Goal: Information Seeking & Learning: Learn about a topic

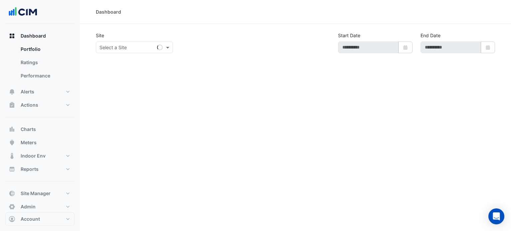
type input "**********"
select select "***"
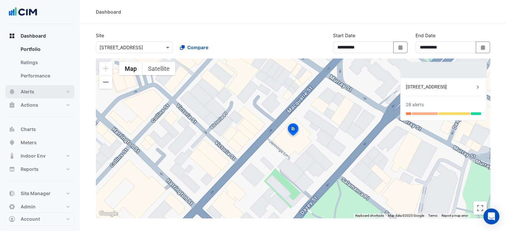
click at [39, 90] on button "Alerts" at bounding box center [39, 91] width 69 height 13
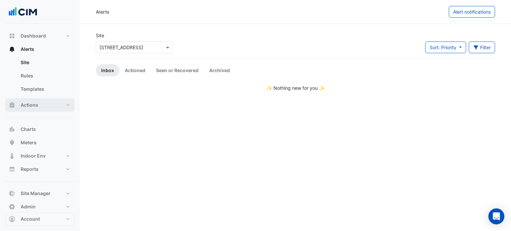
click at [38, 103] on button "Actions" at bounding box center [39, 104] width 69 height 13
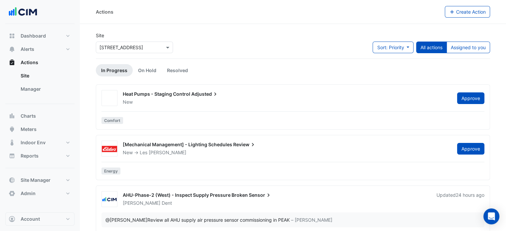
click at [135, 50] on input "text" at bounding box center [127, 47] width 57 height 7
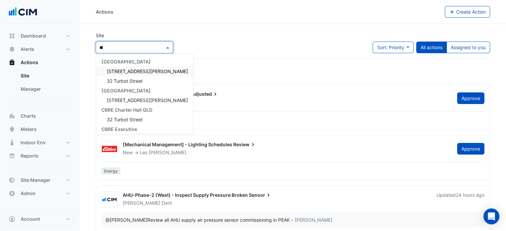
type input "***"
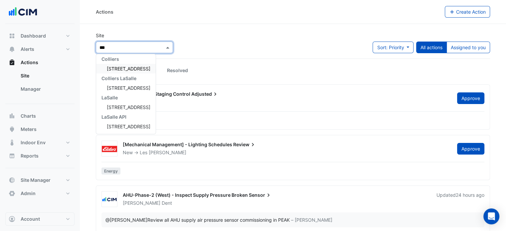
click at [129, 71] on span "323 Castlereagh Street" at bounding box center [129, 69] width 44 height 6
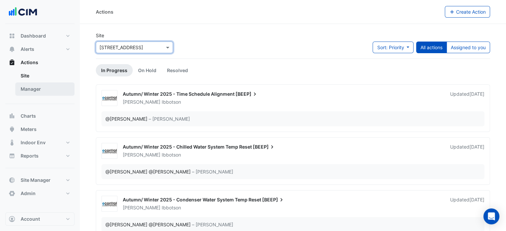
click at [45, 91] on link "Manager" at bounding box center [44, 88] width 59 height 13
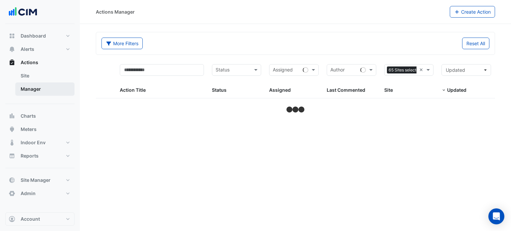
select select "***"
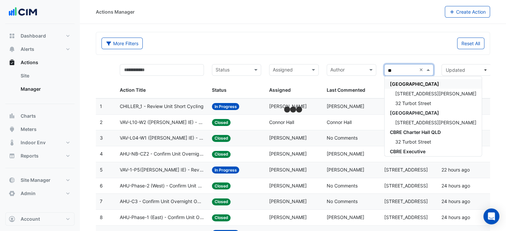
type input "***"
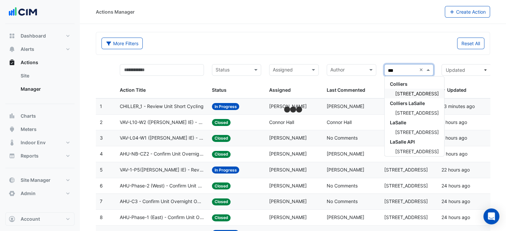
click at [425, 91] on span "[STREET_ADDRESS]" at bounding box center [417, 94] width 44 height 6
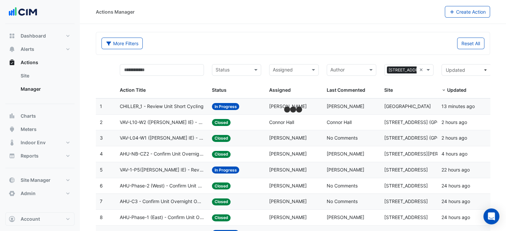
click at [372, 52] on div "More Filters Reset All" at bounding box center [292, 45] width 391 height 14
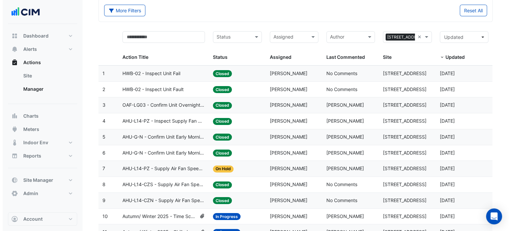
scroll to position [33, 0]
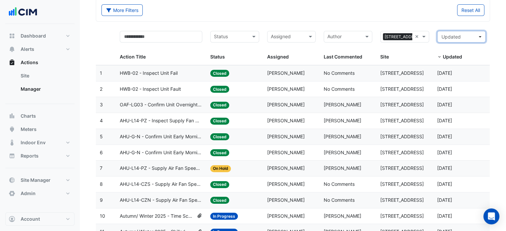
click at [466, 38] on span "Updated" at bounding box center [459, 36] width 36 height 7
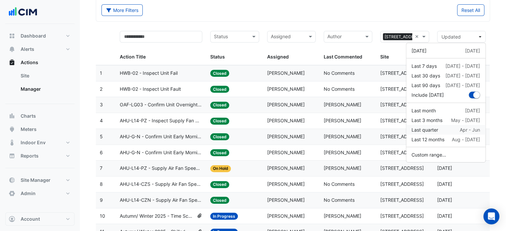
click at [428, 130] on div "Last quarter" at bounding box center [424, 129] width 27 height 7
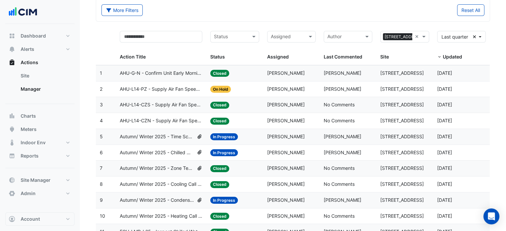
click at [173, 165] on span "Autumn/ Winter 2025 - Zone Temp Setpoint and Deadband Alignment [BEEP]" at bounding box center [157, 169] width 74 height 8
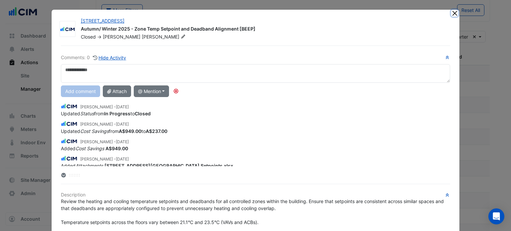
click at [452, 12] on button "Close" at bounding box center [454, 13] width 7 height 7
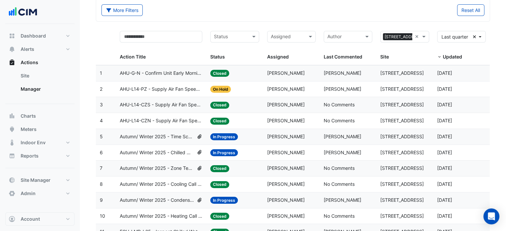
click at [169, 183] on span "Autumn/ Winter 2025 - Cooling Call [BEEP]" at bounding box center [161, 185] width 83 height 8
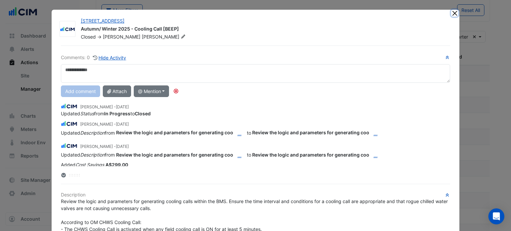
click at [451, 11] on button "Close" at bounding box center [454, 13] width 7 height 7
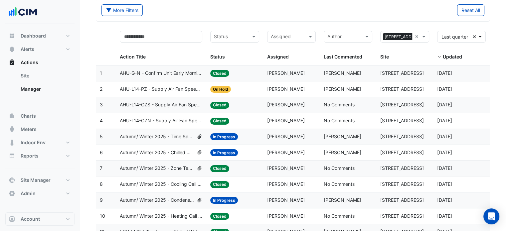
click at [176, 121] on span "AHU-L14-CZN - Supply Air Fan Speed Increase" at bounding box center [161, 121] width 83 height 8
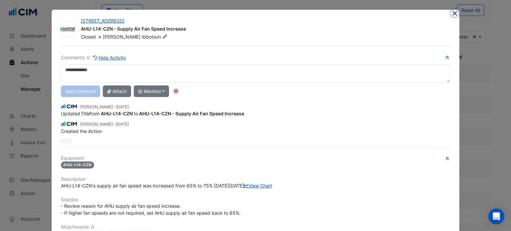
click at [452, 14] on button "Close" at bounding box center [454, 13] width 7 height 7
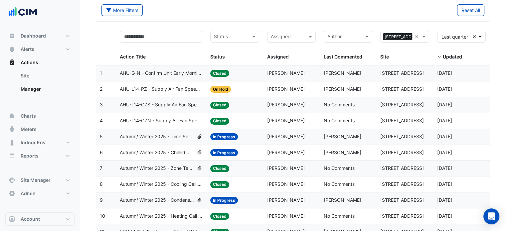
click at [176, 107] on span "AHU-L14-CZS - Supply Air Fan Speed Increase" at bounding box center [161, 105] width 83 height 8
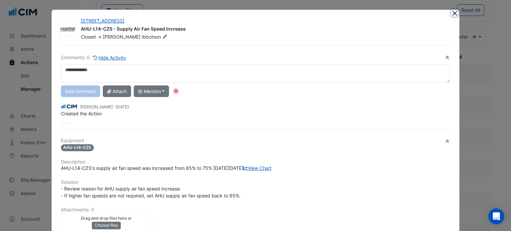
click at [452, 14] on button "Close" at bounding box center [454, 13] width 7 height 7
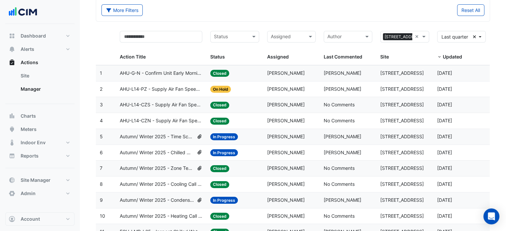
click at [172, 87] on span "AHU-L14-PZ - Supply Air Fan Speed Increase" at bounding box center [161, 89] width 83 height 8
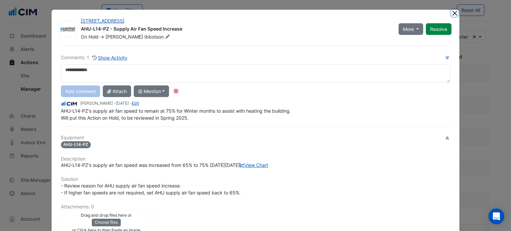
click at [452, 14] on button "Close" at bounding box center [454, 13] width 7 height 7
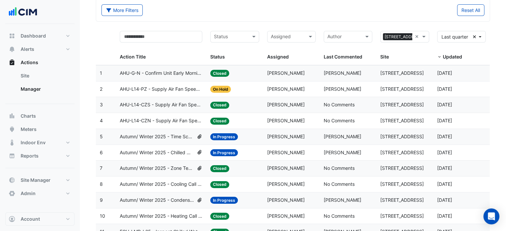
click at [173, 73] on span "AHU-G-N - Confirm Unit Early Morning Operation (Energy Saving)" at bounding box center [161, 74] width 83 height 8
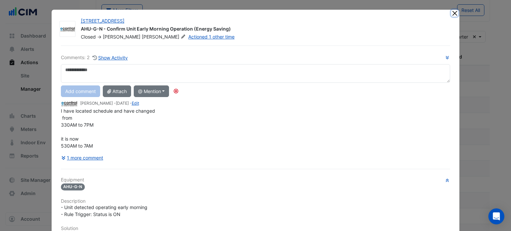
click at [453, 16] on button "Close" at bounding box center [454, 13] width 7 height 7
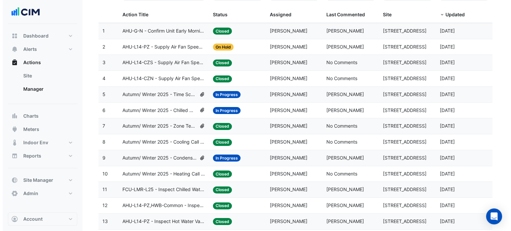
scroll to position [76, 0]
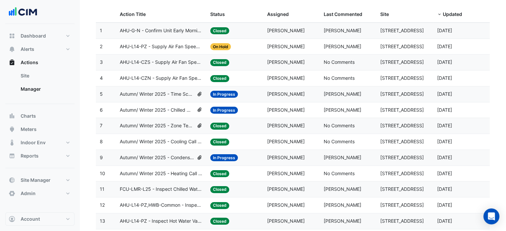
click at [172, 170] on span "Autumn/ Winter 2025 - Heating Call [BEEP]" at bounding box center [161, 174] width 83 height 8
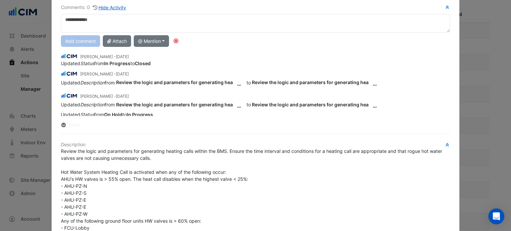
scroll to position [0, 0]
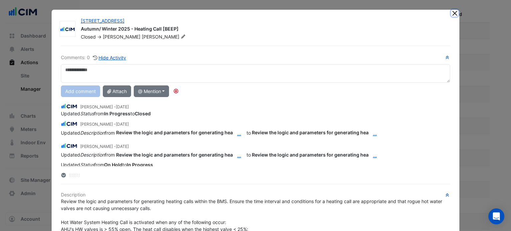
click at [452, 13] on button "Close" at bounding box center [454, 13] width 7 height 7
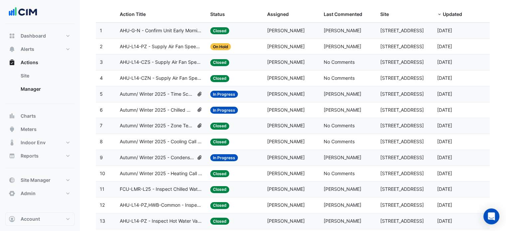
click at [173, 154] on span "Autumn/ Winter 2025 - Condenser Water System Temp Reset [BEEP]" at bounding box center [157, 158] width 74 height 8
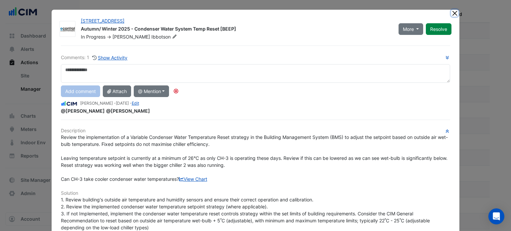
click at [452, 13] on button "Close" at bounding box center [454, 13] width 7 height 7
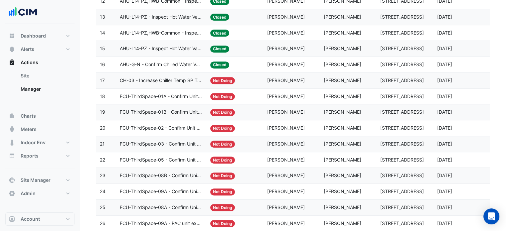
scroll to position [313, 0]
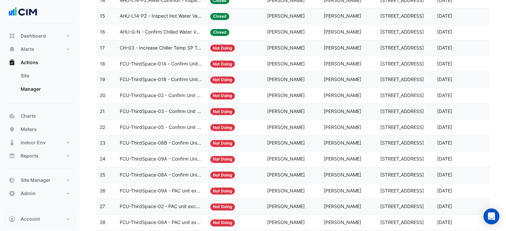
click at [172, 165] on datatable-body-cell "Action Title: FCU-ThirdSpace-09A - Confirm Unit Early Morning Operation (Energy…" at bounding box center [161, 159] width 91 height 16
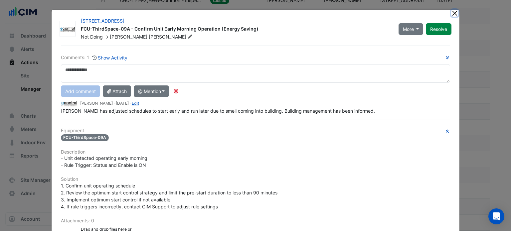
click at [451, 14] on button "Close" at bounding box center [454, 13] width 7 height 7
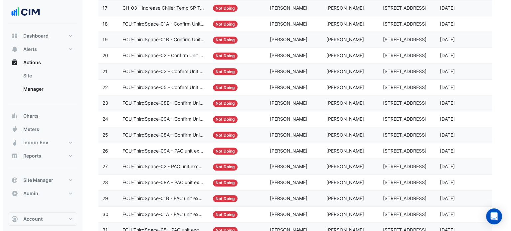
scroll to position [353, 0]
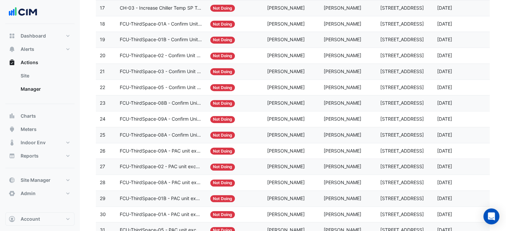
click at [152, 101] on span "FCU-ThirdSpace-08B - Confirm Unit Early Morning Operation (Energy Saving)" at bounding box center [161, 103] width 83 height 8
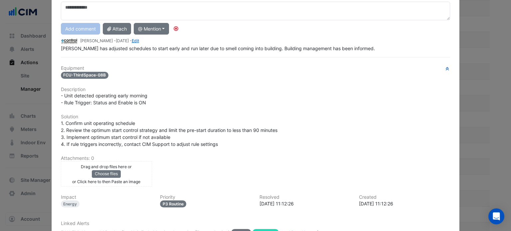
scroll to position [110, 0]
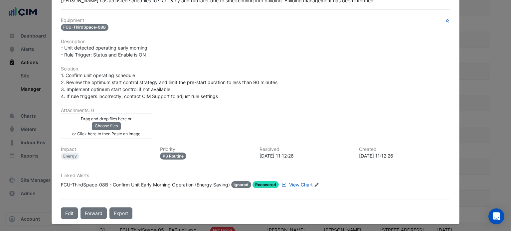
click at [302, 183] on span "View Chart" at bounding box center [301, 185] width 24 height 6
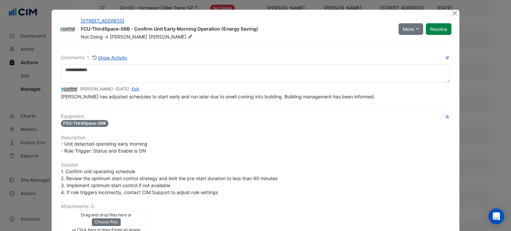
scroll to position [96, 0]
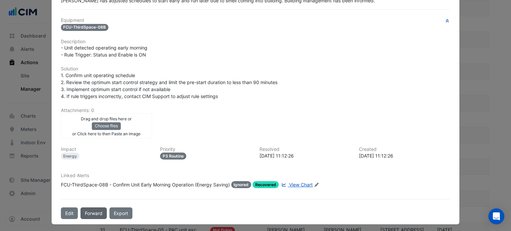
click at [92, 208] on button "Forward" at bounding box center [93, 214] width 26 height 12
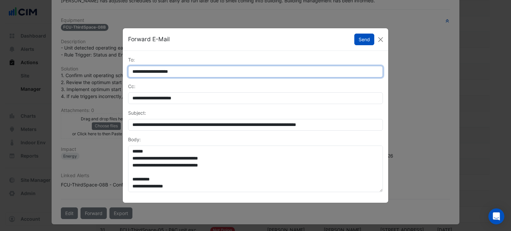
drag, startPoint x: 193, startPoint y: 73, endPoint x: 126, endPoint y: 83, distance: 67.6
click at [126, 83] on div "**********" at bounding box center [255, 126] width 263 height 141
type input "**********"
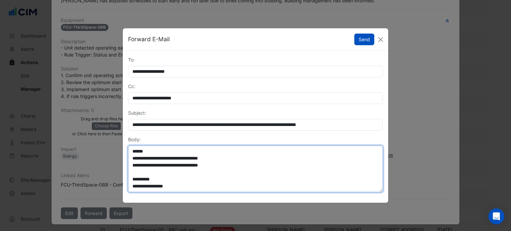
click at [132, 152] on textarea "**********" at bounding box center [255, 169] width 255 height 47
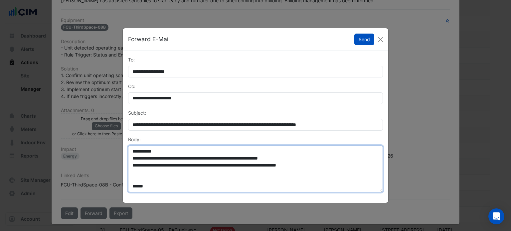
click at [291, 166] on textarea "**********" at bounding box center [255, 169] width 255 height 47
click at [292, 166] on textarea "**********" at bounding box center [255, 169] width 255 height 47
click at [237, 172] on textarea "**********" at bounding box center [255, 169] width 255 height 47
click at [233, 157] on textarea "**********" at bounding box center [255, 169] width 255 height 47
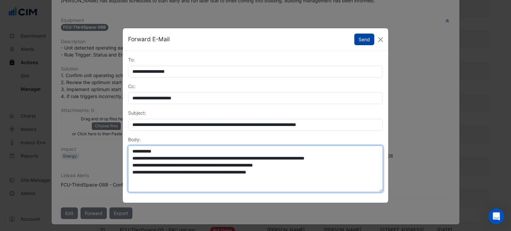
type textarea "**********"
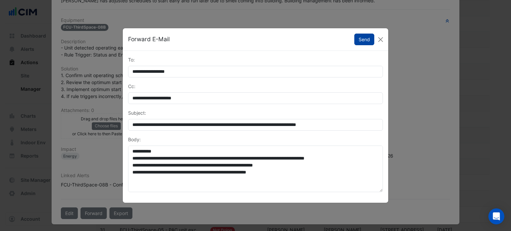
click at [365, 38] on button "Send" at bounding box center [364, 40] width 20 height 12
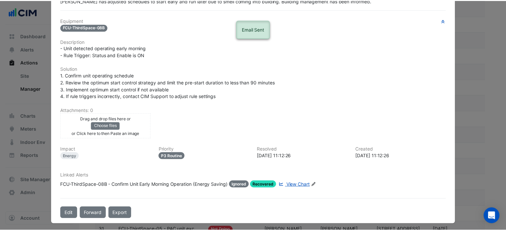
scroll to position [0, 0]
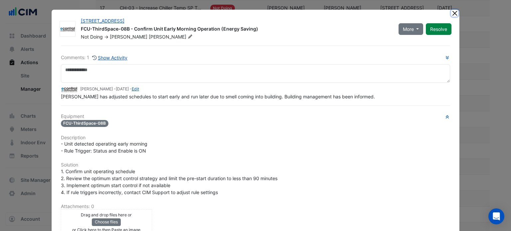
click at [454, 14] on button "Close" at bounding box center [454, 13] width 7 height 7
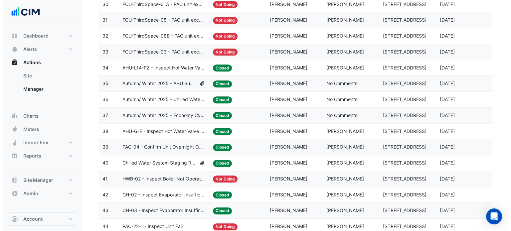
scroll to position [566, 0]
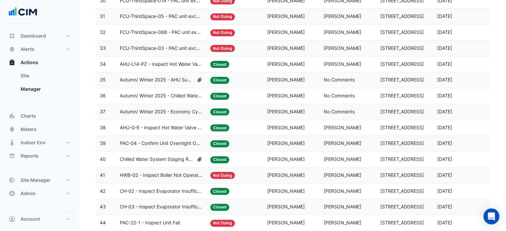
click at [171, 124] on span "AHU-G-E - Inspect Hot Water Valve Leak" at bounding box center [161, 128] width 83 height 8
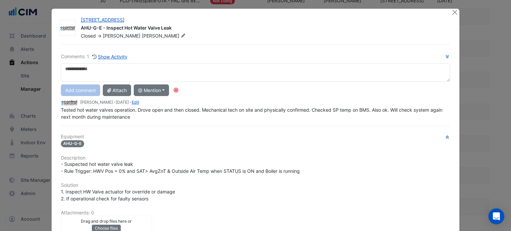
scroll to position [0, 0]
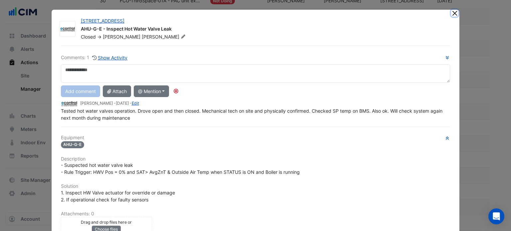
click at [453, 10] on button "Close" at bounding box center [454, 13] width 7 height 7
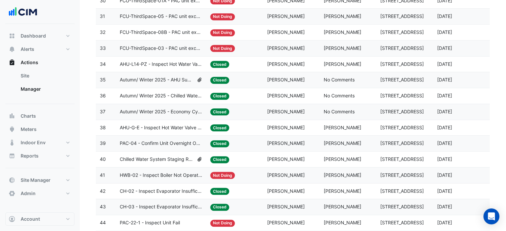
click at [160, 158] on span "Chilled Water System Staging Review" at bounding box center [157, 160] width 74 height 8
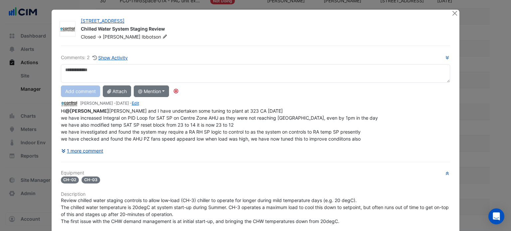
click at [88, 156] on button "1 more comment" at bounding box center [82, 151] width 43 height 12
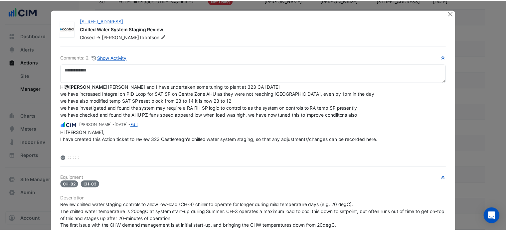
scroll to position [9, 0]
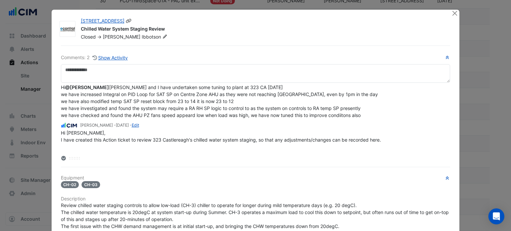
click at [131, 20] on icon at bounding box center [129, 21] width 6 height 4
click at [453, 13] on button "Close" at bounding box center [454, 13] width 7 height 7
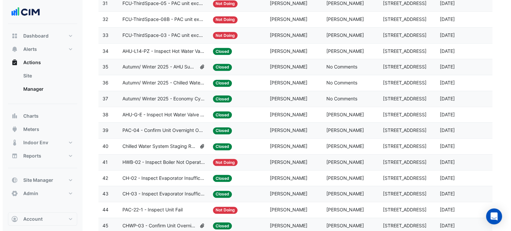
scroll to position [580, 0]
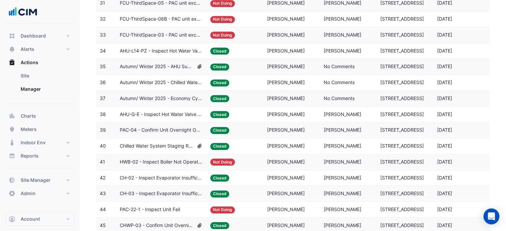
click at [176, 174] on span "CH-02 - Inspect Evaporator Insufficient Flow" at bounding box center [161, 178] width 83 height 8
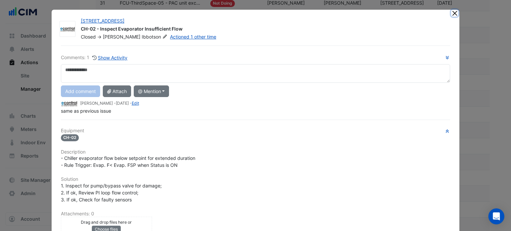
click at [451, 14] on button "Close" at bounding box center [454, 13] width 7 height 7
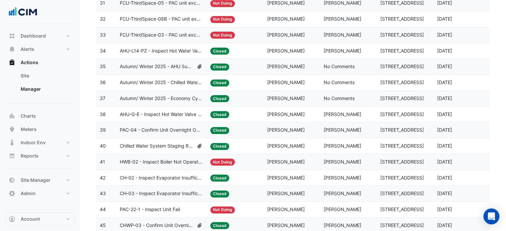
click at [188, 190] on span "CH-03 - Inspect Evaporator Insufficient Flow" at bounding box center [161, 194] width 83 height 8
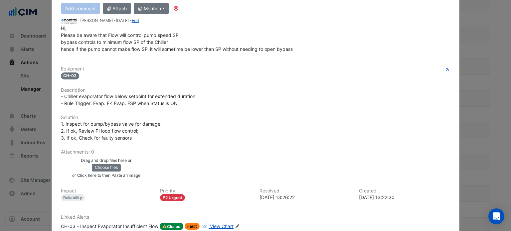
scroll to position [124, 0]
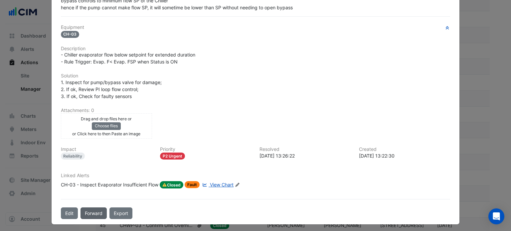
click at [93, 212] on button "Forward" at bounding box center [93, 214] width 26 height 12
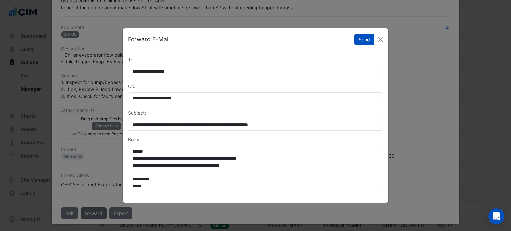
scroll to position [110, 0]
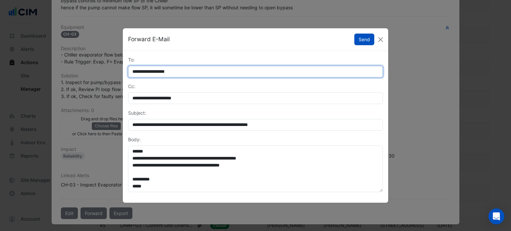
drag, startPoint x: 191, startPoint y: 73, endPoint x: 100, endPoint y: 79, distance: 90.4
click at [100, 79] on ngb-modal-window "**********" at bounding box center [255, 115] width 511 height 231
type input "**********"
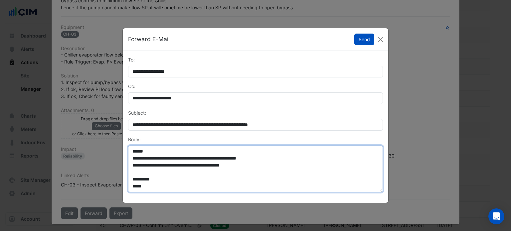
click at [132, 150] on textarea "**********" at bounding box center [255, 169] width 255 height 47
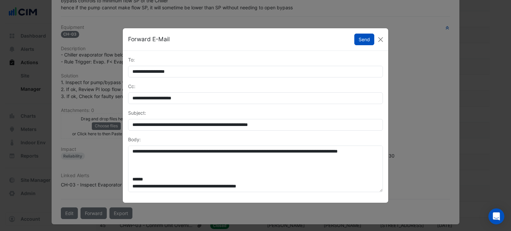
drag, startPoint x: 360, startPoint y: 41, endPoint x: 134, endPoint y: 171, distance: 261.1
click at [134, 171] on form "**********" at bounding box center [255, 115] width 265 height 175
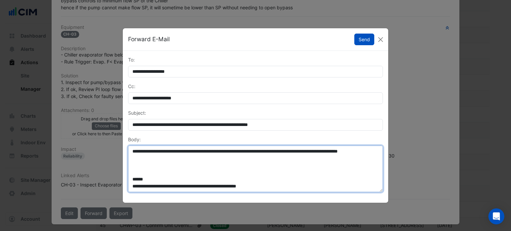
click at [134, 171] on textarea "**********" at bounding box center [255, 169] width 255 height 47
drag, startPoint x: 205, startPoint y: 172, endPoint x: 131, endPoint y: 175, distance: 73.9
click at [131, 175] on textarea "**********" at bounding box center [255, 169] width 255 height 47
type textarea "**********"
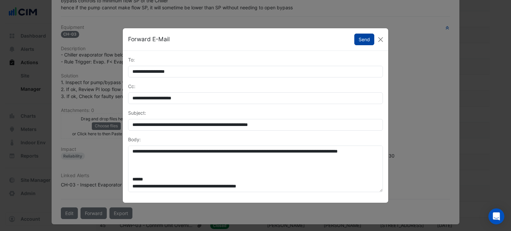
click at [361, 39] on button "Send" at bounding box center [364, 40] width 20 height 12
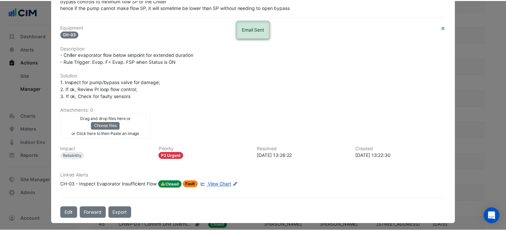
scroll to position [0, 0]
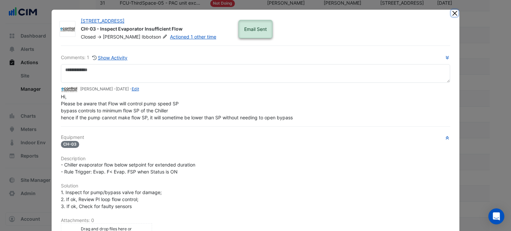
click at [451, 12] on button "Close" at bounding box center [454, 13] width 7 height 7
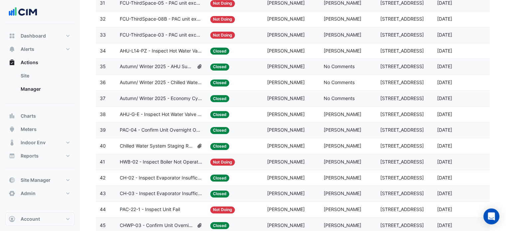
scroll to position [597, 0]
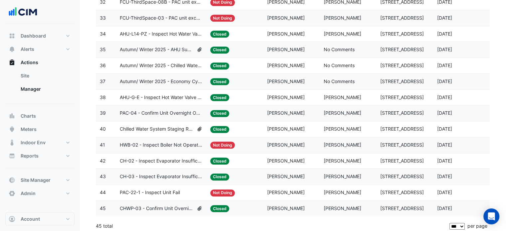
click at [154, 205] on span "CHWP-03 - Confirm Unit Overnight Operation (Energy Waste)" at bounding box center [157, 209] width 74 height 8
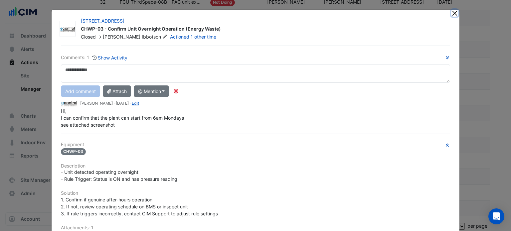
click at [451, 12] on button "Close" at bounding box center [454, 13] width 7 height 7
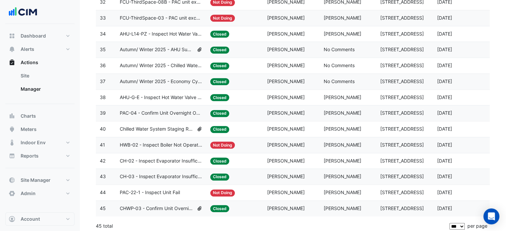
click at [158, 192] on span "PAC-22-1 - Inspect Unit Fail" at bounding box center [150, 193] width 60 height 8
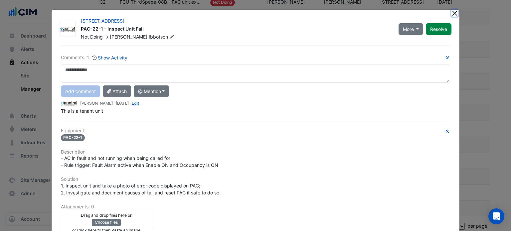
click at [453, 14] on button "Close" at bounding box center [454, 13] width 7 height 7
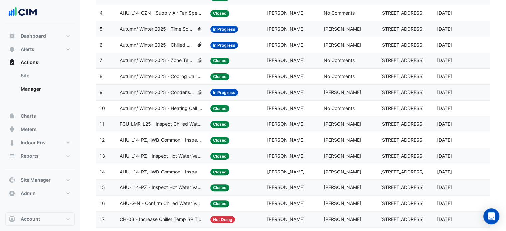
scroll to position [141, 0]
click at [167, 155] on span "AHU-L14-PZ - Inspect Hot Water Valve Stuck Closed" at bounding box center [161, 156] width 83 height 8
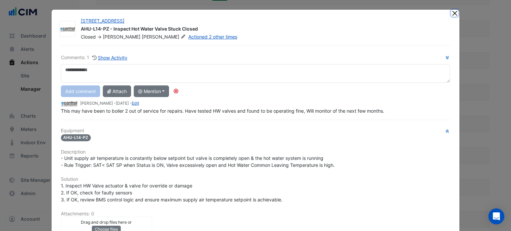
click at [453, 11] on button "Close" at bounding box center [454, 13] width 7 height 7
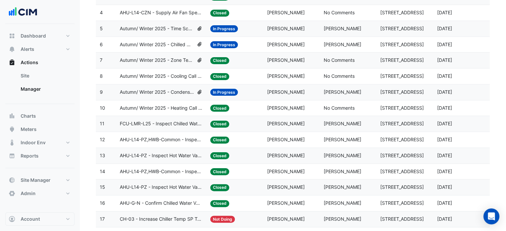
click at [174, 186] on span "AHU-L14-PZ - Inspect Hot Water Valve Stuck Closed" at bounding box center [161, 188] width 83 height 8
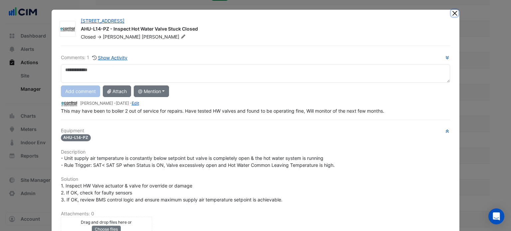
click at [451, 13] on button "Close" at bounding box center [454, 13] width 7 height 7
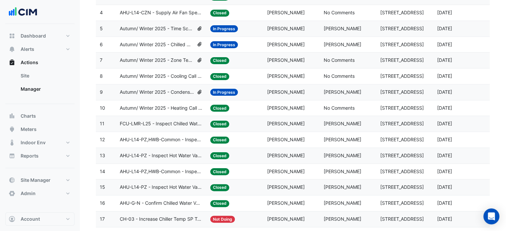
click at [159, 203] on span "AHU-G-N - Confirm Chilled Water Valve Override Open (Energy Waste)" at bounding box center [161, 204] width 83 height 8
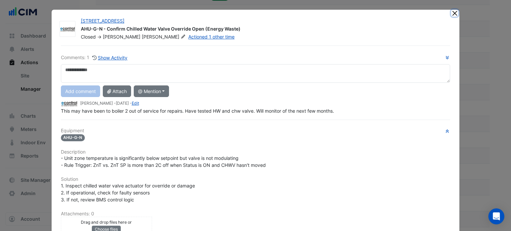
click at [453, 13] on button "Close" at bounding box center [454, 13] width 7 height 7
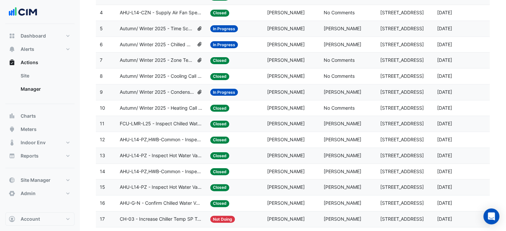
click at [171, 139] on span "AHU-L14-PZ,HWB-Common - Inspect Hot Water Valve Stuck Closed" at bounding box center [161, 140] width 83 height 8
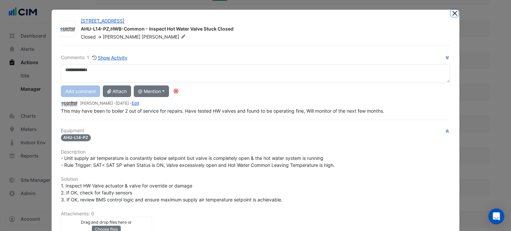
click at [451, 12] on button "Close" at bounding box center [454, 13] width 7 height 7
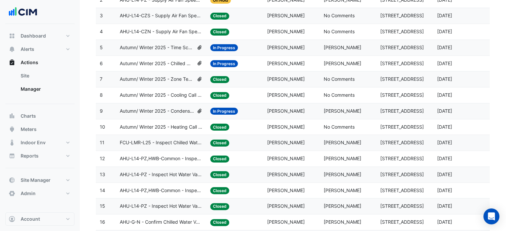
scroll to position [0, 0]
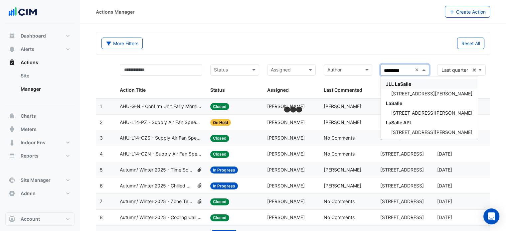
type input "**********"
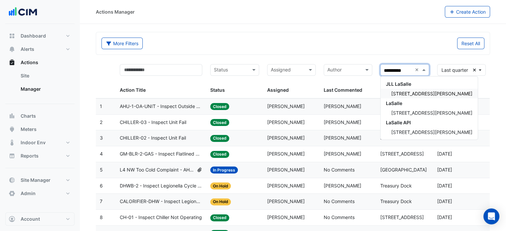
click at [408, 97] on div "[STREET_ADDRESS][PERSON_NAME]" at bounding box center [429, 94] width 97 height 10
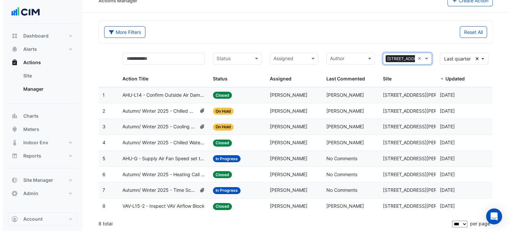
scroll to position [11, 0]
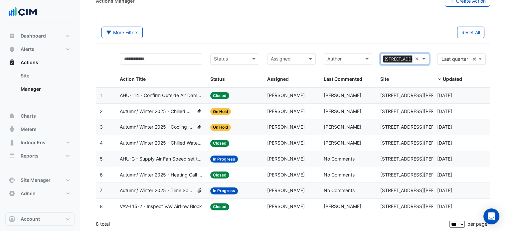
click at [245, 92] on div "Status: Closed" at bounding box center [234, 96] width 49 height 8
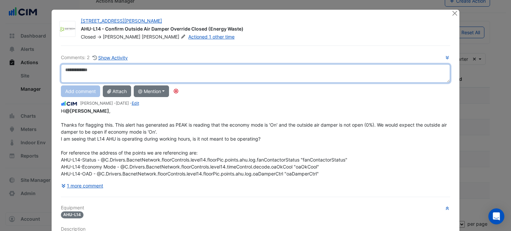
scroll to position [0, 0]
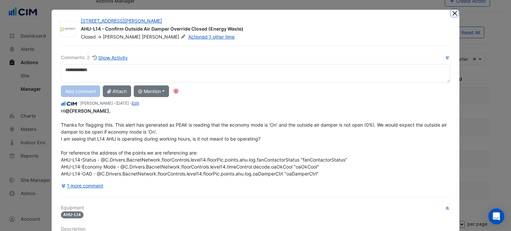
click at [454, 14] on button "Close" at bounding box center [454, 13] width 7 height 7
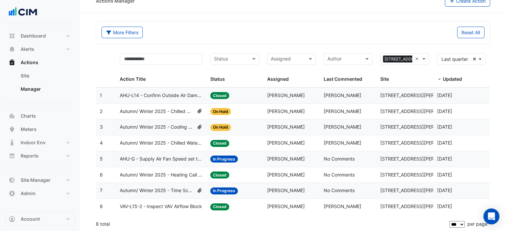
click at [249, 142] on div "Status: Closed" at bounding box center [234, 143] width 49 height 8
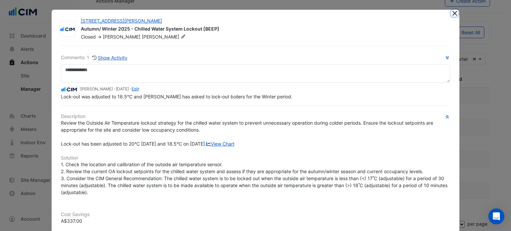
click at [451, 12] on button "Close" at bounding box center [454, 13] width 7 height 7
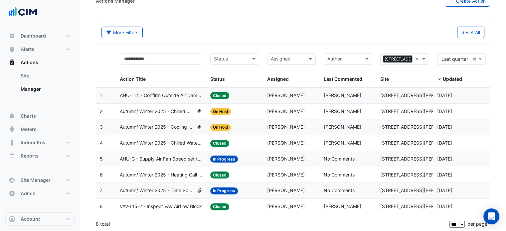
click at [253, 143] on div "Status: Closed" at bounding box center [234, 143] width 49 height 8
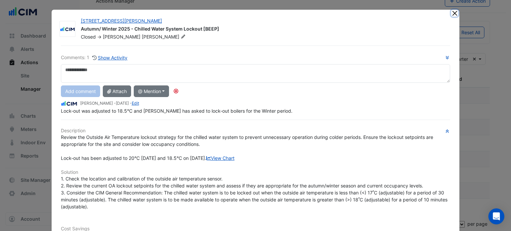
click at [453, 13] on button "Close" at bounding box center [454, 13] width 7 height 7
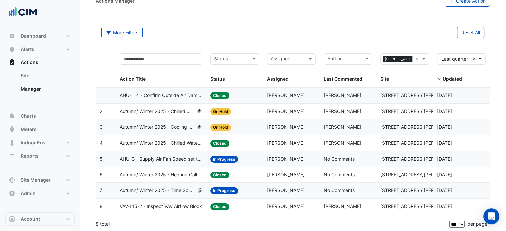
click at [171, 176] on span "Autumn/ Winter 2025 - Heating Call [BEEP]" at bounding box center [161, 175] width 83 height 8
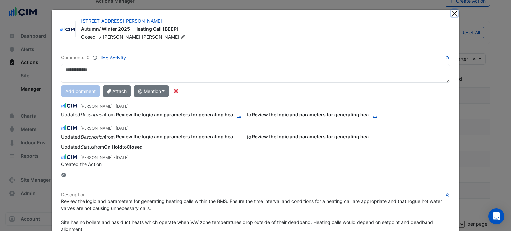
click at [451, 13] on button "Close" at bounding box center [454, 13] width 7 height 7
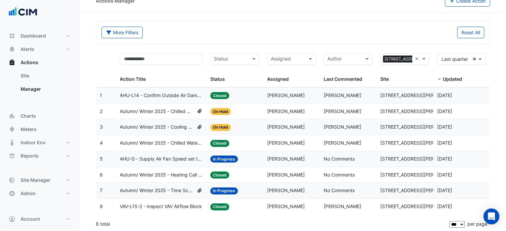
click at [174, 162] on datatable-body-cell "Action Title: AHU-G - Supply Air Fan Speed set to 100%" at bounding box center [161, 159] width 91 height 16
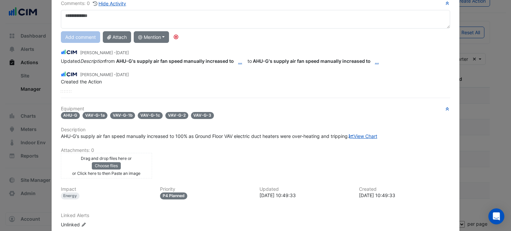
scroll to position [55, 0]
click at [349, 139] on link "View Chart" at bounding box center [363, 136] width 28 height 6
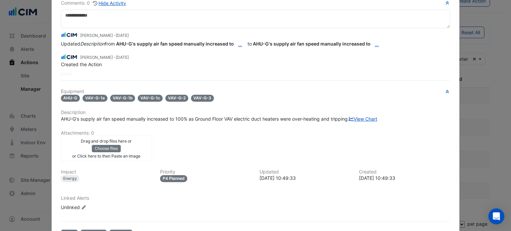
scroll to position [0, 0]
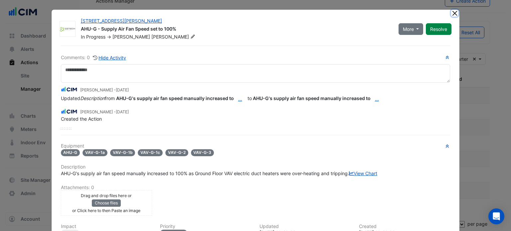
click at [451, 12] on button "Close" at bounding box center [454, 13] width 7 height 7
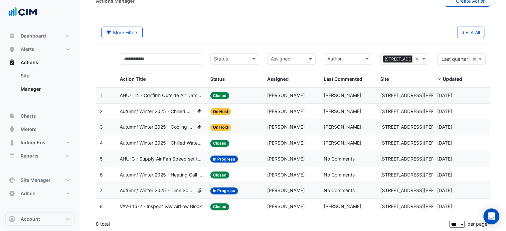
click at [162, 189] on span "Autumn/ Winter 2025 - Time Schedule Alignment [BEEP]" at bounding box center [157, 191] width 74 height 8
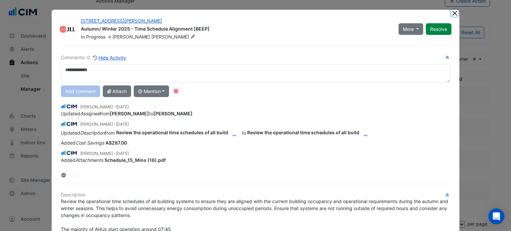
click at [452, 11] on button "Close" at bounding box center [454, 13] width 7 height 7
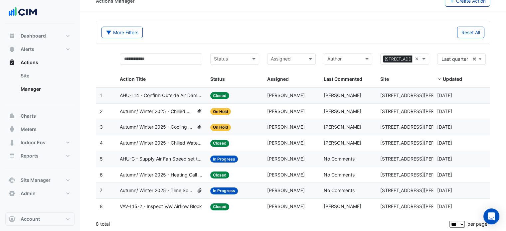
click at [165, 157] on span "AHU-G - Supply Air Fan Speed set to 100%" at bounding box center [161, 159] width 83 height 8
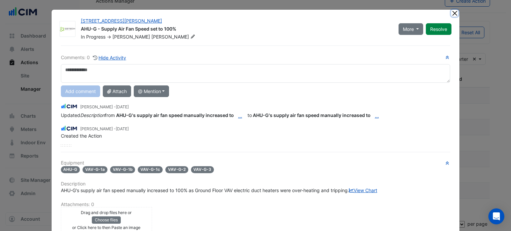
click at [452, 12] on button "Close" at bounding box center [454, 13] width 7 height 7
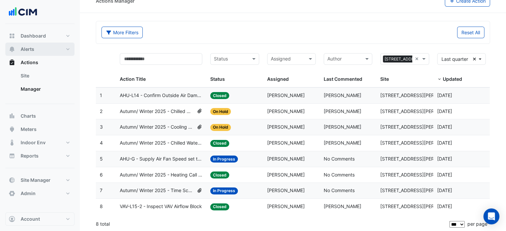
click at [31, 51] on span "Alerts" at bounding box center [28, 49] width 14 height 7
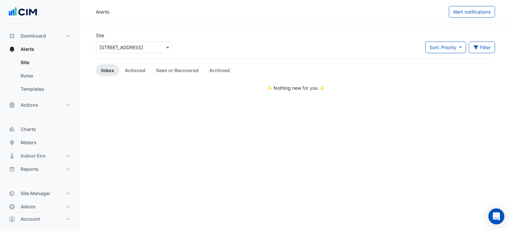
click at [147, 48] on input "text" at bounding box center [127, 47] width 57 height 7
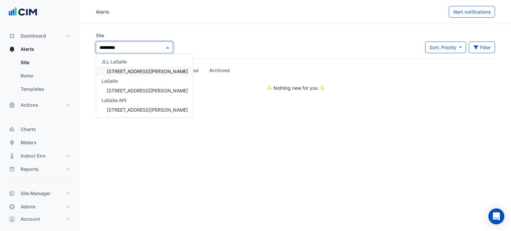
type input "**********"
click at [142, 72] on div "[STREET_ADDRESS][PERSON_NAME]" at bounding box center [144, 72] width 97 height 10
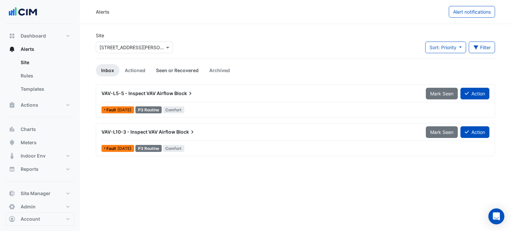
click at [178, 67] on link "Seen or Recovered" at bounding box center [177, 70] width 53 height 12
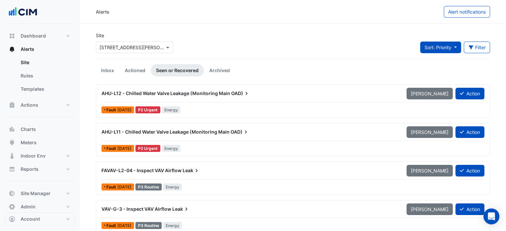
click at [443, 46] on span "Sort: Priority" at bounding box center [437, 48] width 27 height 6
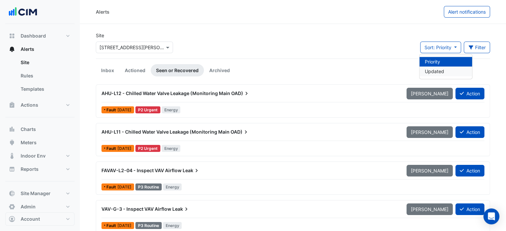
click at [440, 70] on li "Updated" at bounding box center [445, 72] width 53 height 10
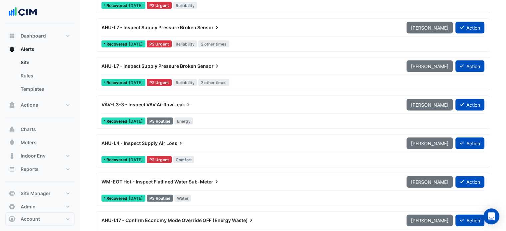
scroll to position [1406, 0]
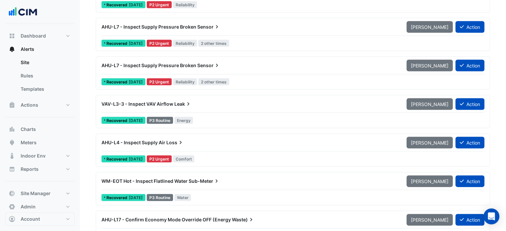
click at [223, 29] on div "AHU-L7 - Inspect Supply Pressure Broken Sensor" at bounding box center [249, 27] width 297 height 7
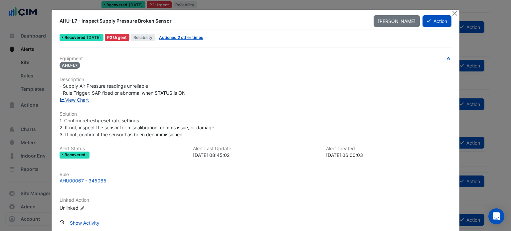
click at [84, 99] on link "View Chart" at bounding box center [75, 100] width 30 height 6
click at [453, 10] on button "Close" at bounding box center [454, 13] width 7 height 7
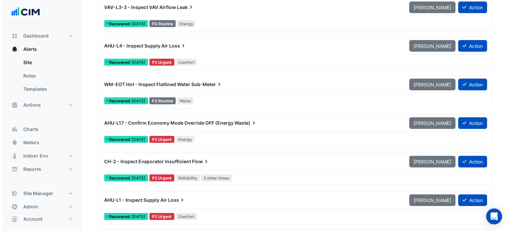
scroll to position [1502, 0]
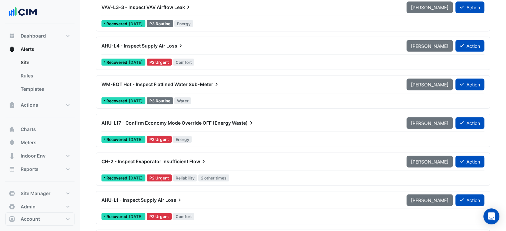
click at [345, 85] on div "WM-EOT Hot - Inspect Flatlined Water Sub-Meter" at bounding box center [249, 84] width 297 height 7
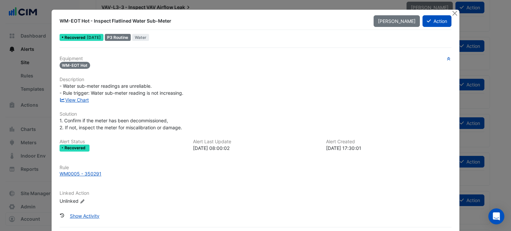
scroll to position [31, 0]
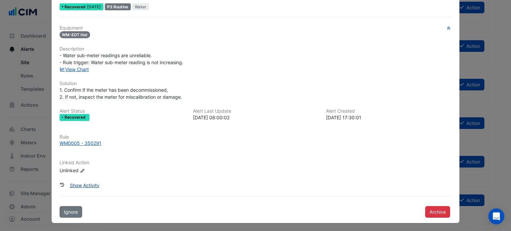
click at [77, 187] on button "Show Activity" at bounding box center [85, 186] width 38 height 12
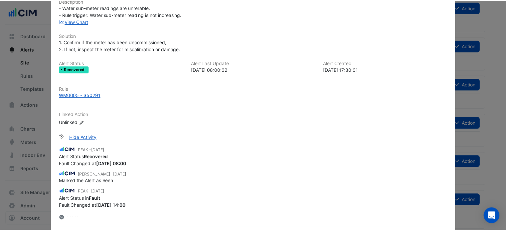
scroll to position [0, 0]
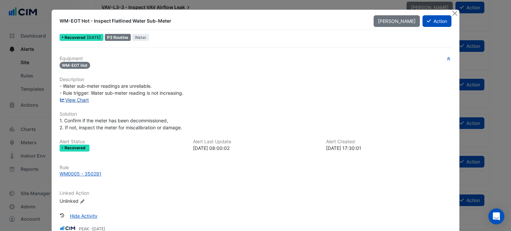
click at [81, 99] on link "View Chart" at bounding box center [75, 100] width 30 height 6
click at [451, 14] on button "Close" at bounding box center [454, 13] width 7 height 7
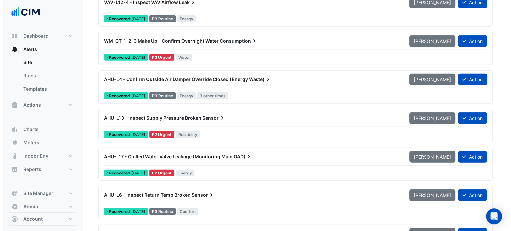
scroll to position [1775, 0]
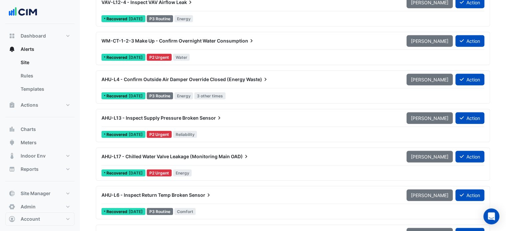
click at [345, 121] on div "AHU-L13 - Inspect Supply Pressure Broken Sensor" at bounding box center [249, 118] width 305 height 12
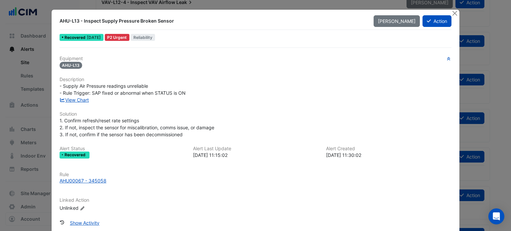
scroll to position [38, 0]
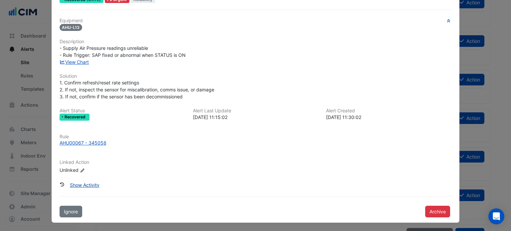
click at [83, 182] on button "Show Activity" at bounding box center [85, 185] width 38 height 12
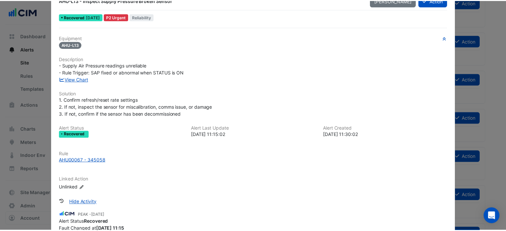
scroll to position [0, 0]
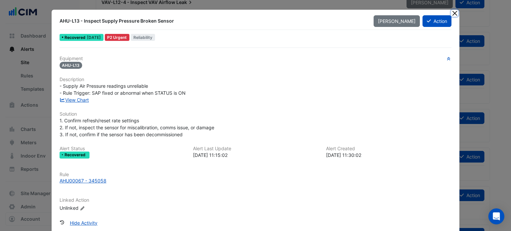
click at [453, 16] on button "Close" at bounding box center [454, 13] width 7 height 7
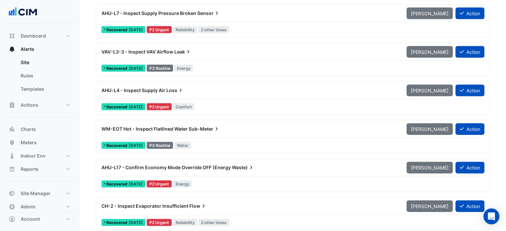
scroll to position [1421, 0]
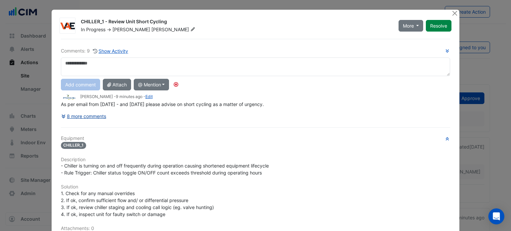
click at [90, 117] on button "8 more comments" at bounding box center [84, 116] width 46 height 12
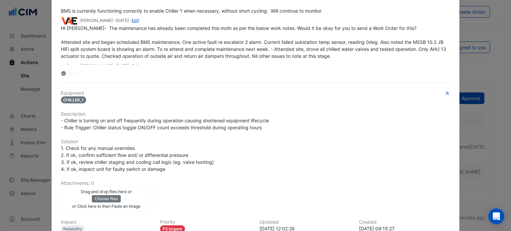
scroll to position [129, 0]
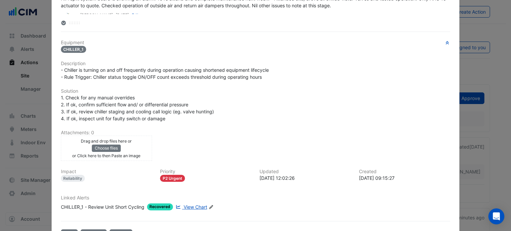
click at [196, 204] on span "View Chart" at bounding box center [196, 207] width 24 height 6
click at [123, 205] on div "CHILLER_1 - Review Unit Short Cycling" at bounding box center [102, 207] width 83 height 7
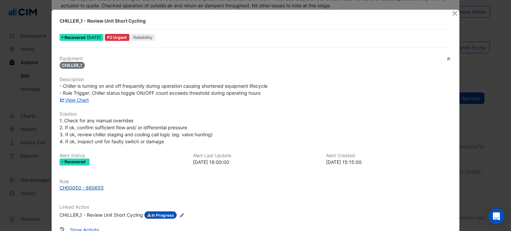
click at [90, 186] on div "CH00050 - 680655" at bounding box center [82, 187] width 44 height 7
click at [453, 13] on button "Close" at bounding box center [454, 13] width 7 height 7
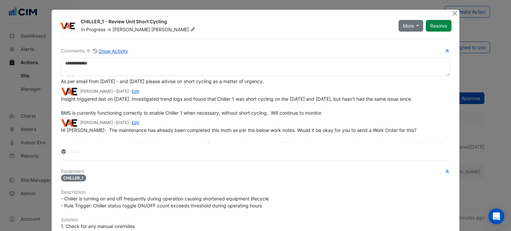
scroll to position [0, 0]
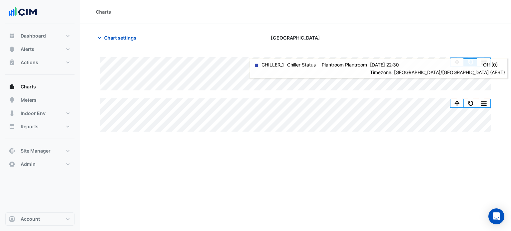
click at [470, 60] on button "button" at bounding box center [470, 62] width 13 height 8
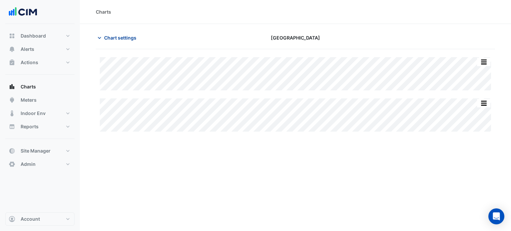
click at [122, 36] on span "Chart settings" at bounding box center [120, 37] width 32 height 7
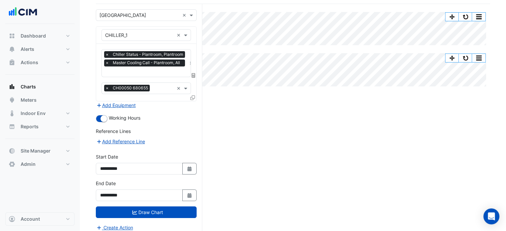
scroll to position [48, 0]
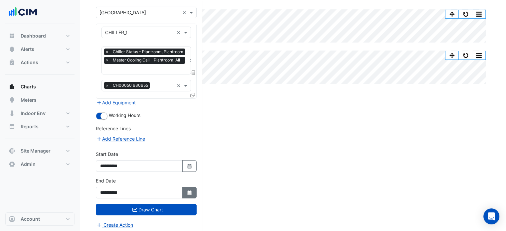
click at [192, 191] on icon "Select Date" at bounding box center [190, 193] width 6 height 5
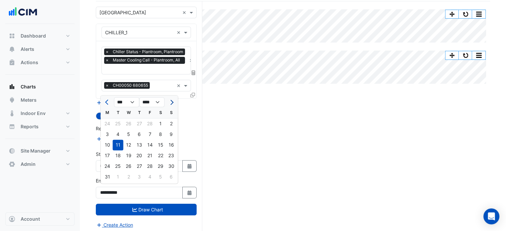
click at [170, 103] on span "Next month" at bounding box center [170, 102] width 5 height 5
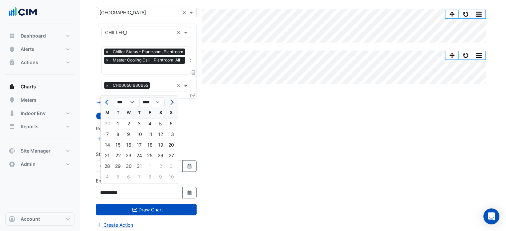
select select "*"
click at [172, 166] on div "31" at bounding box center [171, 166] width 11 height 11
type input "**********"
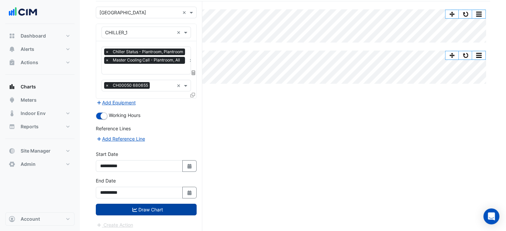
click at [166, 208] on button "Draw Chart" at bounding box center [146, 210] width 101 height 12
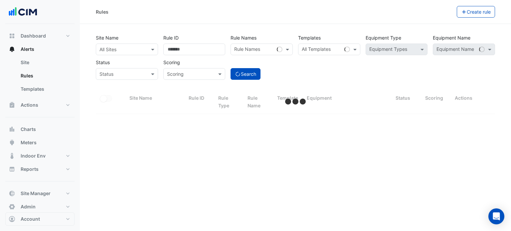
select select "***"
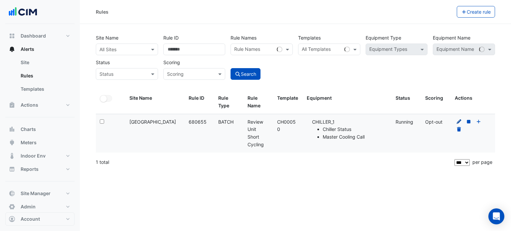
click at [458, 121] on icon at bounding box center [458, 121] width 5 height 5
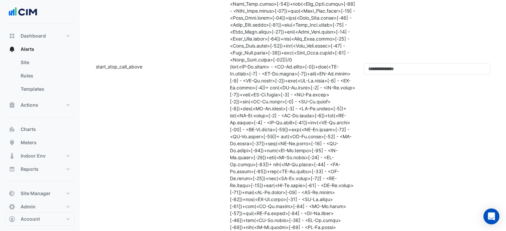
scroll to position [604, 0]
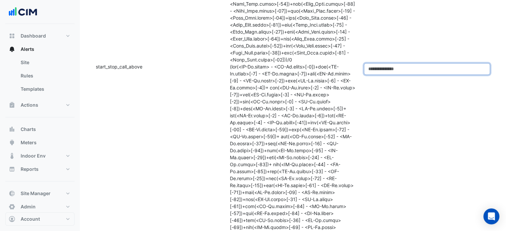
drag, startPoint x: 379, startPoint y: 69, endPoint x: 353, endPoint y: 70, distance: 26.0
click at [353, 70] on div "Function: start_stop_call_above Formula: Threshold: *" at bounding box center [293, 164] width 402 height 203
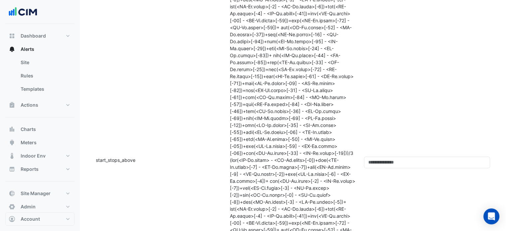
scroll to position [736, 0]
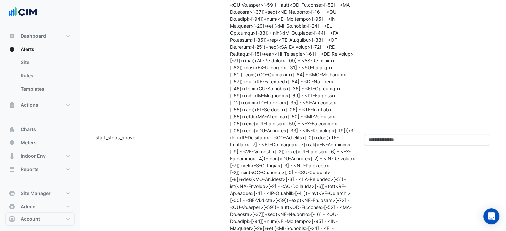
type input "*"
drag, startPoint x: 372, startPoint y: 141, endPoint x: 363, endPoint y: 143, distance: 8.6
click at [363, 143] on div "Threshold: *" at bounding box center [427, 232] width 134 height 197
type input "*"
click at [384, 177] on div "Threshold: *" at bounding box center [427, 232] width 134 height 197
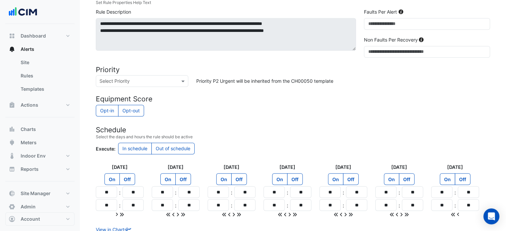
scroll to position [1117, 0]
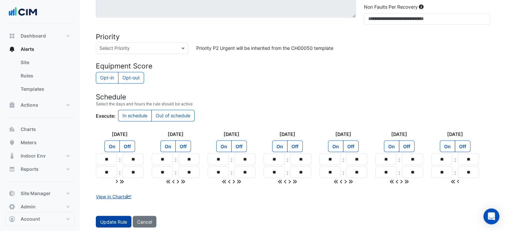
click at [121, 219] on button "Update Rule" at bounding box center [114, 222] width 36 height 12
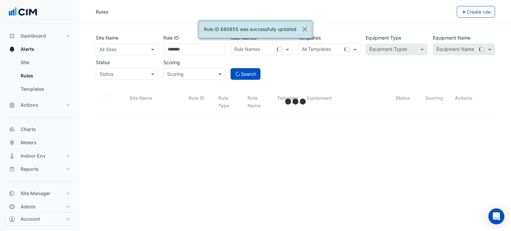
select select "***"
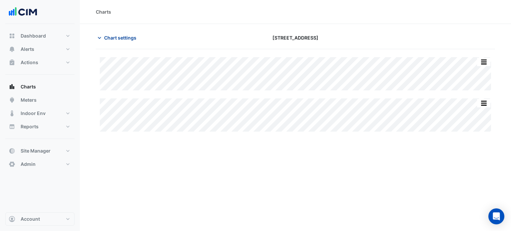
click at [110, 39] on span "Chart settings" at bounding box center [120, 37] width 32 height 7
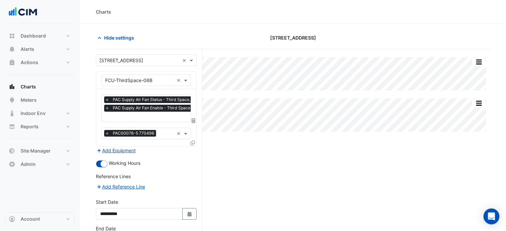
scroll to position [48, 0]
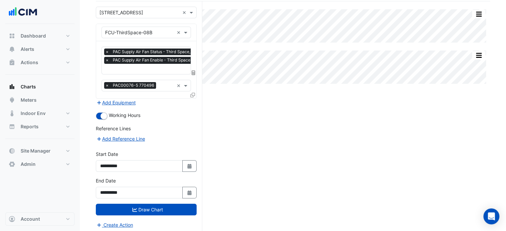
click at [188, 197] on div "**********" at bounding box center [146, 190] width 109 height 27
click at [188, 193] on fa-icon "Select Date" at bounding box center [190, 193] width 6 height 6
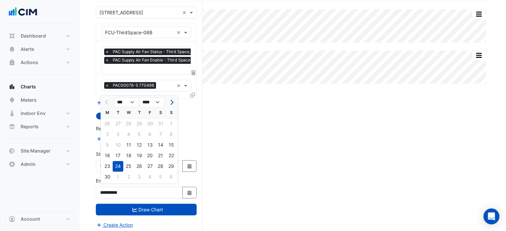
click at [172, 104] on button "Next month" at bounding box center [171, 102] width 8 height 11
select select "*"
click at [136, 165] on div "31" at bounding box center [139, 166] width 11 height 11
type input "**********"
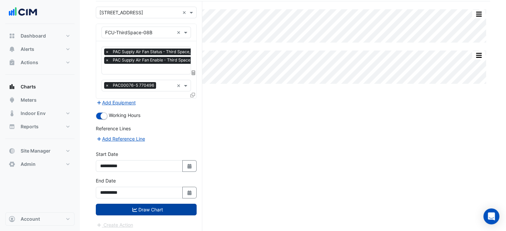
click at [140, 205] on button "Draw Chart" at bounding box center [146, 210] width 101 height 12
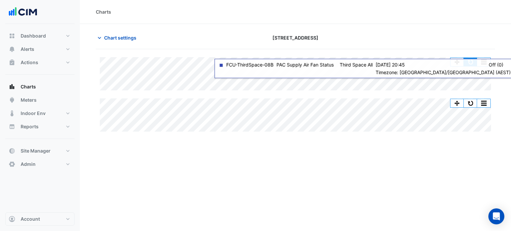
click at [467, 63] on button "button" at bounding box center [470, 62] width 13 height 8
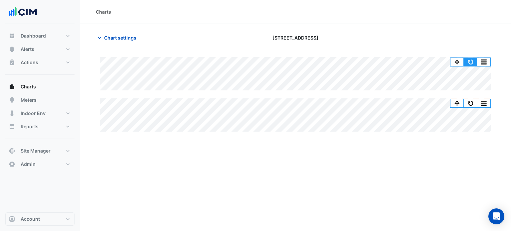
click at [471, 64] on button "button" at bounding box center [470, 62] width 13 height 8
click at [127, 36] on span "Chart settings" at bounding box center [120, 37] width 32 height 7
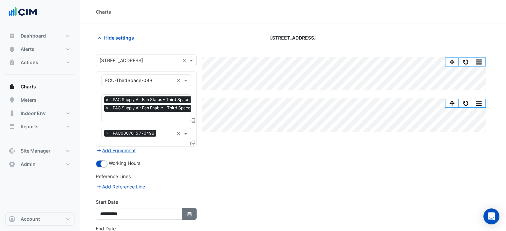
click at [186, 208] on button "Select Date" at bounding box center [189, 214] width 15 height 12
select select "*"
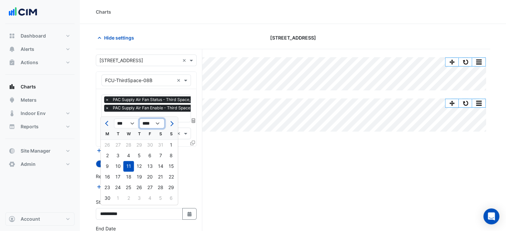
click at [151, 125] on select "**** **** **** **** **** **** **** **** **** **** ****" at bounding box center [151, 124] width 25 height 10
select select "****"
click at [139, 119] on select "**** **** **** **** **** **** **** **** **** **** ****" at bounding box center [151, 124] width 25 height 10
click at [162, 145] on div "1" at bounding box center [160, 145] width 11 height 11
type input "**********"
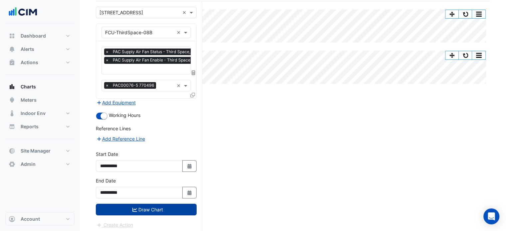
click at [161, 211] on button "Draw Chart" at bounding box center [146, 210] width 101 height 12
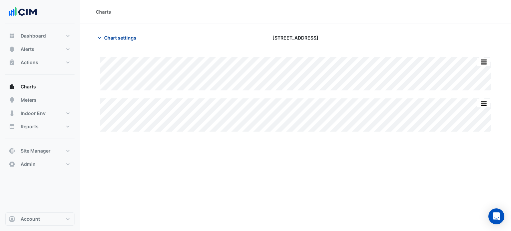
click at [132, 40] on span "Chart settings" at bounding box center [120, 37] width 32 height 7
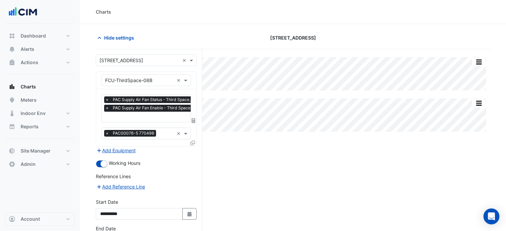
click at [105, 107] on span "×" at bounding box center [107, 108] width 6 height 7
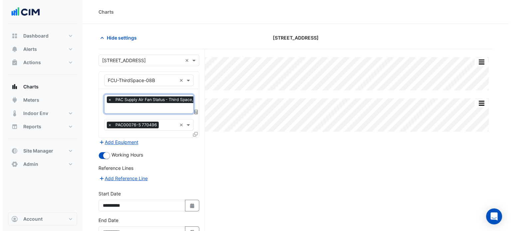
scroll to position [0, 3]
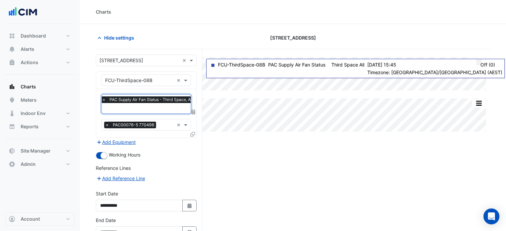
click at [193, 133] on icon at bounding box center [192, 134] width 5 height 5
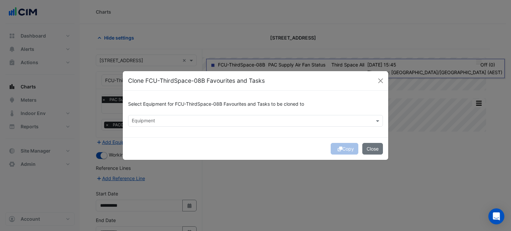
click at [222, 122] on input "text" at bounding box center [252, 121] width 240 height 7
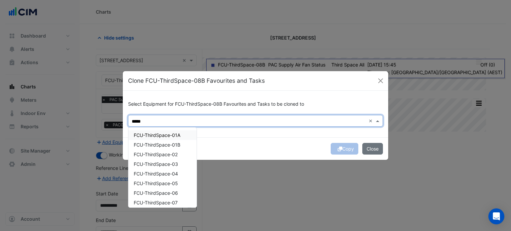
click at [176, 137] on span "FCU-ThirdSpace-01A" at bounding box center [157, 135] width 47 height 6
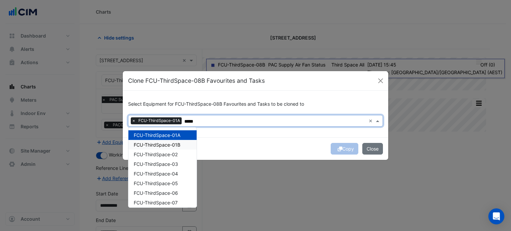
click at [176, 146] on span "FCU-ThirdSpace-01B" at bounding box center [157, 145] width 47 height 6
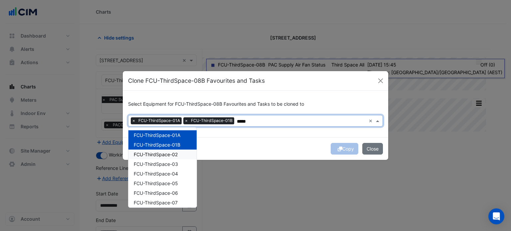
click at [175, 155] on span "FCU-ThirdSpace-02" at bounding box center [156, 155] width 44 height 6
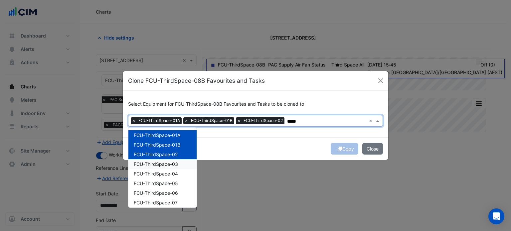
click at [174, 168] on div "FCU-ThirdSpace-03" at bounding box center [162, 164] width 68 height 10
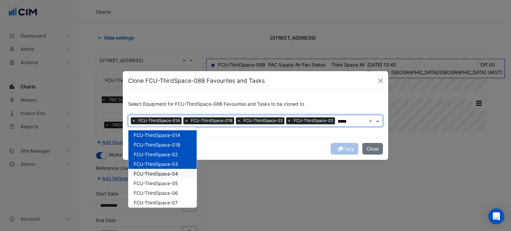
click at [173, 173] on span "FCU-ThirdSpace-04" at bounding box center [156, 174] width 44 height 6
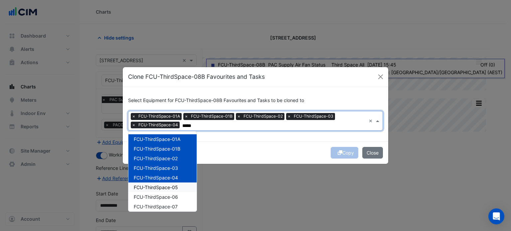
click at [171, 189] on span "FCU-ThirdSpace-05" at bounding box center [156, 188] width 44 height 6
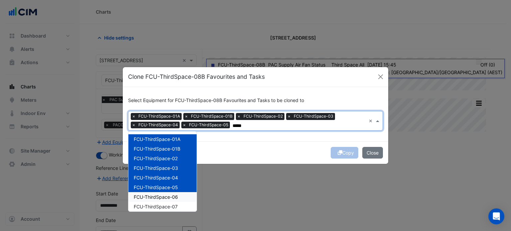
click at [170, 199] on span "FCU-ThirdSpace-06" at bounding box center [156, 197] width 44 height 6
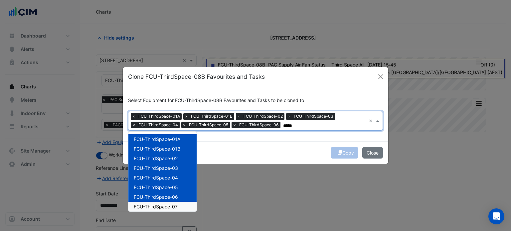
click at [170, 206] on span "FCU-ThirdSpace-07" at bounding box center [156, 207] width 44 height 6
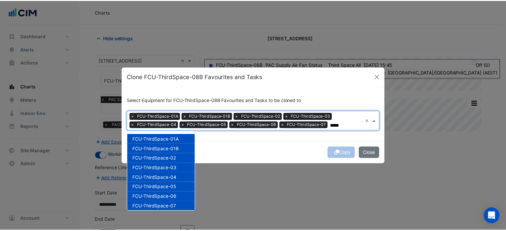
scroll to position [51, 0]
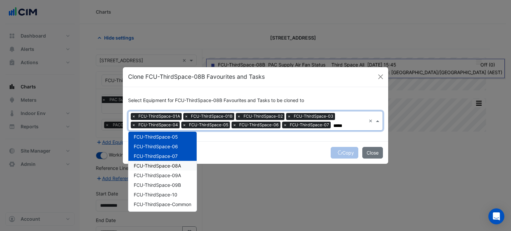
click at [178, 165] on span "FCU-ThirdSpace-08A" at bounding box center [157, 166] width 47 height 6
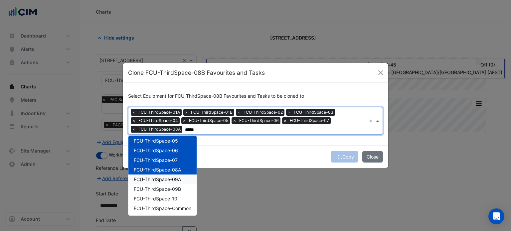
click at [177, 177] on span "FCU-ThirdSpace-09A" at bounding box center [157, 180] width 47 height 6
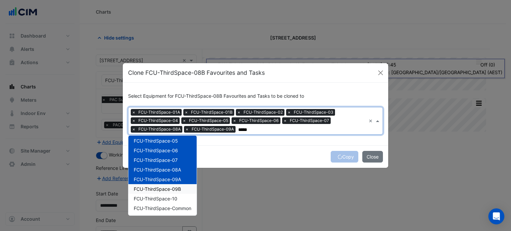
click at [176, 187] on span "FCU-ThirdSpace-09B" at bounding box center [157, 189] width 47 height 6
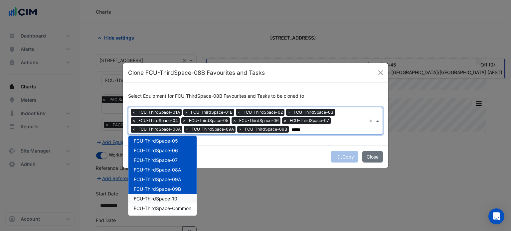
click at [174, 198] on span "FCU-ThirdSpace-10" at bounding box center [156, 199] width 44 height 6
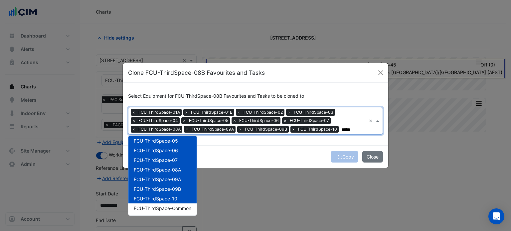
type input "*****"
click at [245, 150] on div "Copy Close" at bounding box center [255, 156] width 265 height 23
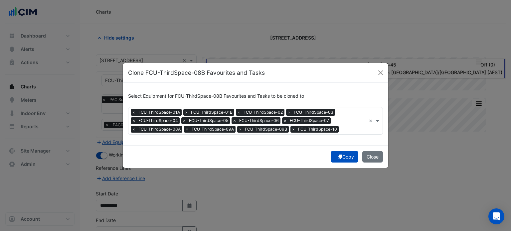
click at [346, 155] on button "Copy" at bounding box center [345, 157] width 28 height 12
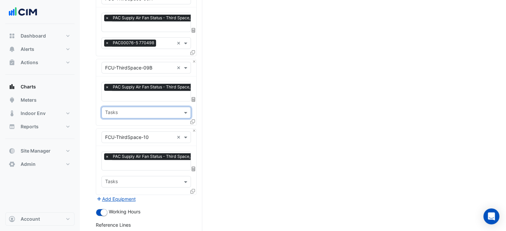
scroll to position [731, 0]
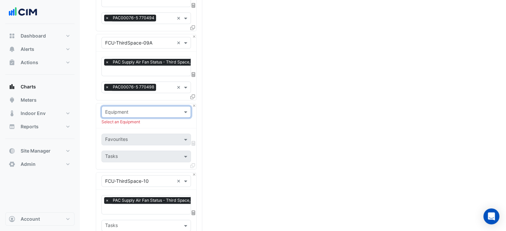
click at [179, 108] on div at bounding box center [146, 112] width 89 height 8
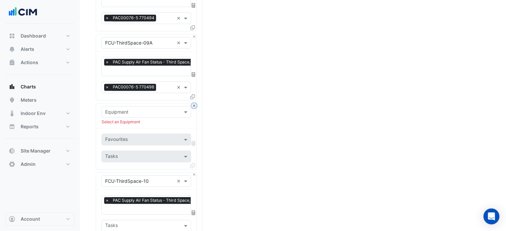
click at [193, 103] on button "Close" at bounding box center [194, 105] width 4 height 4
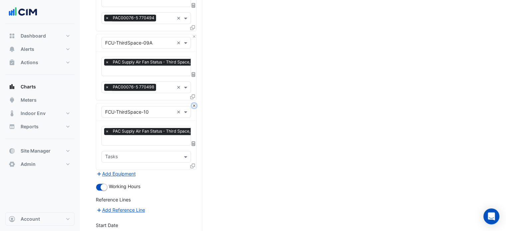
click at [193, 103] on button "Close" at bounding box center [194, 105] width 4 height 4
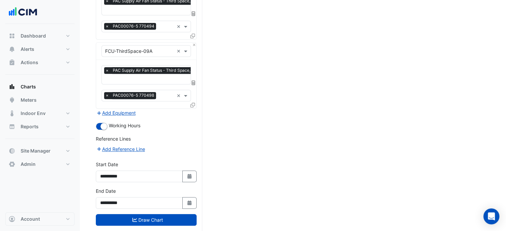
click at [193, 103] on icon at bounding box center [192, 105] width 5 height 5
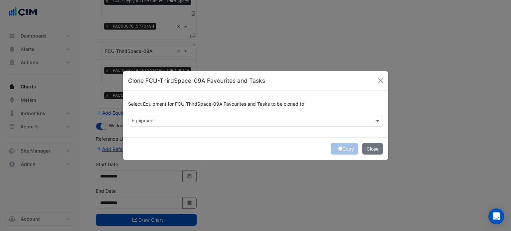
click at [234, 51] on ngb-modal-window "Clone FCU-ThirdSpace-09A Favourites and Tasks Select Equipment for FCU-ThirdSpa…" at bounding box center [255, 115] width 511 height 231
click at [379, 80] on button "Close" at bounding box center [381, 81] width 10 height 10
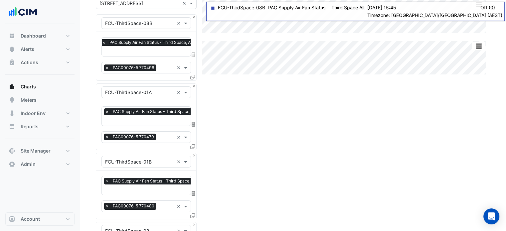
scroll to position [43, 0]
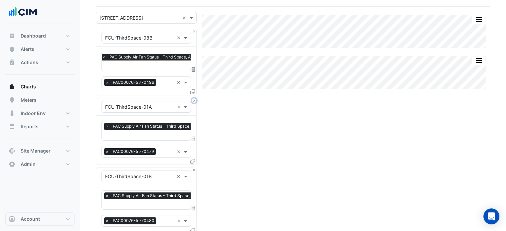
click at [194, 100] on button "Close" at bounding box center [194, 100] width 4 height 4
click at [194, 168] on button "Close" at bounding box center [194, 170] width 4 height 4
click at [194, 100] on button "Close" at bounding box center [194, 100] width 4 height 4
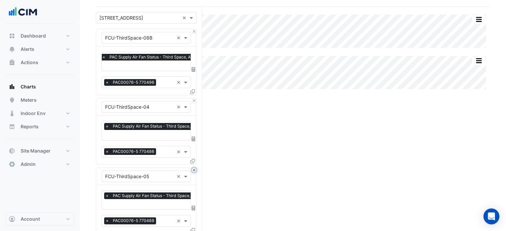
click at [194, 168] on button "Close" at bounding box center [194, 170] width 4 height 4
click at [194, 100] on button "Close" at bounding box center [194, 100] width 4 height 4
click at [194, 168] on button "Close" at bounding box center [194, 170] width 4 height 4
click at [194, 100] on button "Close" at bounding box center [194, 100] width 4 height 4
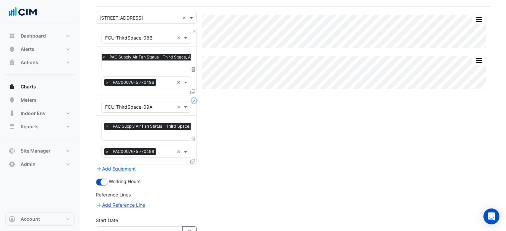
click at [194, 100] on button "Close" at bounding box center [194, 100] width 4 height 4
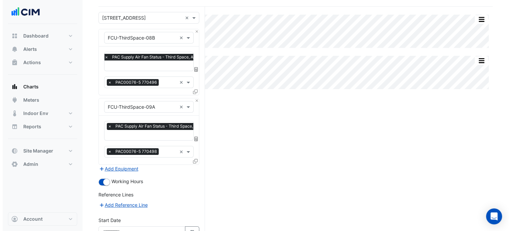
scroll to position [39, 0]
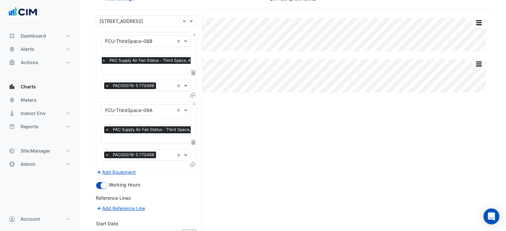
click at [194, 168] on div "Add Equipment" at bounding box center [146, 172] width 101 height 8
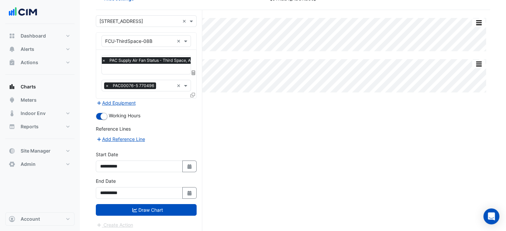
click at [194, 100] on div "Add Equipment" at bounding box center [146, 103] width 101 height 8
click at [193, 93] on icon at bounding box center [192, 95] width 5 height 5
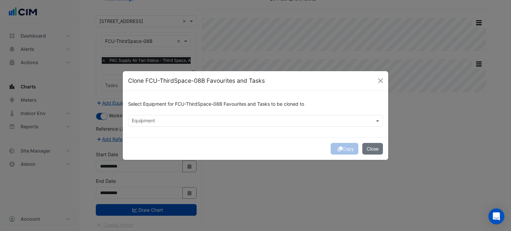
click at [241, 123] on input "text" at bounding box center [252, 121] width 240 height 7
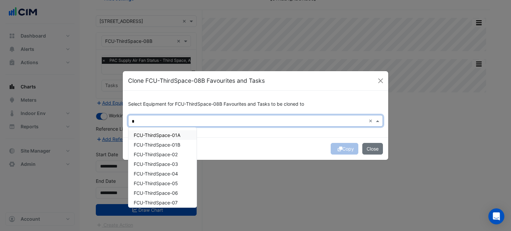
drag, startPoint x: 173, startPoint y: 132, endPoint x: 172, endPoint y: 139, distance: 7.1
click at [172, 139] on div "FCU-ThirdSpace-01A" at bounding box center [162, 135] width 68 height 10
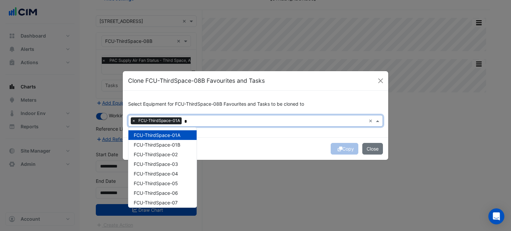
click at [172, 139] on div "FCU-ThirdSpace-01A" at bounding box center [162, 135] width 68 height 10
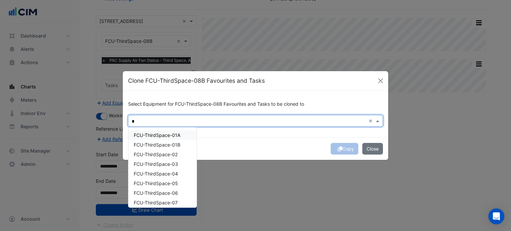
click at [170, 135] on span "FCU-ThirdSpace-01A" at bounding box center [157, 135] width 47 height 6
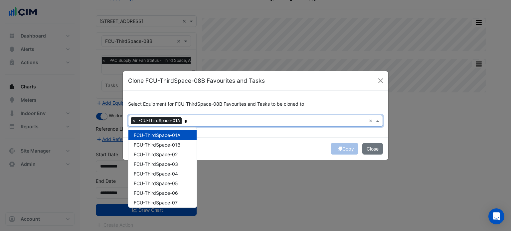
click at [169, 139] on div "FCU-ThirdSpace-01A" at bounding box center [162, 135] width 68 height 10
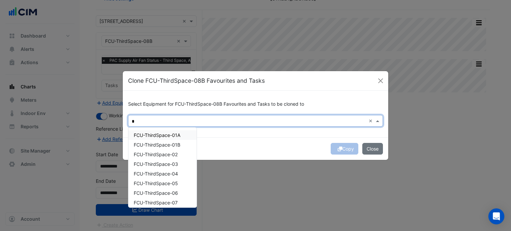
click at [169, 138] on div "FCU-ThirdSpace-01A" at bounding box center [162, 135] width 68 height 10
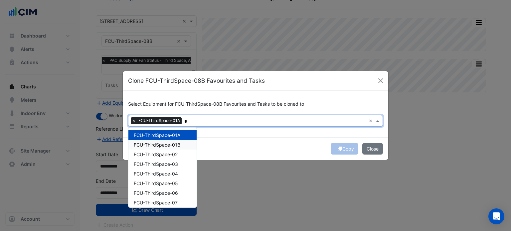
click at [169, 143] on span "FCU-ThirdSpace-01B" at bounding box center [157, 145] width 47 height 6
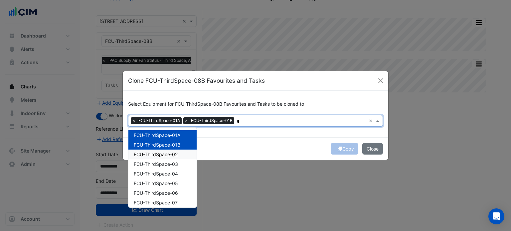
click at [166, 157] on span "FCU-ThirdSpace-02" at bounding box center [156, 155] width 44 height 6
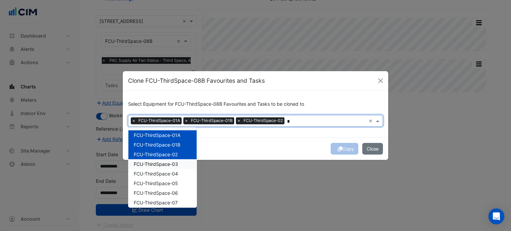
click at [166, 165] on span "FCU-ThirdSpace-03" at bounding box center [156, 164] width 44 height 6
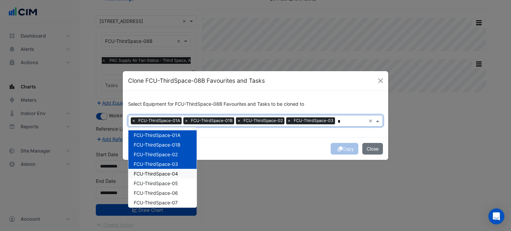
click at [166, 175] on span "FCU-ThirdSpace-04" at bounding box center [156, 174] width 44 height 6
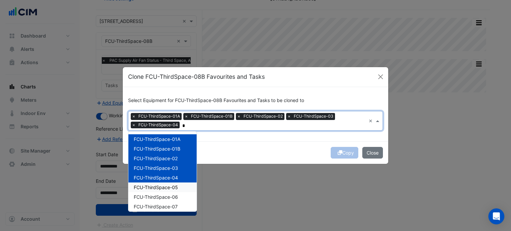
click at [166, 190] on div "FCU-ThirdSpace-05" at bounding box center [162, 188] width 68 height 10
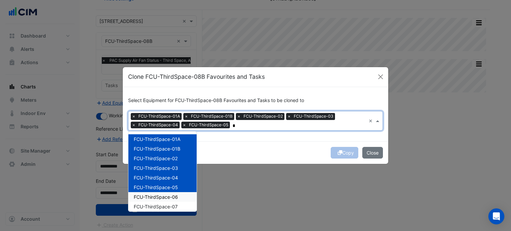
click at [165, 197] on span "FCU-ThirdSpace-06" at bounding box center [156, 197] width 44 height 6
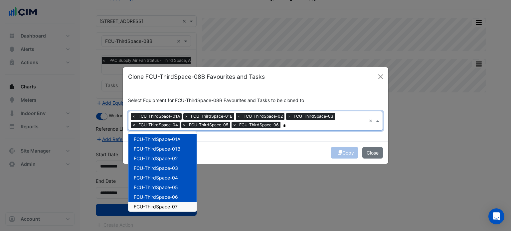
click at [164, 207] on span "FCU-ThirdSpace-07" at bounding box center [156, 207] width 44 height 6
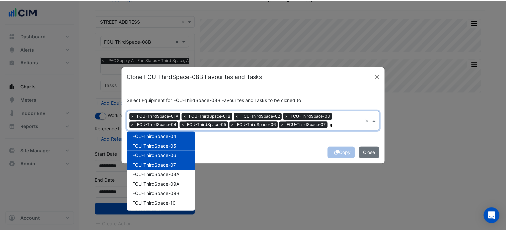
scroll to position [41, 0]
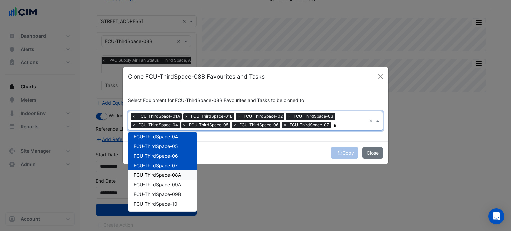
click at [171, 174] on span "FCU-ThirdSpace-08A" at bounding box center [157, 175] width 47 height 6
click at [171, 170] on div "FCU-ThirdSpace-07" at bounding box center [162, 166] width 68 height 10
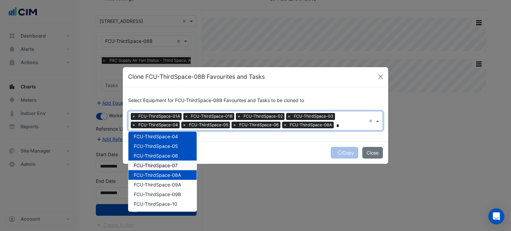
click at [171, 163] on span "FCU-ThirdSpace-07" at bounding box center [156, 166] width 44 height 6
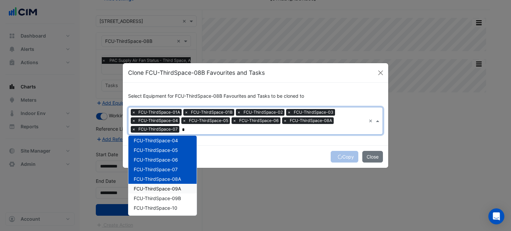
click at [170, 184] on div "FCU-ThirdSpace-09A" at bounding box center [162, 189] width 68 height 10
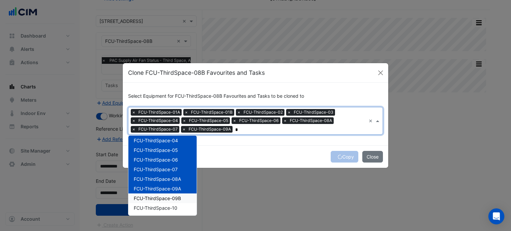
click at [169, 196] on span "FCU-ThirdSpace-09B" at bounding box center [157, 199] width 47 height 6
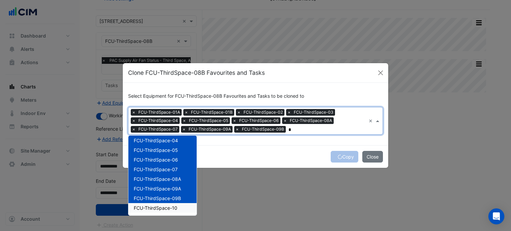
click at [166, 206] on span "FCU-ThirdSpace-10" at bounding box center [156, 208] width 44 height 6
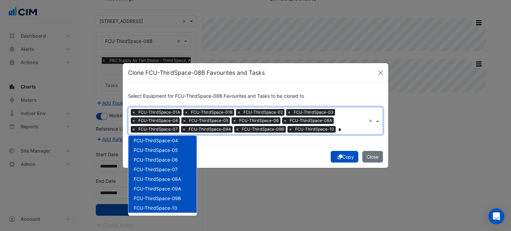
type input "*"
click at [345, 159] on button "Copy" at bounding box center [345, 157] width 28 height 12
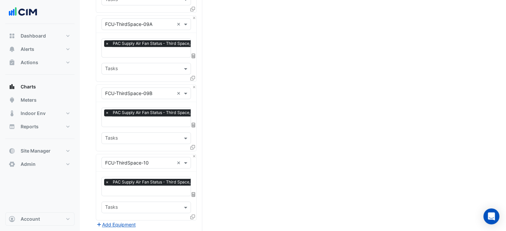
scroll to position [859, 0]
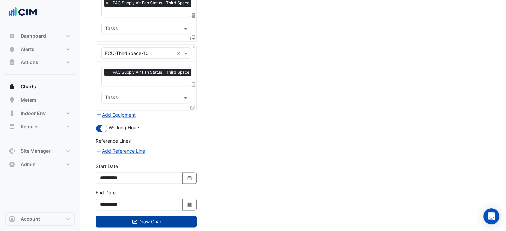
click at [170, 216] on button "Draw Chart" at bounding box center [146, 222] width 101 height 12
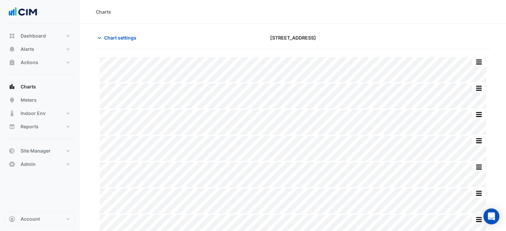
click at [89, 105] on section "Chart settings 323 Castlereagh Street Print Save as JPEG Save as PNG ◼ FCU-Thir…" at bounding box center [293, 211] width 426 height 375
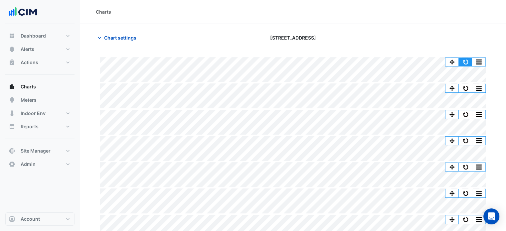
click at [464, 63] on button "button" at bounding box center [465, 62] width 13 height 8
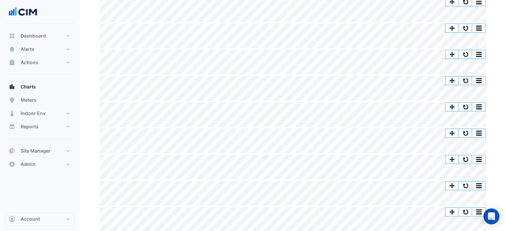
scroll to position [167, 0]
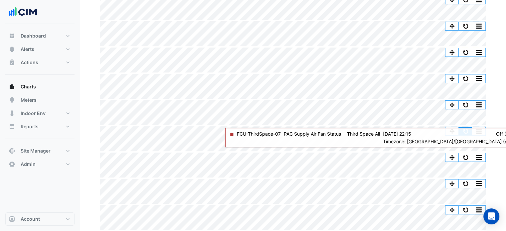
click at [468, 130] on button "button" at bounding box center [465, 131] width 13 height 8
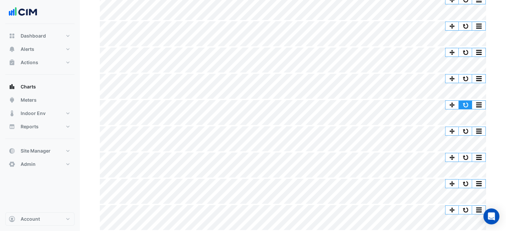
click at [467, 104] on button "button" at bounding box center [465, 105] width 13 height 8
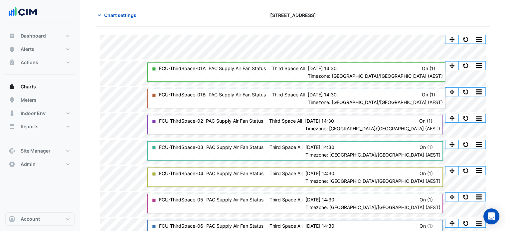
scroll to position [22, 0]
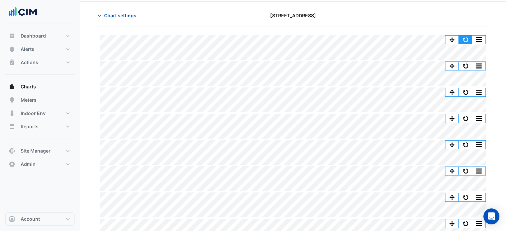
click at [462, 38] on button "button" at bounding box center [465, 40] width 13 height 8
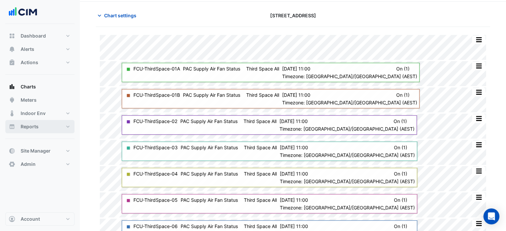
click at [52, 126] on button "Reports" at bounding box center [39, 126] width 69 height 13
select select "***"
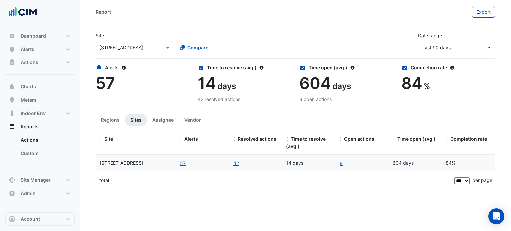
click at [138, 50] on input "text" at bounding box center [127, 47] width 57 height 7
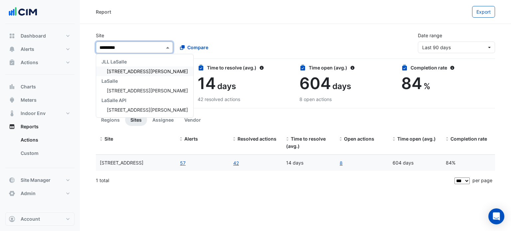
type input "**********"
click at [133, 70] on span "[STREET_ADDRESS][PERSON_NAME]" at bounding box center [147, 72] width 81 height 6
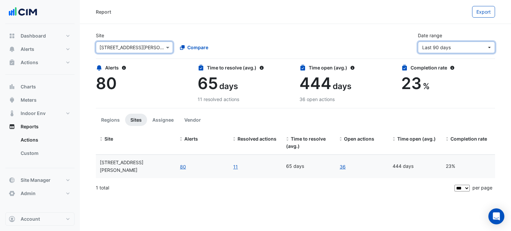
click at [464, 47] on span "Last 90 days" at bounding box center [454, 47] width 65 height 7
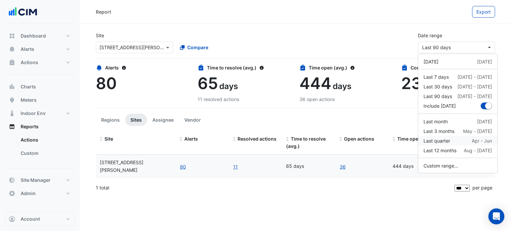
click at [448, 140] on div "Last quarter" at bounding box center [436, 140] width 27 height 7
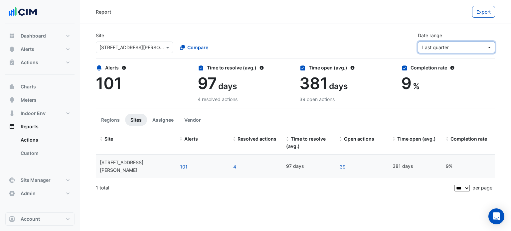
click at [476, 44] on span "Last quarter" at bounding box center [454, 47] width 65 height 7
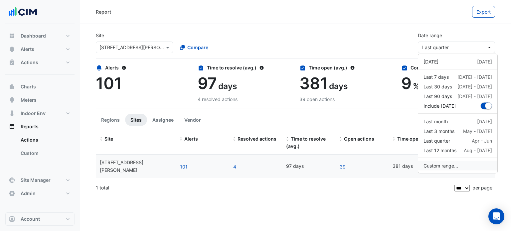
click at [448, 166] on button "Custom range..." at bounding box center [457, 166] width 79 height 10
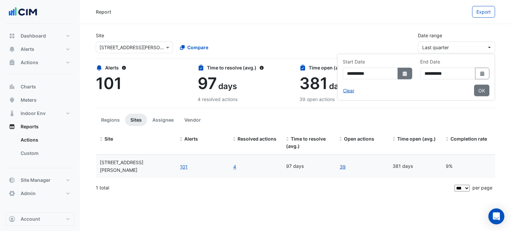
click at [403, 75] on icon "dropDown" at bounding box center [405, 73] width 4 height 5
select select "*"
select select "****"
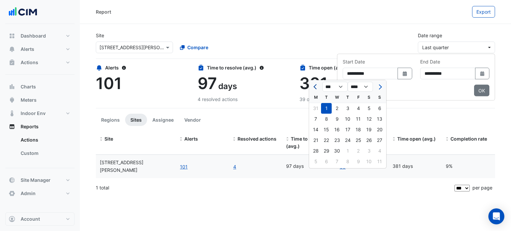
click at [314, 89] on button "Previous month" at bounding box center [316, 86] width 8 height 11
select select "*"
click at [340, 107] on div "1" at bounding box center [337, 108] width 11 height 11
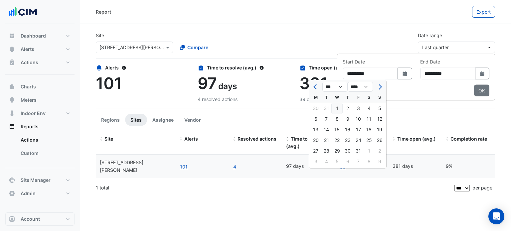
type input "**********"
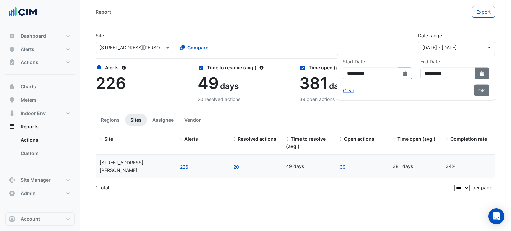
click at [488, 76] on button "Select Date" at bounding box center [482, 74] width 15 height 12
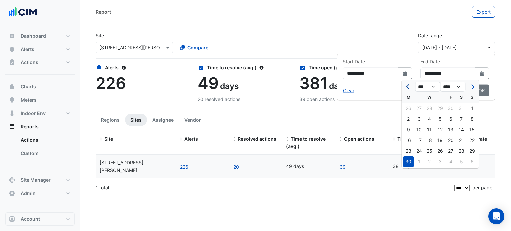
click at [407, 86] on span "Previous month" at bounding box center [408, 86] width 5 height 5
select select "*"
click at [407, 159] on div "31" at bounding box center [408, 161] width 11 height 11
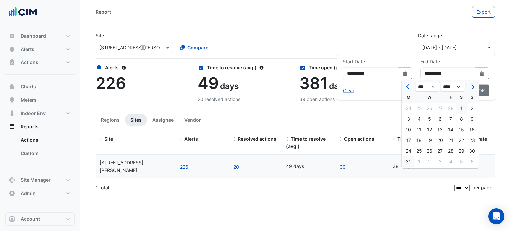
type input "**********"
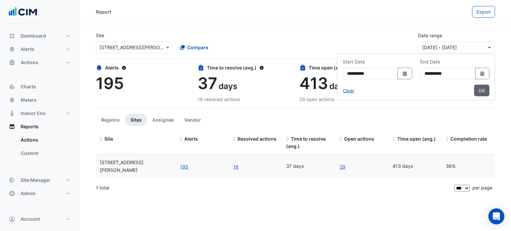
click at [483, 90] on button "OK" at bounding box center [481, 91] width 15 height 12
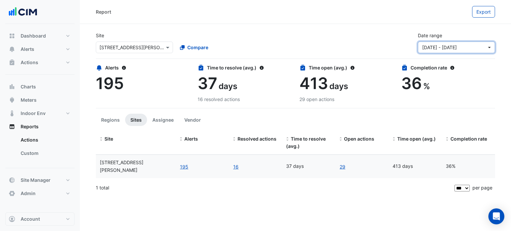
click at [487, 42] on button "01 Jan 25 - 31 Mar 25" at bounding box center [456, 48] width 77 height 12
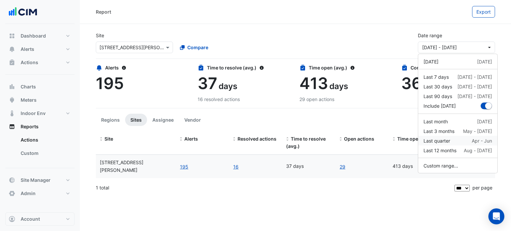
click at [455, 141] on div "Last quarter Apr - Jun" at bounding box center [457, 140] width 69 height 7
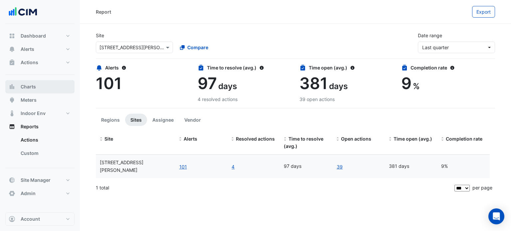
click at [36, 86] on button "Charts" at bounding box center [39, 86] width 69 height 13
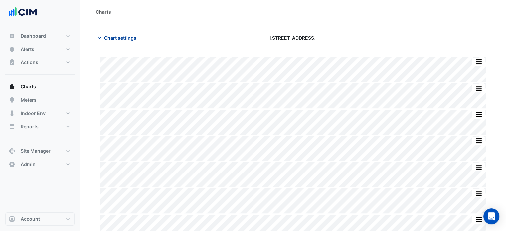
click at [127, 38] on span "Chart settings" at bounding box center [120, 37] width 32 height 7
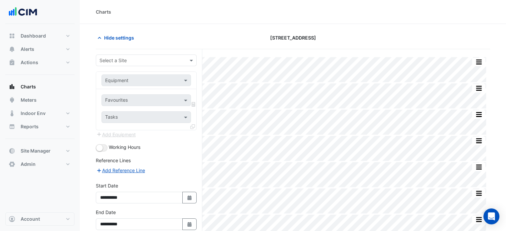
click at [127, 59] on input "text" at bounding box center [139, 60] width 80 height 7
type input "*"
type input "**********"
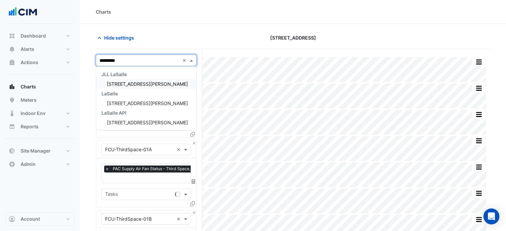
type input "**********"
click at [132, 88] on div "[STREET_ADDRESS][PERSON_NAME]" at bounding box center [146, 84] width 100 height 10
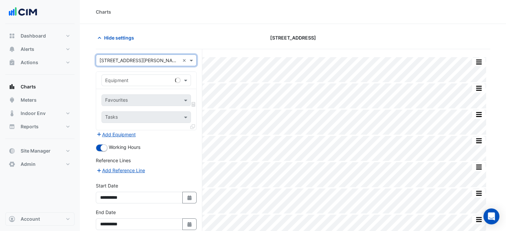
click at [131, 81] on input "text" at bounding box center [139, 80] width 69 height 7
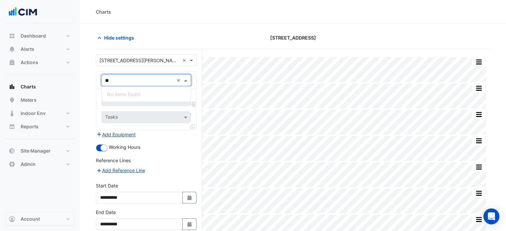
type input "*"
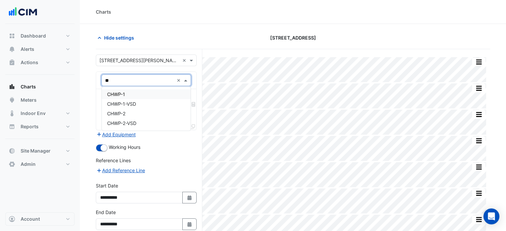
drag, startPoint x: 125, startPoint y: 79, endPoint x: 104, endPoint y: 82, distance: 21.5
click at [104, 82] on div "**" at bounding box center [146, 81] width 89 height 8
type input "**"
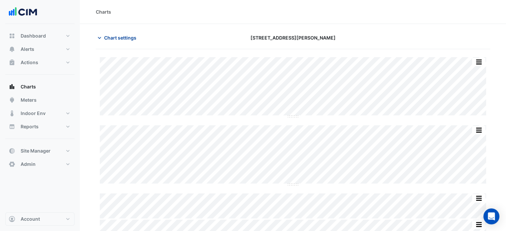
click at [130, 41] on button "Chart settings" at bounding box center [118, 38] width 45 height 12
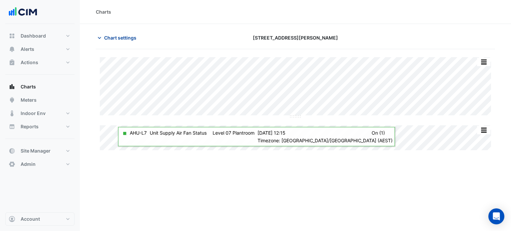
click at [118, 38] on span "Chart settings" at bounding box center [120, 37] width 32 height 7
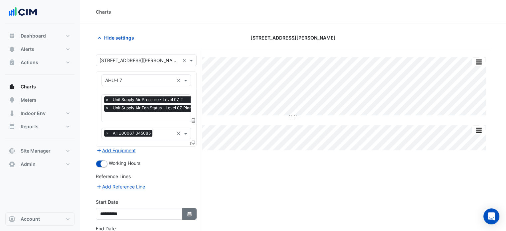
click at [190, 212] on icon "button" at bounding box center [189, 214] width 4 height 5
select select "*"
select select "****"
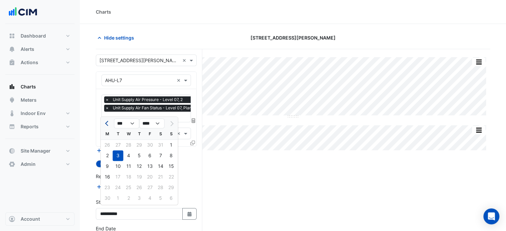
click at [109, 126] on button "Previous month" at bounding box center [107, 123] width 8 height 11
select select "*"
click at [140, 145] on div "1" at bounding box center [139, 145] width 11 height 11
type input "**********"
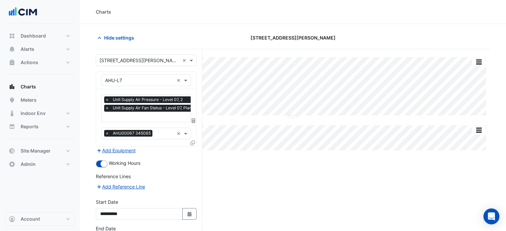
scroll to position [48, 0]
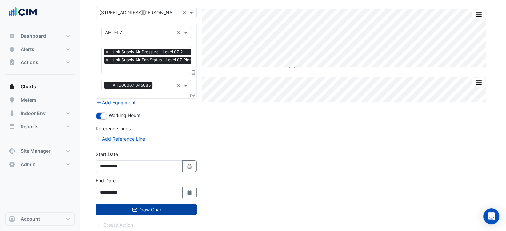
click at [143, 211] on button "Draw Chart" at bounding box center [146, 210] width 101 height 12
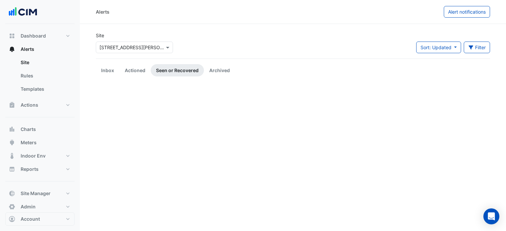
scroll to position [1421, 0]
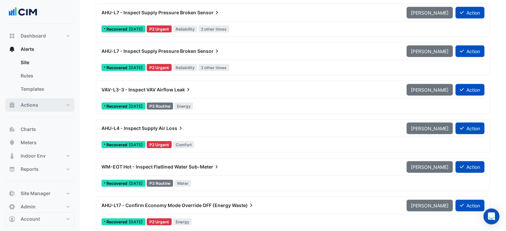
click at [52, 101] on button "Actions" at bounding box center [39, 104] width 69 height 13
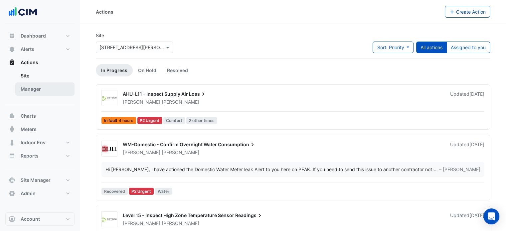
click at [37, 85] on link "Manager" at bounding box center [44, 88] width 59 height 13
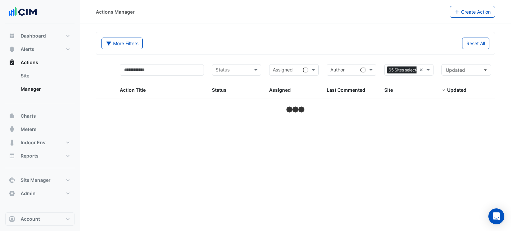
select select "***"
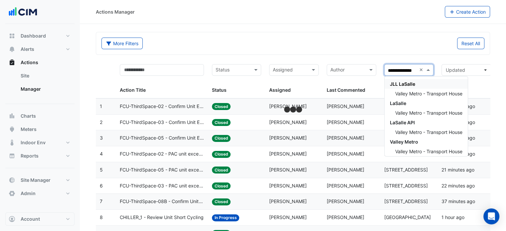
type input "**********"
click at [421, 95] on span "Valley Metro - Transport House" at bounding box center [428, 94] width 67 height 6
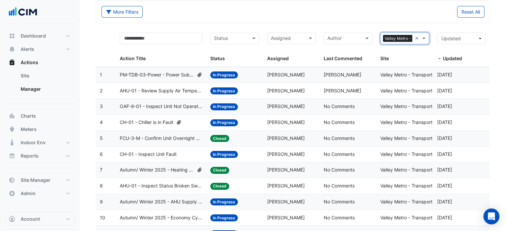
scroll to position [37, 0]
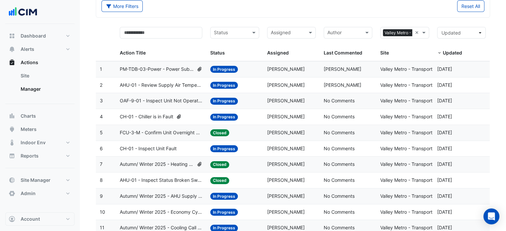
click at [460, 39] on div "Updated Updated" at bounding box center [461, 42] width 49 height 30
click at [463, 32] on span "Updated" at bounding box center [459, 32] width 36 height 7
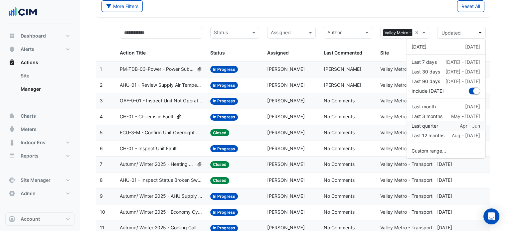
click at [438, 127] on div "Last quarter Apr - Jun" at bounding box center [445, 125] width 69 height 7
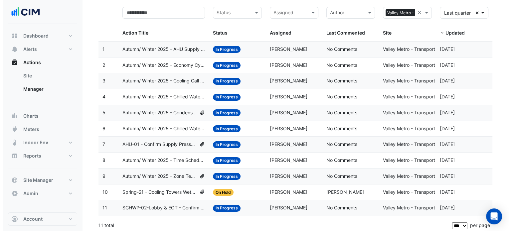
scroll to position [59, 0]
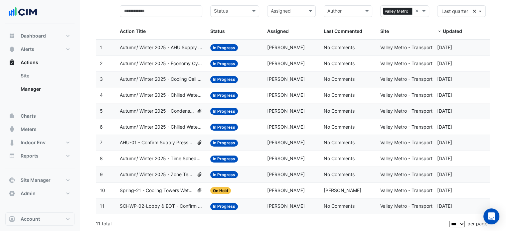
click at [169, 171] on span "Autumn/ Winter 2025 - Zone Temp Setpoint and Deadband Alignment [BEEP]" at bounding box center [157, 175] width 74 height 8
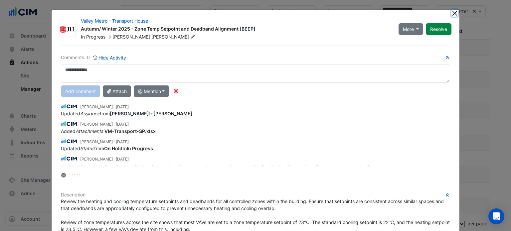
click at [453, 12] on button "Close" at bounding box center [454, 13] width 7 height 7
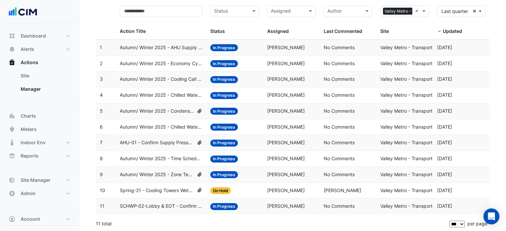
click at [157, 127] on span "Autumn/ Winter 2025 - Chilled Water System Lockout [BEEP]" at bounding box center [161, 127] width 83 height 8
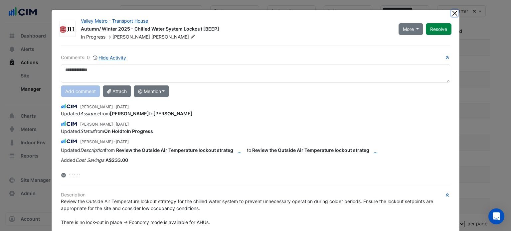
click at [455, 11] on button "Close" at bounding box center [454, 13] width 7 height 7
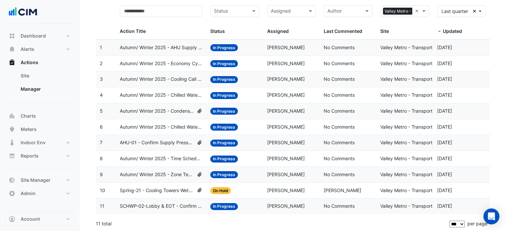
click at [169, 108] on span "Autumn/ Winter 2025 - Condenser Water System Temp Reset [BEEP]" at bounding box center [157, 111] width 74 height 8
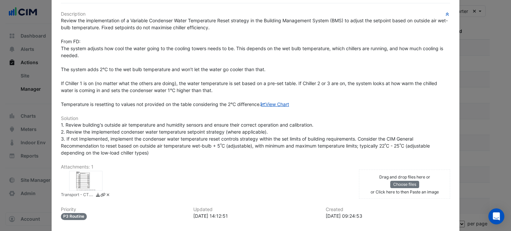
scroll to position [182, 0]
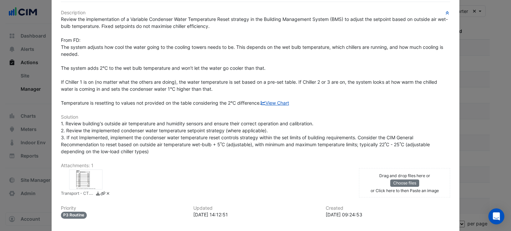
click at [86, 185] on div at bounding box center [85, 180] width 33 height 20
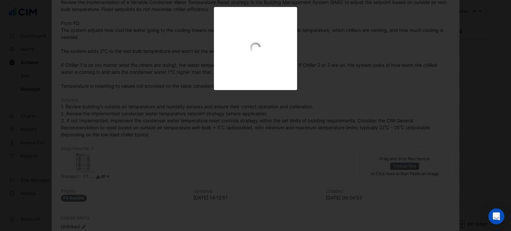
scroll to position [165, 0]
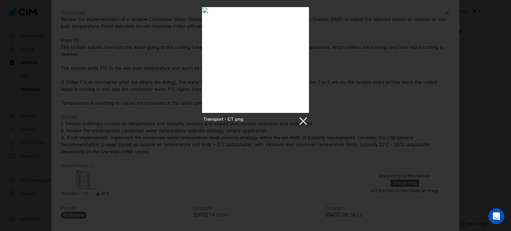
click at [341, 114] on div "Transport - CT.png" at bounding box center [255, 66] width 511 height 119
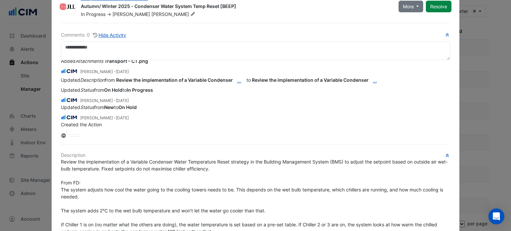
scroll to position [0, 0]
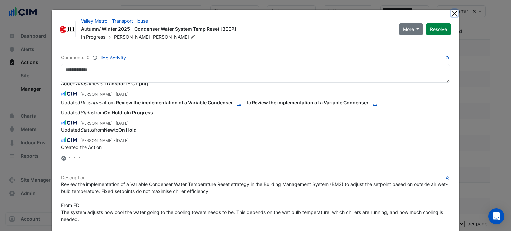
click at [451, 12] on button "Close" at bounding box center [454, 13] width 7 height 7
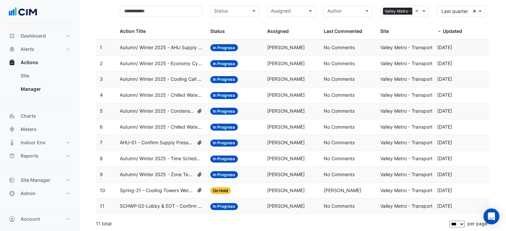
click at [151, 74] on datatable-body-cell "Action Title: Autumn/ Winter 2025 - Cooling Call [BEEP]" at bounding box center [161, 80] width 91 height 16
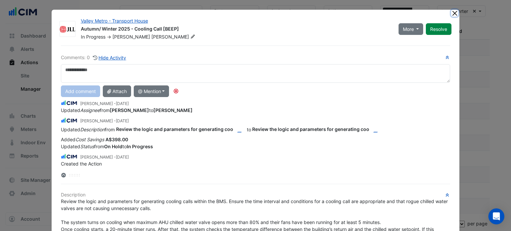
click at [451, 14] on button "Close" at bounding box center [454, 13] width 7 height 7
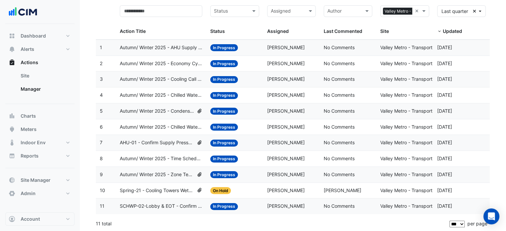
click at [174, 50] on span "Autumn/ Winter 2025 - AHU Supply Air Temp Reset [BEEP]" at bounding box center [161, 48] width 83 height 8
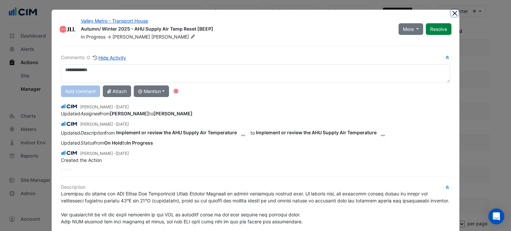
click at [454, 14] on button "Close" at bounding box center [454, 13] width 7 height 7
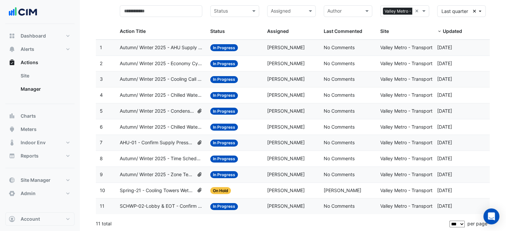
click at [254, 203] on div "Status: In Progress" at bounding box center [234, 207] width 49 height 8
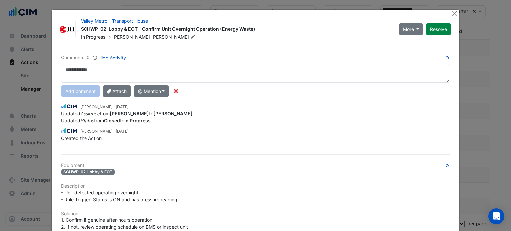
scroll to position [137, 0]
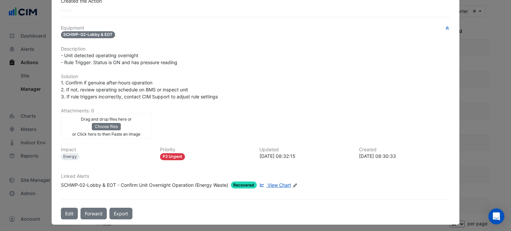
click at [190, 182] on div "SCHWP-02-Lobby & EOT - Confirm Unit Overnight Operation (Energy Waste)" at bounding box center [144, 185] width 167 height 7
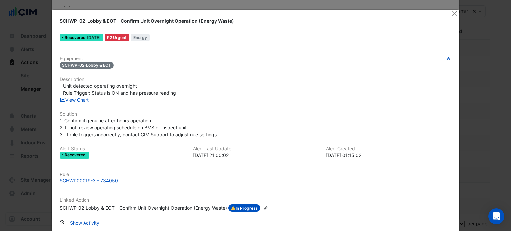
scroll to position [120, 0]
click at [84, 97] on link "View Chart" at bounding box center [75, 100] width 30 height 6
click at [454, 13] on button "Close" at bounding box center [454, 13] width 7 height 7
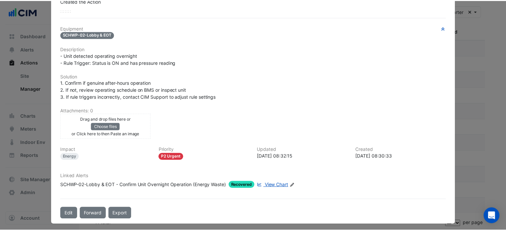
scroll to position [0, 0]
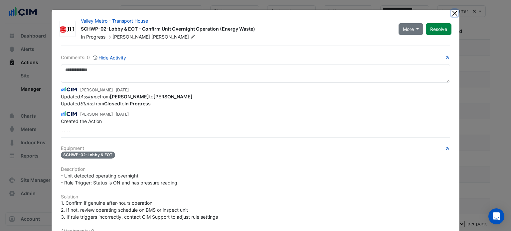
click at [453, 13] on button "Close" at bounding box center [454, 13] width 7 height 7
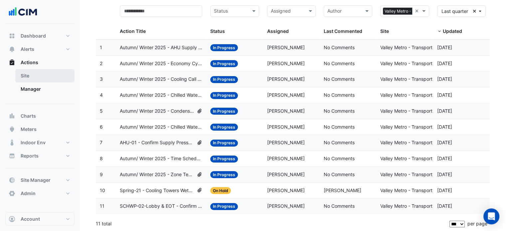
click at [40, 77] on link "Site" at bounding box center [44, 75] width 59 height 13
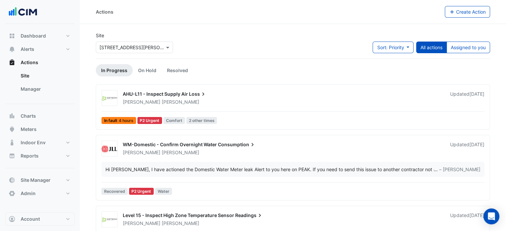
click at [142, 51] on div "Select a Site × 201 Miller Street" at bounding box center [134, 48] width 77 height 12
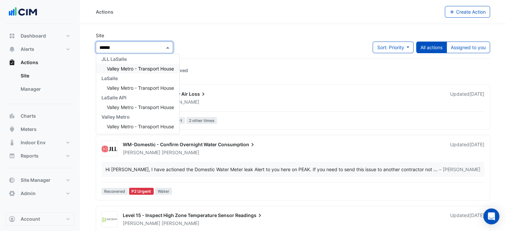
scroll to position [3, 0]
type input "**********"
click at [132, 65] on div "Valley Metro - Transport House" at bounding box center [137, 69] width 83 height 10
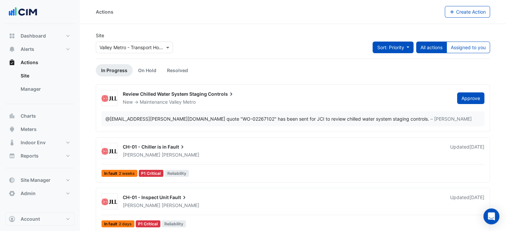
click at [394, 49] on span "Sort: Priority" at bounding box center [390, 48] width 27 height 6
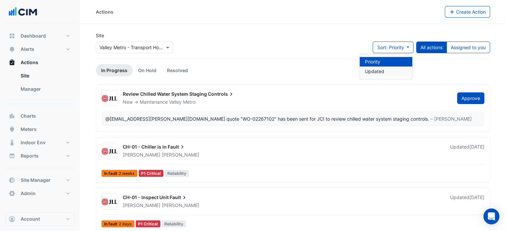
click at [383, 74] on li "Updated" at bounding box center [386, 72] width 53 height 10
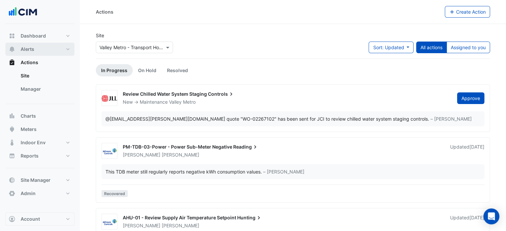
click at [41, 49] on button "Alerts" at bounding box center [39, 49] width 69 height 13
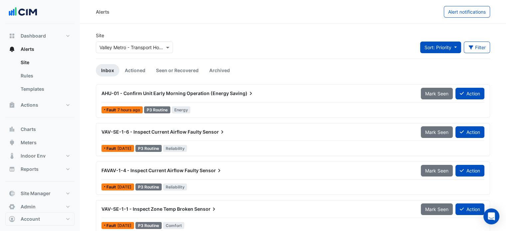
click at [428, 48] on span "Sort: Priority" at bounding box center [437, 48] width 27 height 6
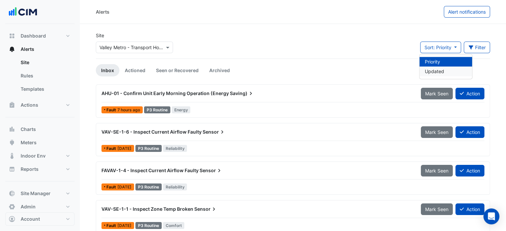
click at [434, 71] on li "Updated" at bounding box center [445, 72] width 53 height 10
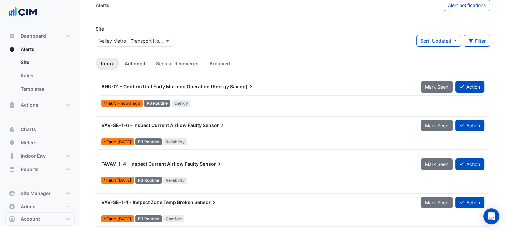
click at [137, 61] on link "Actioned" at bounding box center [134, 64] width 31 height 12
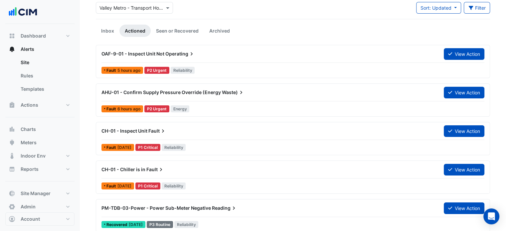
scroll to position [40, 0]
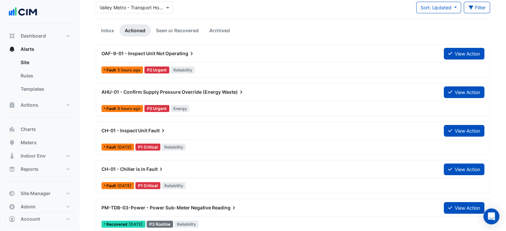
click at [125, 93] on span "AHU-01 - Confirm Supply Pressure Override (Energy" at bounding box center [160, 92] width 119 height 6
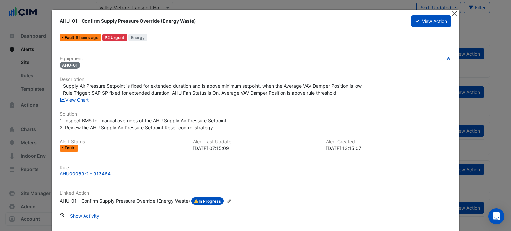
click at [451, 12] on button "Close" at bounding box center [454, 13] width 7 height 7
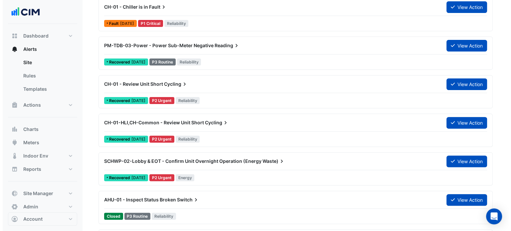
scroll to position [202, 0]
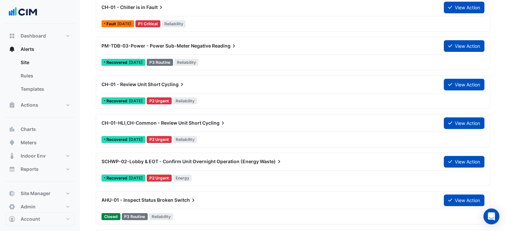
click at [231, 86] on div "CH-01 - Review Unit Short Cycling" at bounding box center [268, 84] width 334 height 7
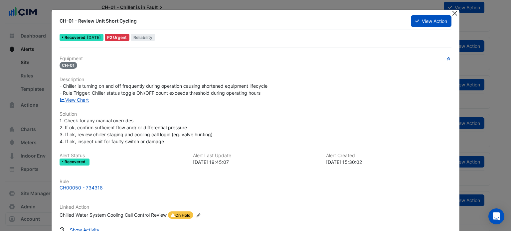
click at [454, 12] on button "Close" at bounding box center [454, 13] width 7 height 7
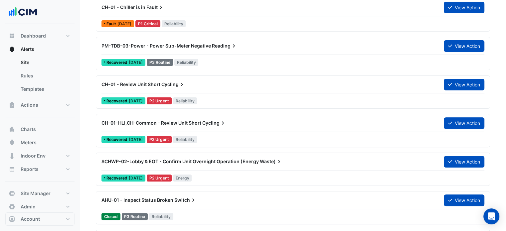
click at [185, 87] on div "CH-01 - Review Unit Short Cycling" at bounding box center [268, 84] width 342 height 12
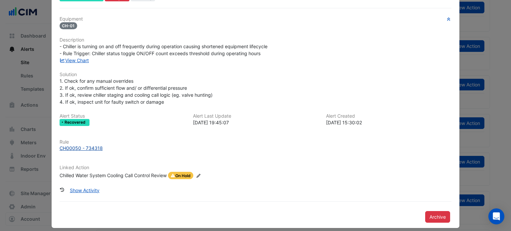
scroll to position [40, 0]
click at [89, 187] on button "Show Activity" at bounding box center [85, 190] width 38 height 12
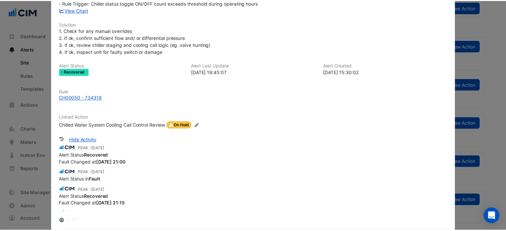
scroll to position [0, 0]
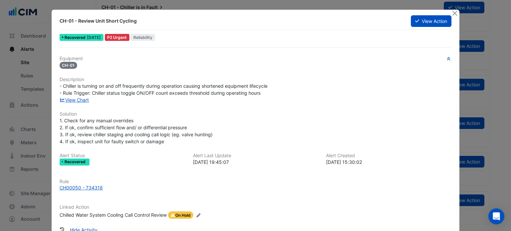
click at [452, 18] on div "View Action" at bounding box center [431, 21] width 49 height 12
click at [452, 12] on button "Close" at bounding box center [454, 13] width 7 height 7
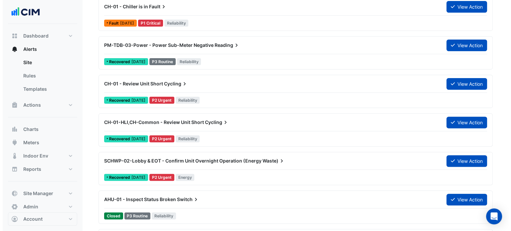
scroll to position [202, 0]
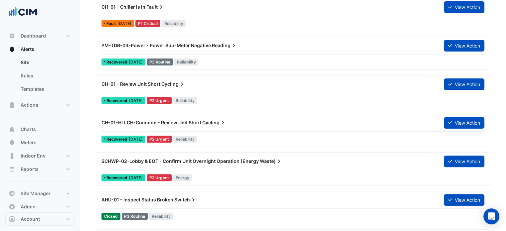
click at [124, 166] on div "SCHWP-02-Lobby & EOT - Confirm Unit Overnight Operation (Energy Waste) View Act…" at bounding box center [292, 162] width 383 height 15
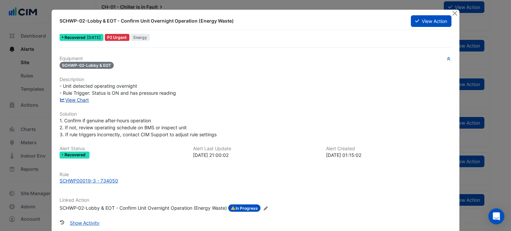
click at [83, 98] on link "View Chart" at bounding box center [75, 100] width 30 height 6
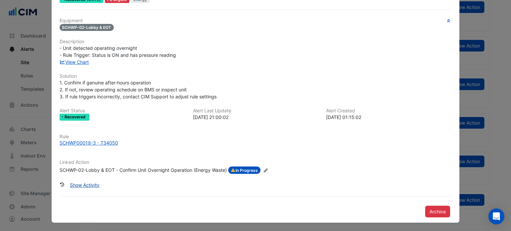
click at [83, 185] on button "Show Activity" at bounding box center [85, 185] width 38 height 12
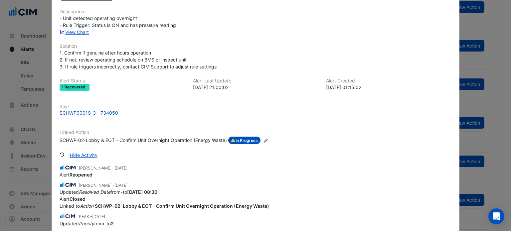
scroll to position [0, 0]
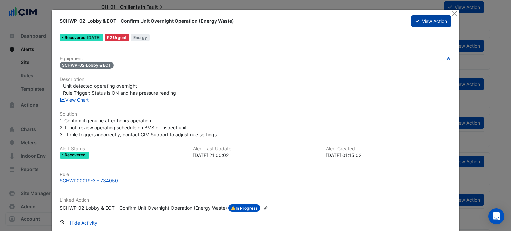
click at [414, 24] on button "View Action" at bounding box center [431, 21] width 41 height 12
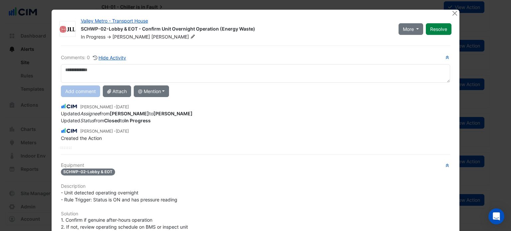
scroll to position [137, 0]
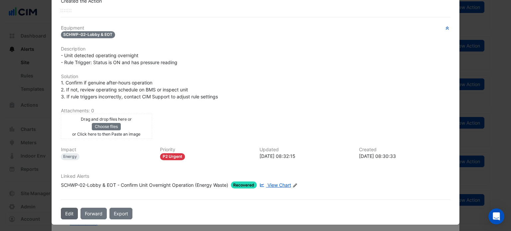
click at [66, 208] on button "Edit" at bounding box center [69, 214] width 17 height 12
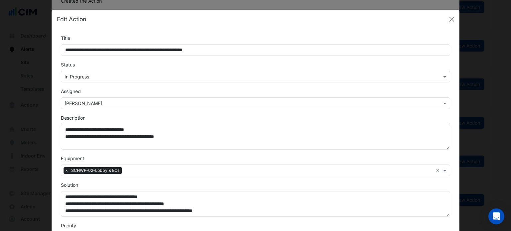
scroll to position [120, 0]
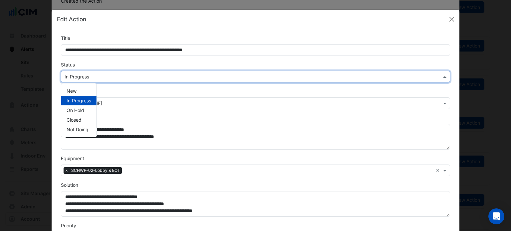
click at [112, 76] on input "text" at bounding box center [249, 77] width 369 height 7
click at [76, 120] on span "Closed" at bounding box center [74, 120] width 15 height 6
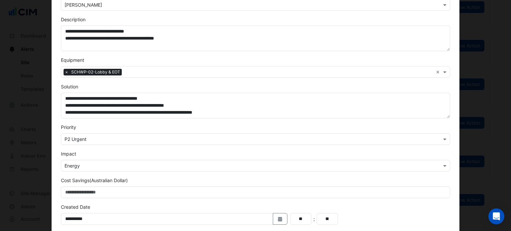
scroll to position [162, 0]
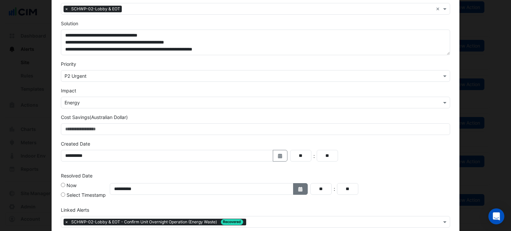
click at [301, 185] on button "Select Date" at bounding box center [300, 189] width 15 height 12
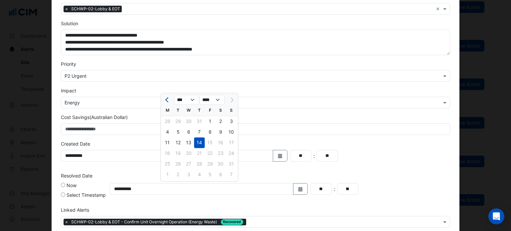
click at [166, 96] on button "Previous month" at bounding box center [167, 99] width 8 height 11
select select "*"
click at [166, 96] on div at bounding box center [167, 99] width 13 height 11
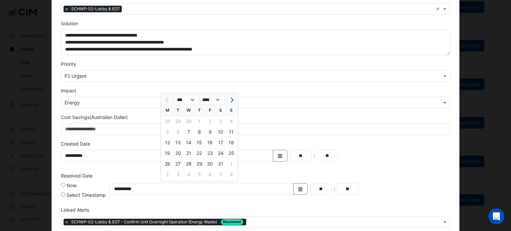
click at [354, 150] on div "** : **" at bounding box center [370, 156] width 160 height 12
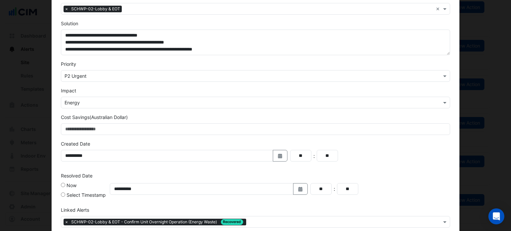
scroll to position [195, 0]
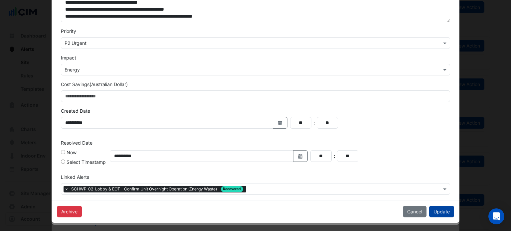
click at [440, 214] on button "Update" at bounding box center [441, 212] width 25 height 12
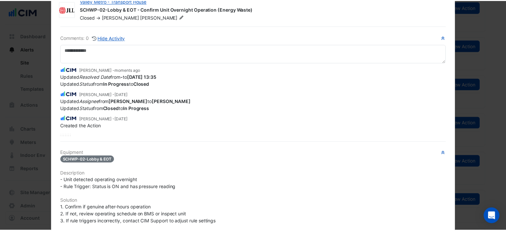
scroll to position [0, 0]
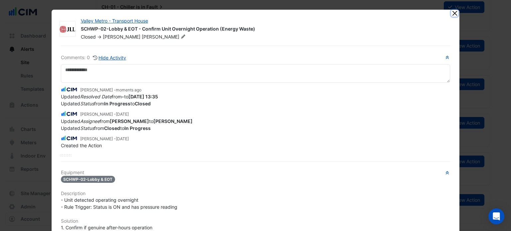
click at [451, 13] on button "Close" at bounding box center [454, 13] width 7 height 7
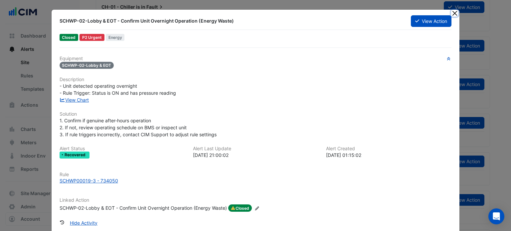
click at [451, 13] on button "Close" at bounding box center [454, 13] width 7 height 7
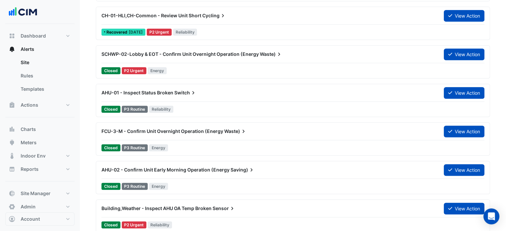
scroll to position [318, 0]
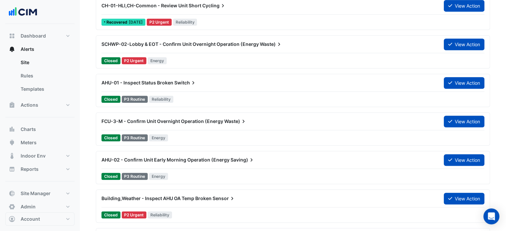
click at [290, 120] on div "FCU-3-M - Confirm Unit Overnight Operation (Energy Waste)" at bounding box center [268, 121] width 334 height 7
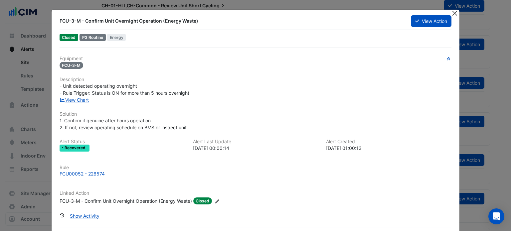
click at [454, 15] on button "Close" at bounding box center [454, 13] width 7 height 7
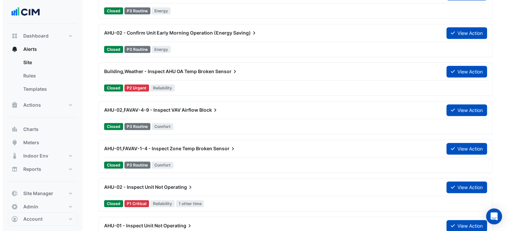
scroll to position [444, 0]
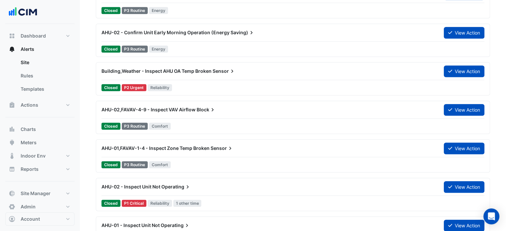
click at [342, 74] on div "Building,Weather - Inspect AHU OA Temp Broken Sensor" at bounding box center [268, 71] width 342 height 12
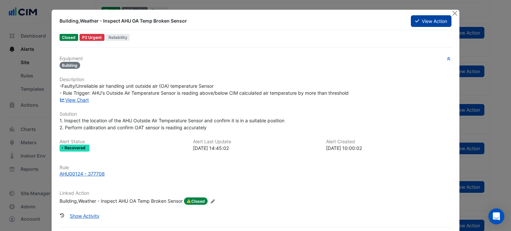
click at [429, 20] on button "View Action" at bounding box center [431, 21] width 41 height 12
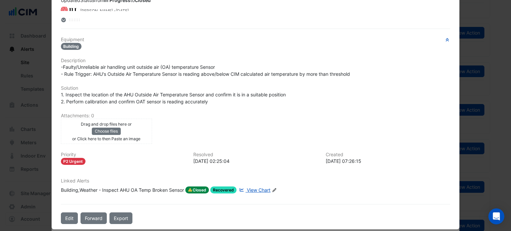
scroll to position [156, 0]
click at [167, 186] on div "Building,Weather - Inspect AHU OA Temp Broken Sensor" at bounding box center [122, 189] width 123 height 7
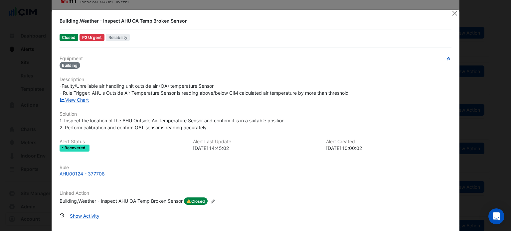
scroll to position [139, 0]
click at [88, 214] on button "Show Activity" at bounding box center [85, 216] width 38 height 12
click at [453, 14] on button "Close" at bounding box center [454, 13] width 7 height 7
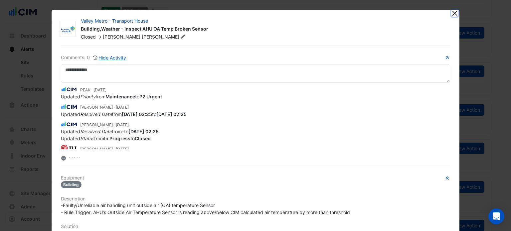
click at [451, 13] on button "Close" at bounding box center [454, 13] width 7 height 7
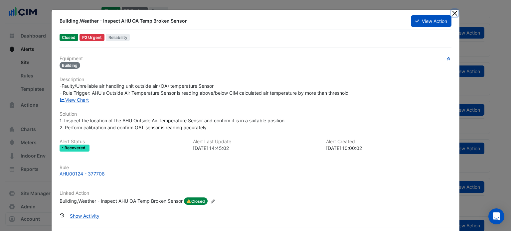
click at [454, 12] on button "Close" at bounding box center [454, 13] width 7 height 7
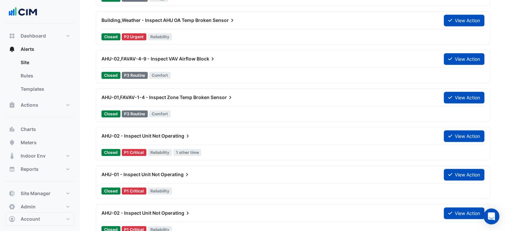
scroll to position [495, 0]
click at [392, 133] on div "AHU-02 - Inspect Unit Not Operating" at bounding box center [268, 136] width 334 height 7
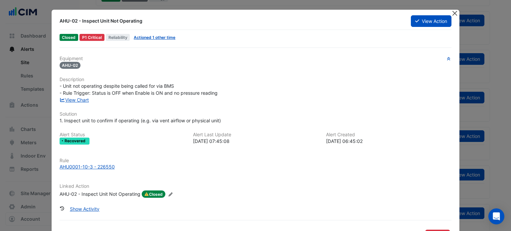
click at [454, 11] on button "Close" at bounding box center [454, 13] width 7 height 7
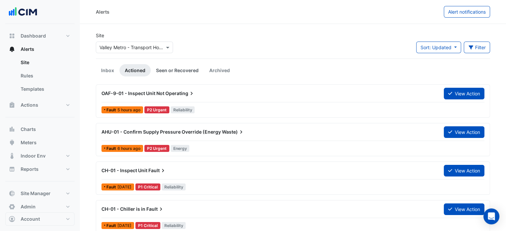
click at [178, 69] on link "Seen or Recovered" at bounding box center [177, 70] width 53 height 12
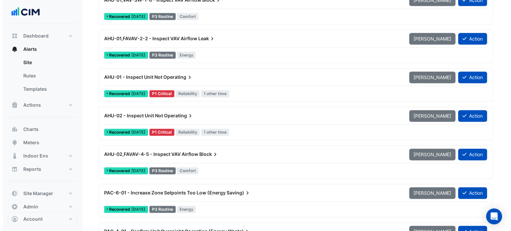
scroll to position [897, 0]
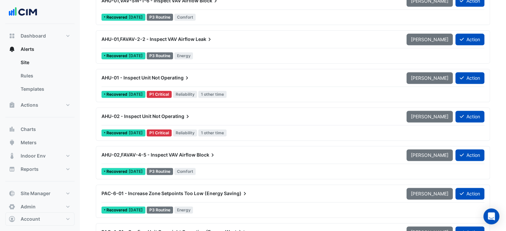
click at [327, 82] on div "AHU-01 - Inspect Unit Not Operating" at bounding box center [249, 78] width 305 height 12
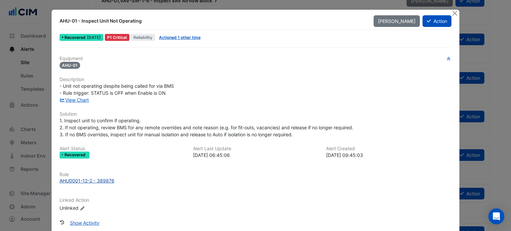
click at [102, 178] on div "AHU0001-12-2 - 389876" at bounding box center [87, 180] width 55 height 7
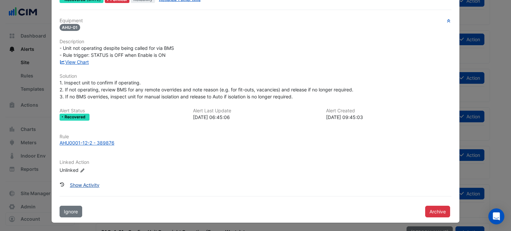
click at [88, 185] on button "Show Activity" at bounding box center [85, 185] width 38 height 12
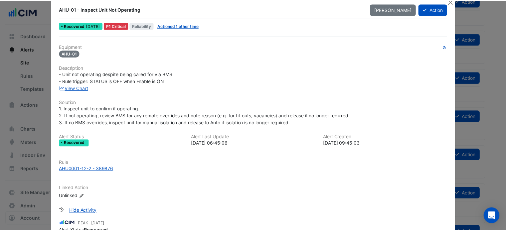
scroll to position [0, 0]
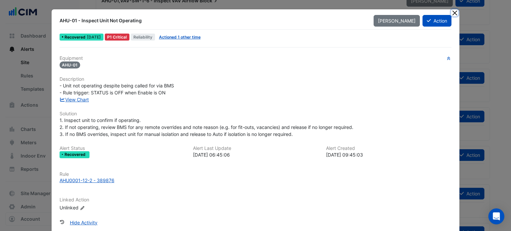
click at [452, 10] on button "Close" at bounding box center [454, 12] width 7 height 7
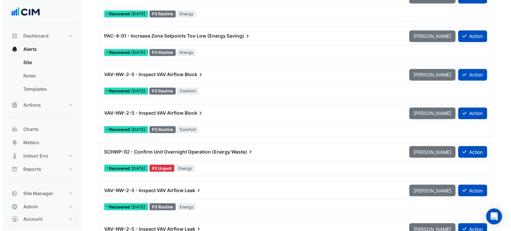
scroll to position [1131, 0]
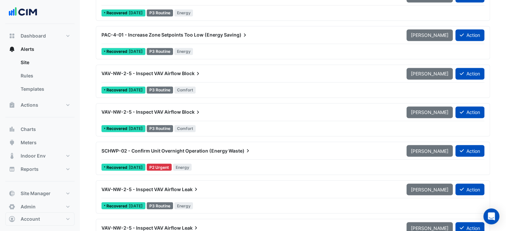
click at [270, 153] on div "SCHWP-02 - Confirm Unit Overnight Operation (Energy Waste)" at bounding box center [249, 151] width 305 height 12
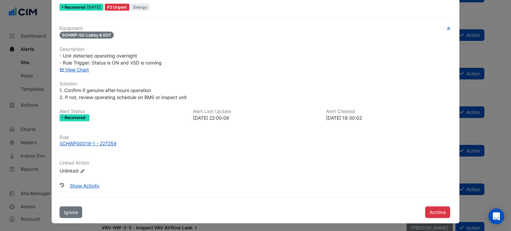
scroll to position [31, 0]
click at [87, 186] on button "Show Activity" at bounding box center [85, 186] width 38 height 12
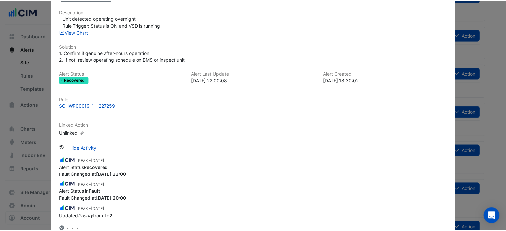
scroll to position [0, 0]
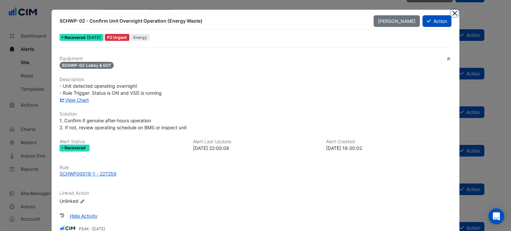
click at [454, 12] on button "Close" at bounding box center [454, 13] width 7 height 7
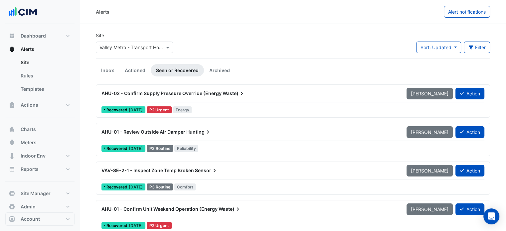
click at [138, 46] on input "text" at bounding box center [127, 47] width 57 height 7
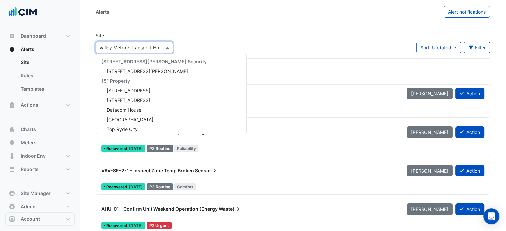
scroll to position [5838, 0]
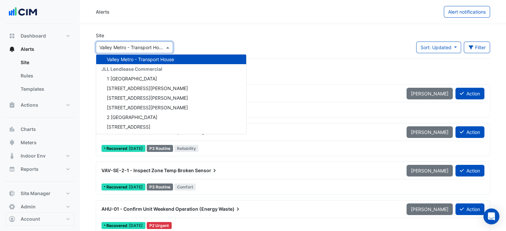
click at [118, 47] on input "text" at bounding box center [127, 47] width 57 height 7
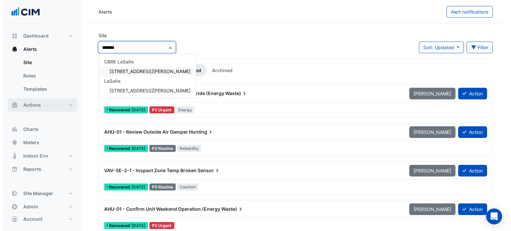
scroll to position [8, 0]
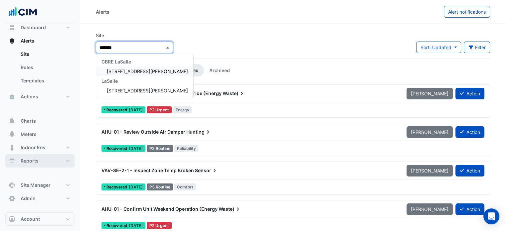
type input "*******"
click at [62, 159] on button "Reports" at bounding box center [39, 160] width 69 height 13
select select "***"
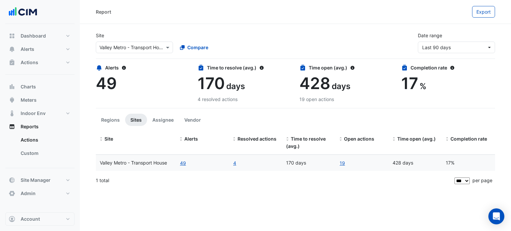
click at [157, 46] on div at bounding box center [134, 48] width 77 height 8
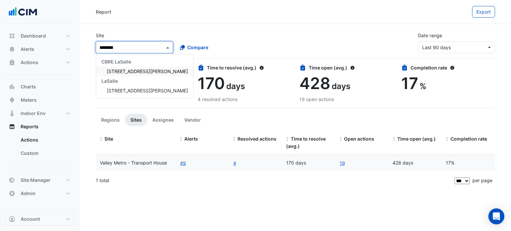
type input "*********"
click at [128, 69] on span "[STREET_ADDRESS][PERSON_NAME]" at bounding box center [147, 72] width 81 height 6
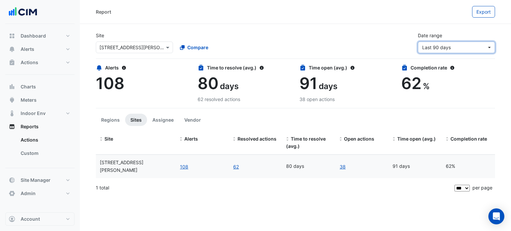
click at [449, 44] on span "Last 90 days" at bounding box center [454, 47] width 65 height 7
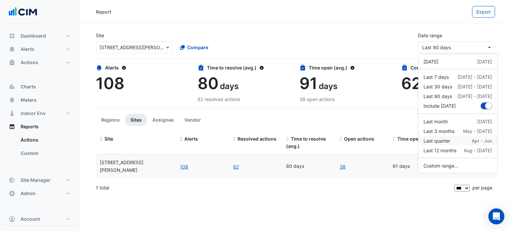
click at [463, 140] on div "Last quarter Apr - Jun" at bounding box center [457, 140] width 69 height 7
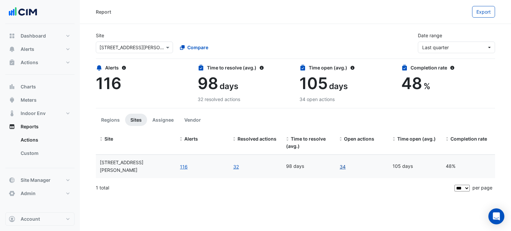
click at [344, 163] on link "34" at bounding box center [342, 167] width 7 height 8
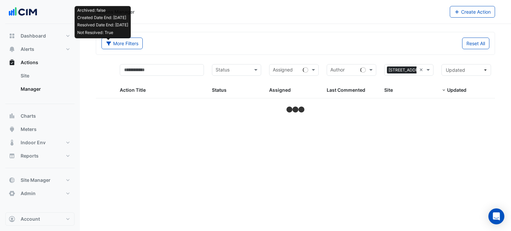
select select "***"
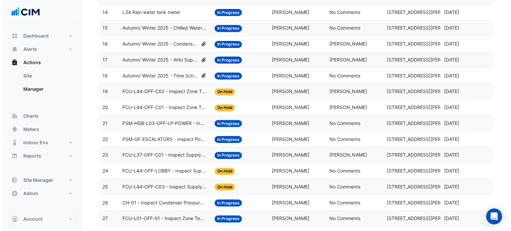
scroll to position [310, 0]
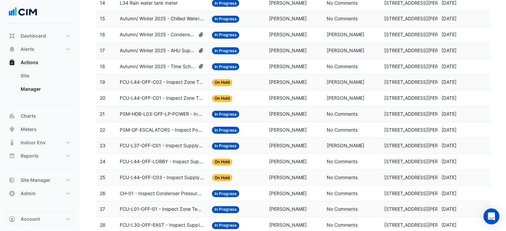
click at [153, 142] on span "FCU-L37-OFF-C01 - Inspect Supply Temp Broken Sensor" at bounding box center [162, 146] width 84 height 8
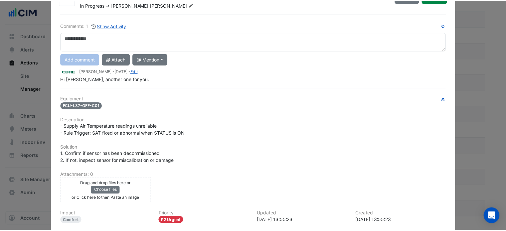
scroll to position [0, 0]
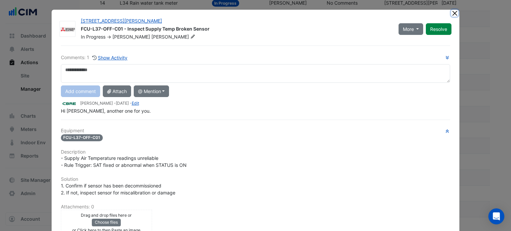
click at [451, 11] on button "Close" at bounding box center [454, 13] width 7 height 7
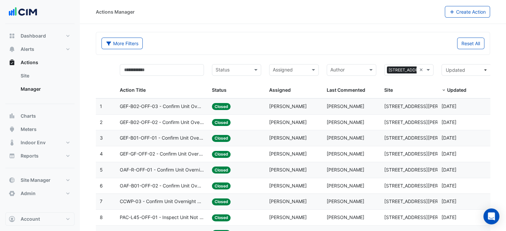
select select "***"
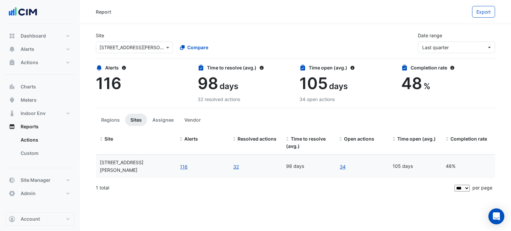
drag, startPoint x: 486, startPoint y: 1, endPoint x: 363, endPoint y: 37, distance: 127.9
click at [363, 37] on div "Site Select a Site × 88 Walker St Compare Date range Last quarter" at bounding box center [295, 40] width 407 height 27
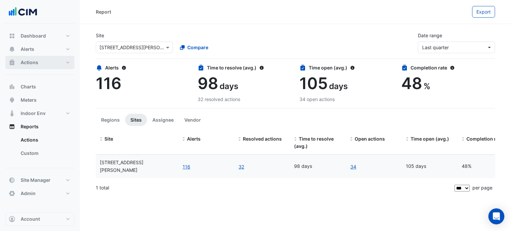
click at [41, 62] on button "Actions" at bounding box center [39, 62] width 69 height 13
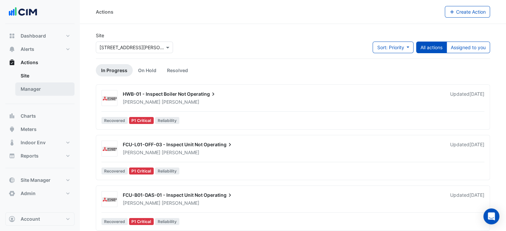
click at [44, 88] on link "Manager" at bounding box center [44, 88] width 59 height 13
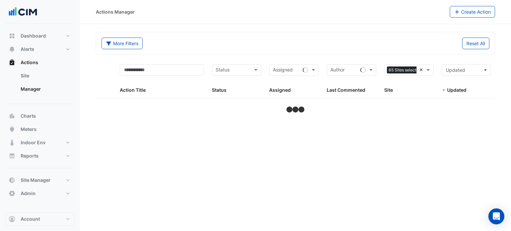
select select "***"
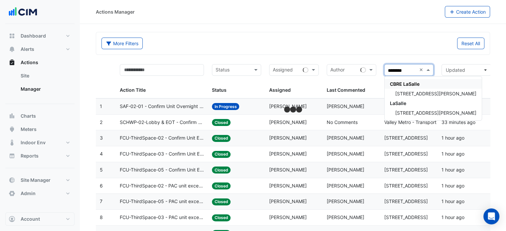
type input "*********"
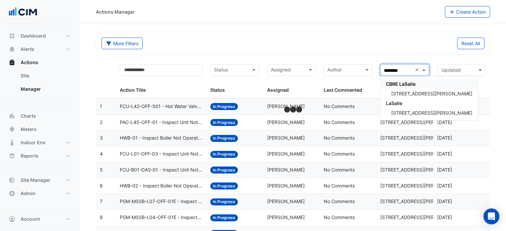
type input "*********"
click at [402, 91] on span "[STREET_ADDRESS][PERSON_NAME]" at bounding box center [431, 94] width 81 height 6
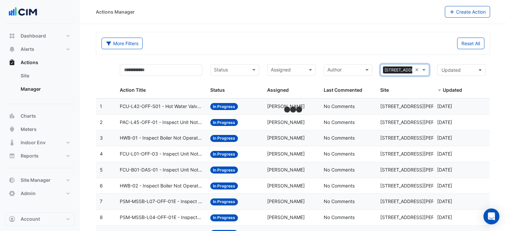
click at [307, 40] on div "Reset All" at bounding box center [391, 44] width 196 height 12
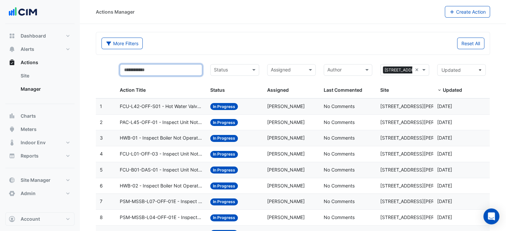
click at [176, 67] on input "text" at bounding box center [161, 70] width 83 height 12
type input "*****"
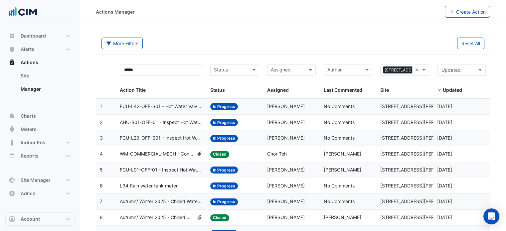
click at [170, 154] on span "WM-COMMERCIAL-MECH - Confirm Overnight Water Consumption" at bounding box center [157, 154] width 74 height 8
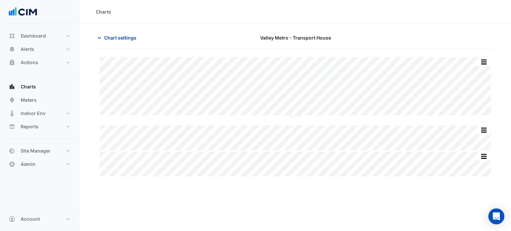
click at [112, 37] on span "Chart settings" at bounding box center [120, 37] width 32 height 7
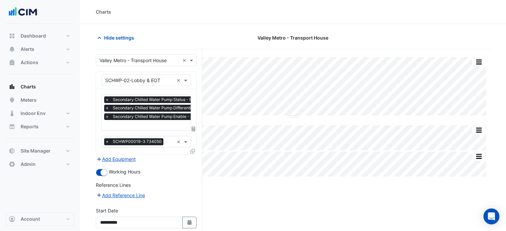
scroll to position [56, 0]
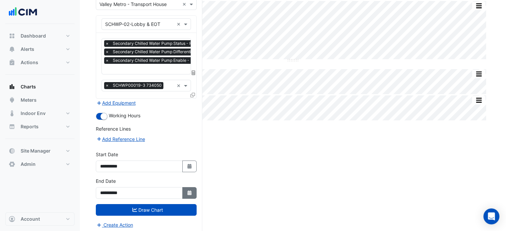
click at [188, 190] on fa-icon "Select Date" at bounding box center [190, 193] width 6 height 6
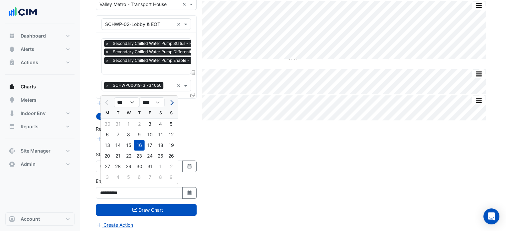
click at [173, 103] on button "Next month" at bounding box center [171, 102] width 8 height 11
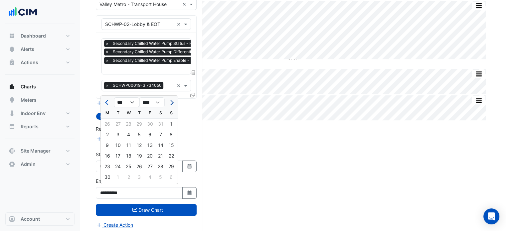
click at [173, 103] on button "Next month" at bounding box center [171, 102] width 8 height 11
select select "*"
click at [138, 167] on div "31" at bounding box center [139, 166] width 11 height 11
type input "**********"
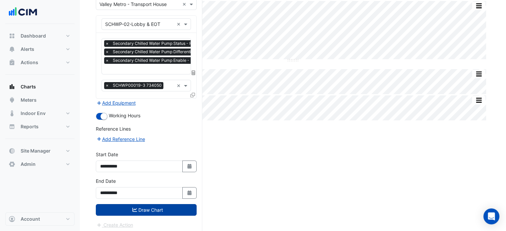
click at [144, 209] on button "Draw Chart" at bounding box center [146, 210] width 101 height 12
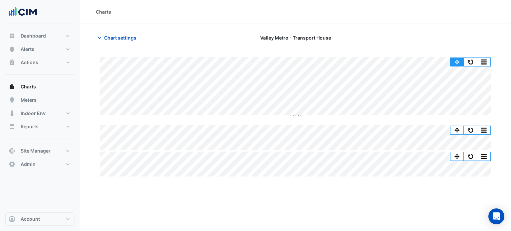
click at [455, 61] on button "button" at bounding box center [456, 62] width 13 height 8
click at [68, 97] on div "Charts Chart settings Valley Metro - Transport House Split All Split None Print…" at bounding box center [255, 115] width 511 height 231
click at [55, 70] on div "Charts Chart settings Valley Metro - Transport House Split All Split None Print…" at bounding box center [255, 115] width 511 height 231
click at [0, 74] on div "Charts Chart settings Valley Metro - Transport House Split All Split None Print…" at bounding box center [255, 115] width 511 height 231
click at [469, 60] on button "button" at bounding box center [470, 62] width 13 height 8
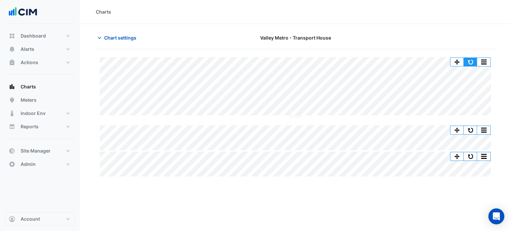
click at [474, 63] on button "button" at bounding box center [470, 62] width 13 height 8
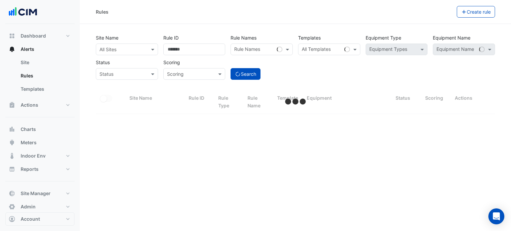
select select "***"
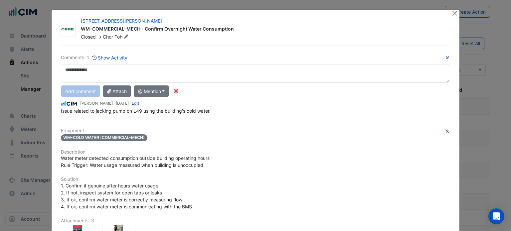
select select "***"
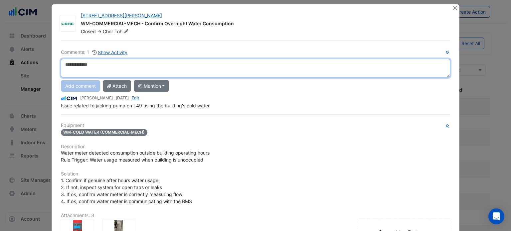
scroll to position [59, 0]
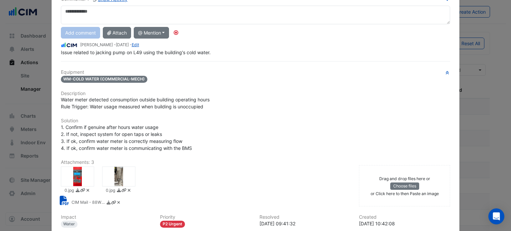
click at [120, 174] on div at bounding box center [118, 177] width 33 height 20
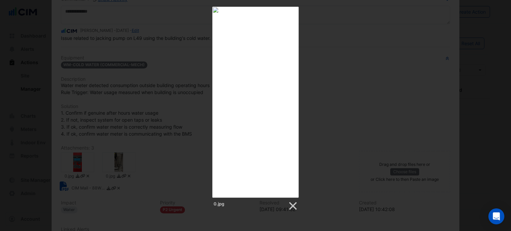
click at [193, 164] on div "0.jpg" at bounding box center [255, 109] width 511 height 205
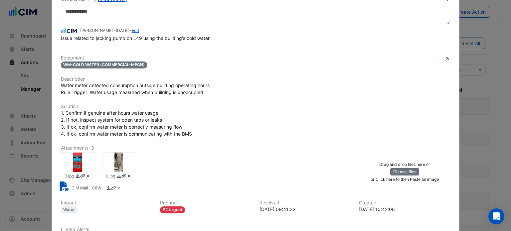
click at [76, 161] on div at bounding box center [77, 162] width 33 height 20
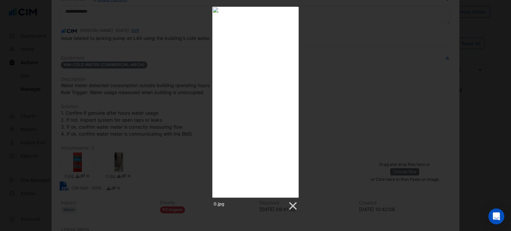
click at [345, 133] on div "0.jpg" at bounding box center [255, 109] width 511 height 205
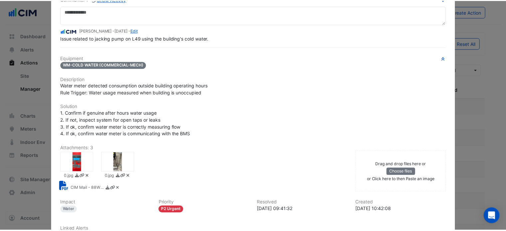
scroll to position [0, 0]
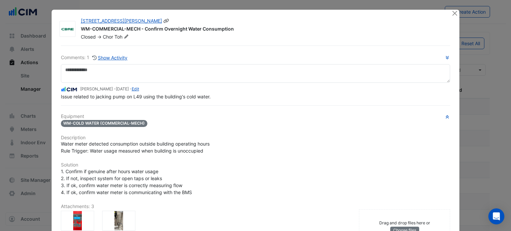
click at [163, 20] on icon at bounding box center [166, 21] width 6 height 5
click at [163, 22] on icon at bounding box center [166, 21] width 6 height 5
click at [451, 14] on button "Close" at bounding box center [454, 13] width 7 height 7
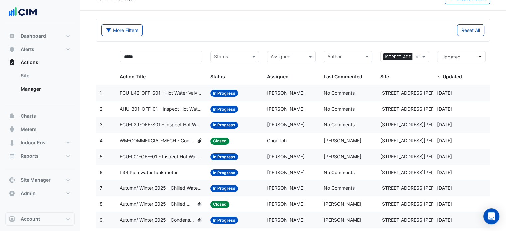
scroll to position [13, 0]
drag, startPoint x: 137, startPoint y: 59, endPoint x: 92, endPoint y: 51, distance: 46.4
click at [92, 51] on section "More Filters Reset All ***** Status Assigned Sites × 88 Walker St × ***** Actio…" at bounding box center [293, 160] width 426 height 299
click at [465, 52] on button "Updated" at bounding box center [461, 57] width 49 height 12
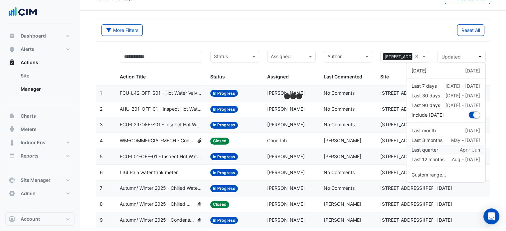
click at [444, 149] on div "Last quarter Apr - Jun" at bounding box center [445, 149] width 69 height 7
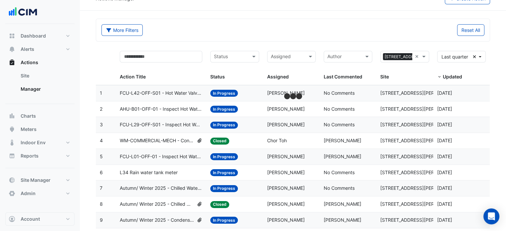
click at [245, 28] on div "More Filters" at bounding box center [195, 30] width 196 height 12
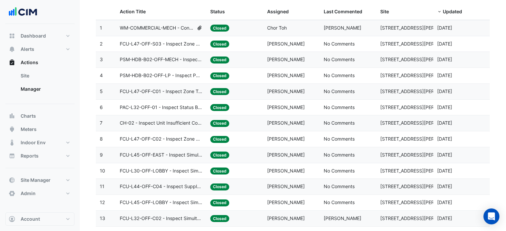
scroll to position [78, 0]
click at [167, 187] on span "FCU-L44-OFF-C04 - Inspect Supply Temp Broken Sensor" at bounding box center [161, 187] width 83 height 8
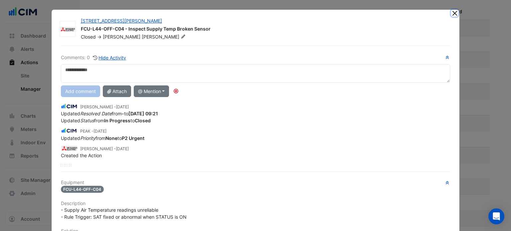
click at [453, 14] on button "Close" at bounding box center [454, 13] width 7 height 7
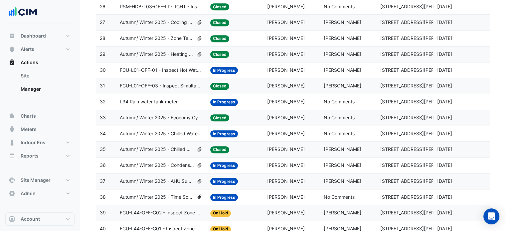
scroll to position [497, 0]
click at [165, 115] on span "Autumn/ Winter 2025 - Economy Cycle [BEEP]" at bounding box center [161, 118] width 83 height 8
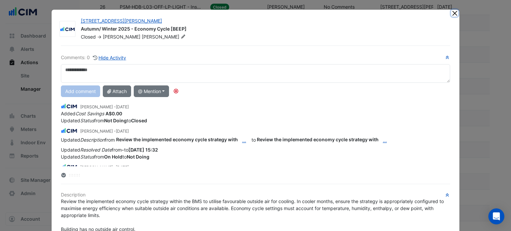
click at [452, 10] on button "Close" at bounding box center [454, 13] width 7 height 7
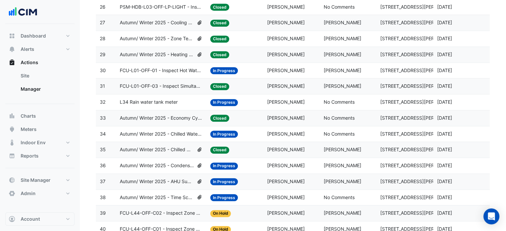
click at [171, 146] on span "Autumn/ Winter 2025 - Chilled Water System Temp Reset [BEEP]" at bounding box center [157, 150] width 74 height 8
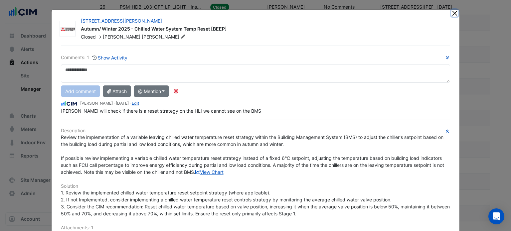
click at [453, 12] on button "Close" at bounding box center [454, 13] width 7 height 7
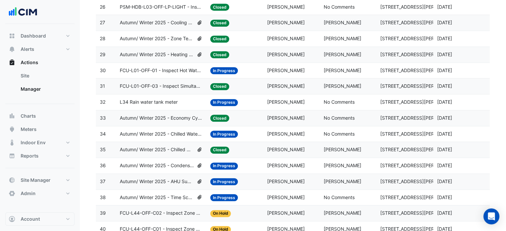
scroll to position [473, 0]
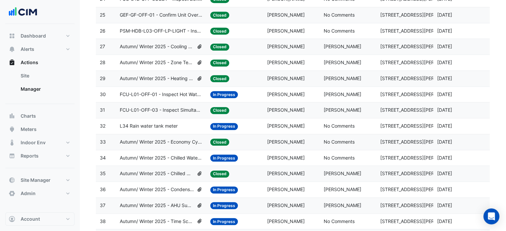
click at [159, 44] on span "Autumn/ Winter 2025 - Cooling Call [BEEP]" at bounding box center [157, 47] width 74 height 8
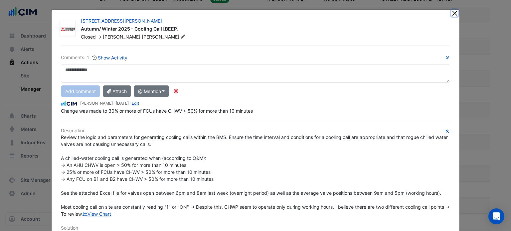
click at [451, 13] on button "Close" at bounding box center [454, 13] width 7 height 7
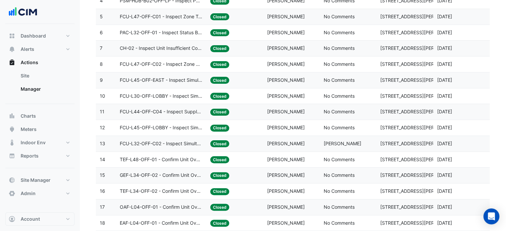
scroll to position [0, 0]
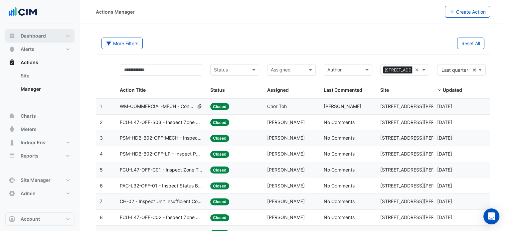
click at [37, 42] on button "Dashboard" at bounding box center [39, 35] width 69 height 13
select select "***"
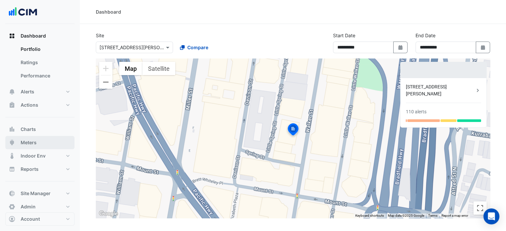
click at [38, 137] on button "Meters" at bounding box center [39, 142] width 69 height 13
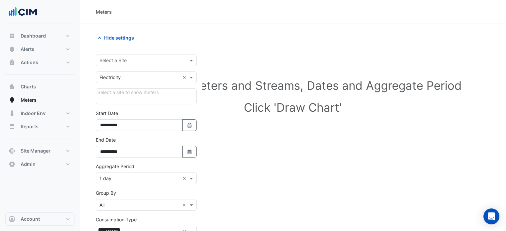
click at [117, 62] on input "text" at bounding box center [139, 60] width 80 height 7
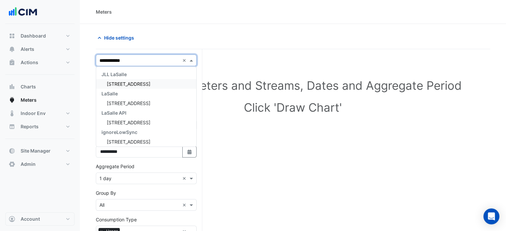
type input "**********"
click at [128, 75] on div "JLL LaSalle" at bounding box center [146, 75] width 100 height 10
click at [126, 85] on span "[STREET_ADDRESS]" at bounding box center [129, 84] width 44 height 6
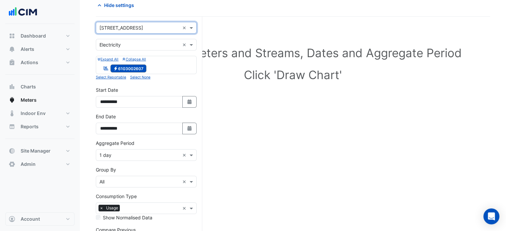
scroll to position [33, 0]
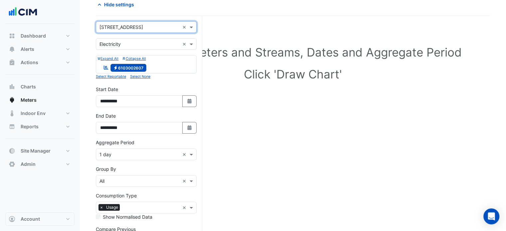
click at [118, 153] on input "text" at bounding box center [139, 154] width 80 height 7
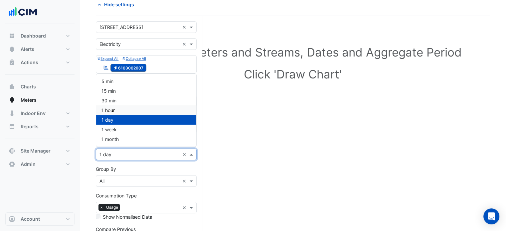
click at [120, 109] on div "1 hour" at bounding box center [146, 110] width 100 height 10
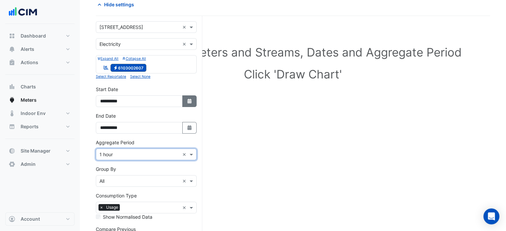
click at [190, 99] on icon "button" at bounding box center [189, 101] width 4 height 5
select select "*"
select select "****"
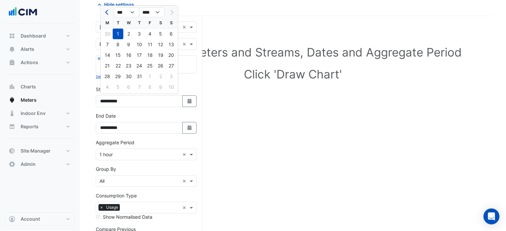
click at [105, 9] on button "Previous month" at bounding box center [107, 12] width 8 height 11
select select "*"
click at [140, 35] on div "1" at bounding box center [139, 34] width 11 height 11
type input "**********"
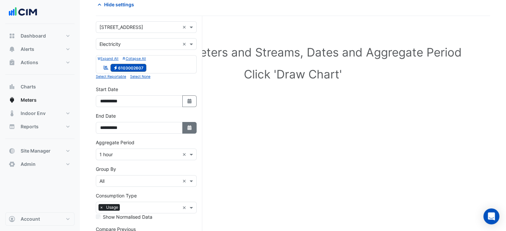
click at [188, 128] on icon "Select Date" at bounding box center [190, 127] width 6 height 5
select select "*"
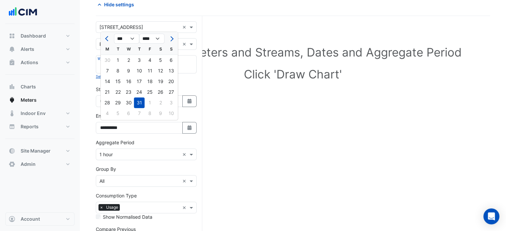
click at [89, 146] on section "**********" at bounding box center [293, 142] width 426 height 303
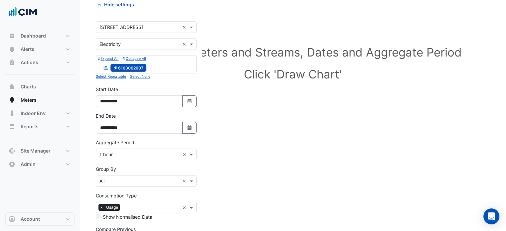
scroll to position [94, 0]
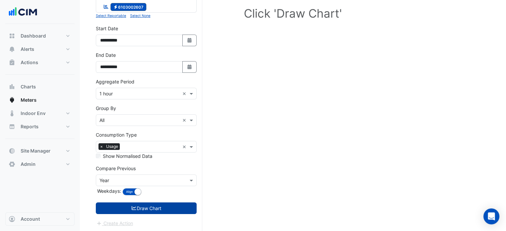
click at [127, 206] on button "Draw Chart" at bounding box center [146, 209] width 101 height 12
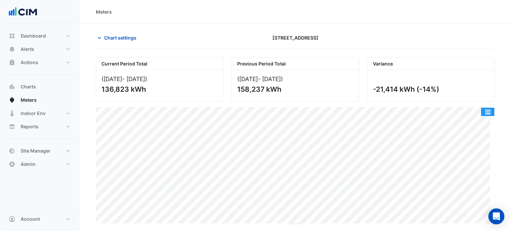
click at [491, 108] on button "button" at bounding box center [487, 112] width 13 height 8
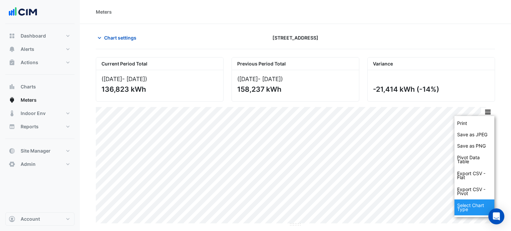
click at [476, 212] on div "Select Chart Type" at bounding box center [474, 208] width 40 height 16
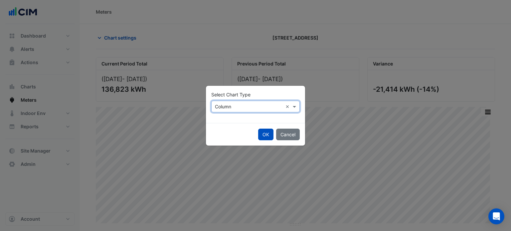
click at [252, 111] on div "Select Chart Type × Column ×" at bounding box center [255, 107] width 88 height 12
click at [216, 118] on div "Line" at bounding box center [226, 121] width 29 height 10
click at [262, 131] on button "OK" at bounding box center [265, 135] width 15 height 12
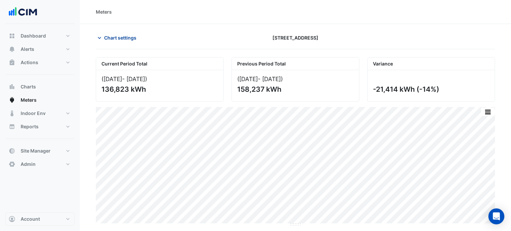
click at [118, 37] on span "Chart settings" at bounding box center [120, 37] width 32 height 7
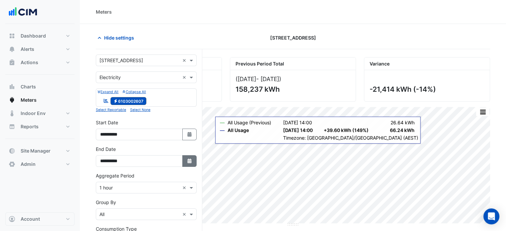
click at [189, 159] on icon "Select Date" at bounding box center [190, 161] width 6 height 5
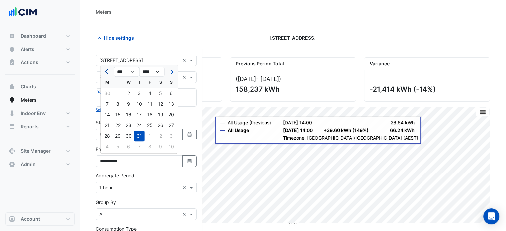
click at [105, 72] on span "Previous month" at bounding box center [107, 72] width 5 height 5
select select "*"
click at [107, 149] on div "30" at bounding box center [107, 146] width 11 height 11
type input "**********"
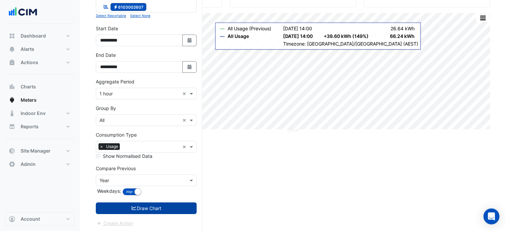
click at [150, 210] on button "Draw Chart" at bounding box center [146, 209] width 101 height 12
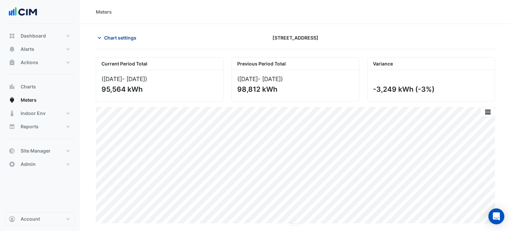
click at [128, 39] on span "Chart settings" at bounding box center [120, 37] width 32 height 7
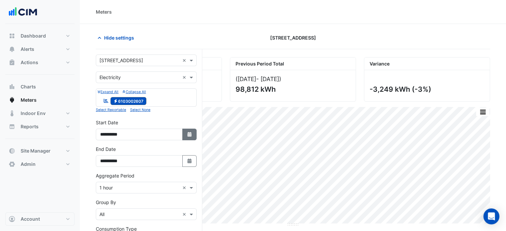
click at [187, 133] on icon "Select Date" at bounding box center [190, 134] width 6 height 5
select select "*"
select select "****"
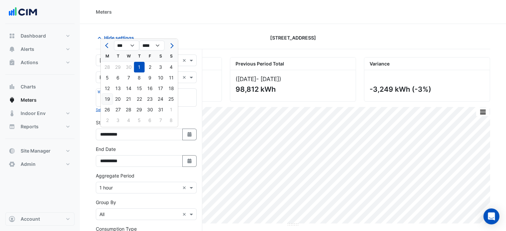
click at [109, 99] on div "19" at bounding box center [107, 99] width 11 height 11
type input "**********"
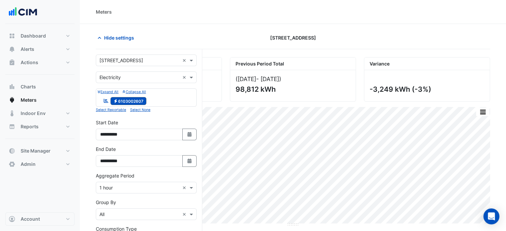
scroll to position [94, 0]
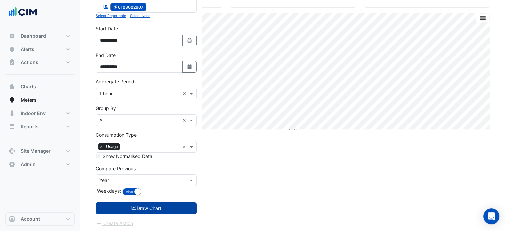
click at [128, 203] on button "Draw Chart" at bounding box center [146, 209] width 101 height 12
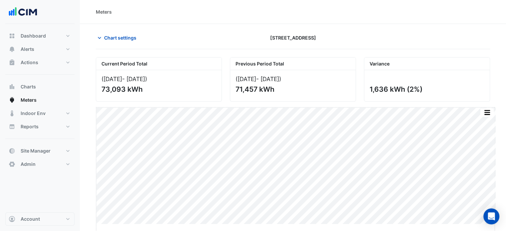
drag, startPoint x: 295, startPoint y: 224, endPoint x: 297, endPoint y: 247, distance: 23.4
click at [297, 231] on html "Meters Chart settings 380 Docklands Drive Current Period Total (19 May 25 - 30 …" at bounding box center [253, 115] width 506 height 231
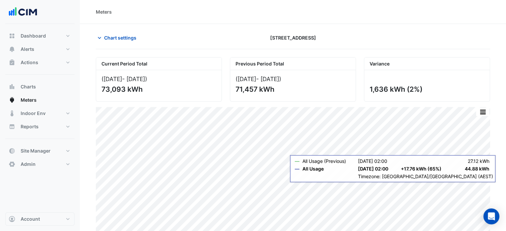
scroll to position [22, 0]
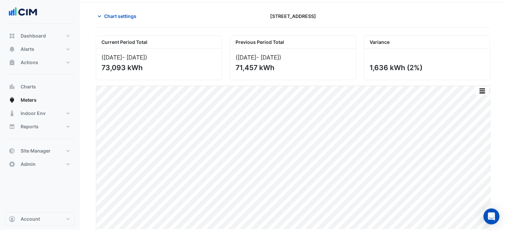
drag, startPoint x: 294, startPoint y: 229, endPoint x: 295, endPoint y: 247, distance: 17.7
click at [295, 230] on html "Meters Chart settings 380 Docklands Drive Current Period Total (19 May 25 - 30 …" at bounding box center [253, 103] width 506 height 251
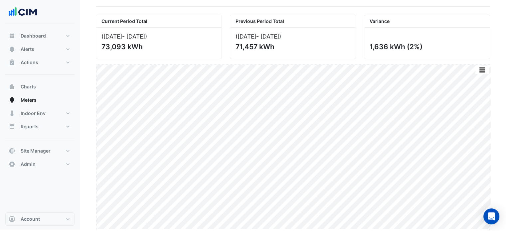
drag, startPoint x: 295, startPoint y: 229, endPoint x: 299, endPoint y: 247, distance: 18.4
click at [299, 230] on html "Meters Chart settings 380 Docklands Drive Current Period Total (19 May 25 - 30 …" at bounding box center [253, 93] width 506 height 272
click at [485, 67] on button "button" at bounding box center [482, 69] width 13 height 8
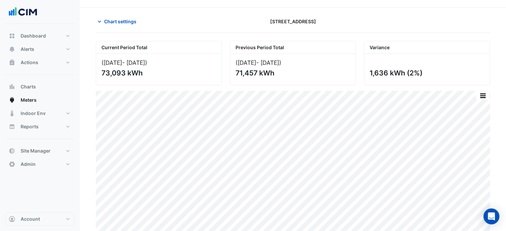
scroll to position [15, 0]
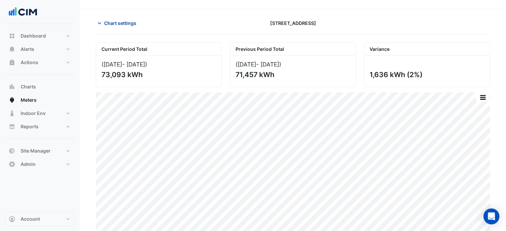
click at [112, 26] on span "Chart settings" at bounding box center [120, 23] width 32 height 7
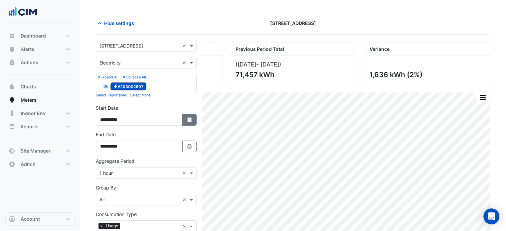
click at [191, 117] on icon "button" at bounding box center [189, 119] width 4 height 5
select select "*"
select select "****"
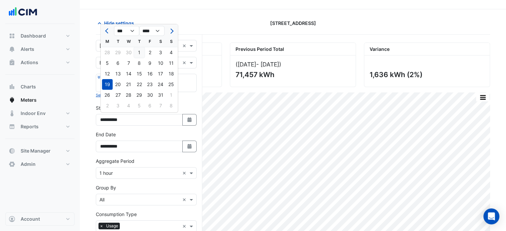
click at [138, 52] on div "1" at bounding box center [139, 52] width 11 height 11
type input "**********"
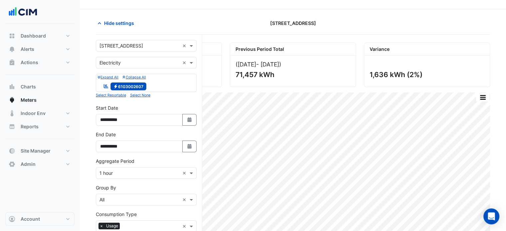
scroll to position [94, 0]
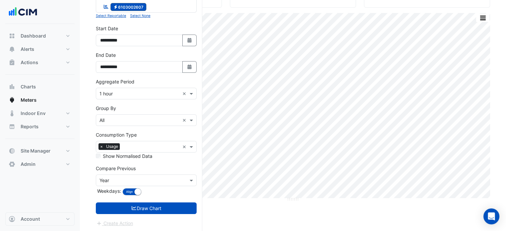
click at [150, 215] on form "**********" at bounding box center [146, 93] width 101 height 267
click at [153, 209] on button "Draw Chart" at bounding box center [146, 209] width 101 height 12
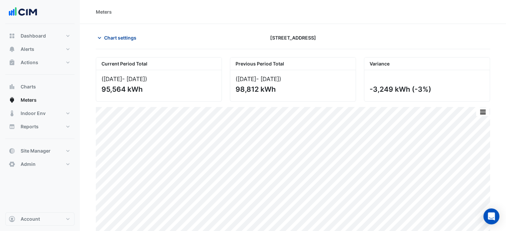
click at [124, 38] on span "Chart settings" at bounding box center [120, 37] width 32 height 7
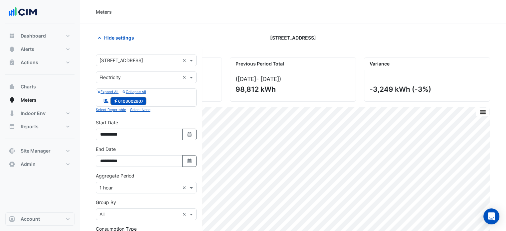
click at [136, 61] on input "text" at bounding box center [139, 60] width 80 height 7
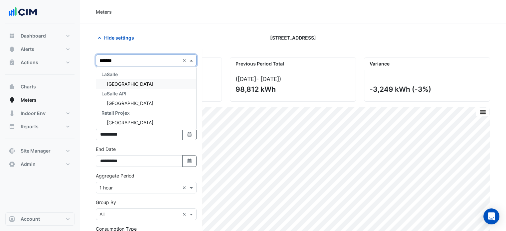
type input "********"
click at [143, 83] on span "[GEOGRAPHIC_DATA]" at bounding box center [130, 84] width 47 height 6
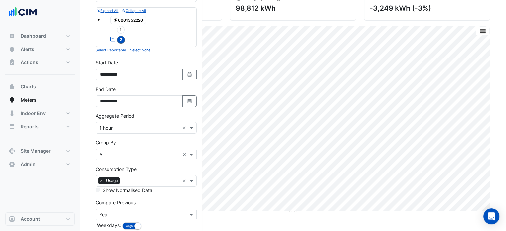
scroll to position [115, 0]
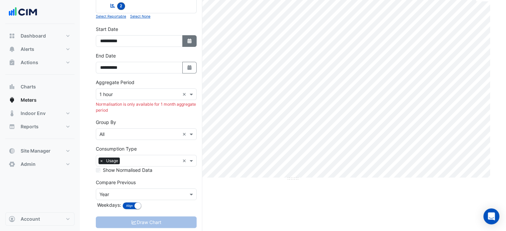
click at [189, 40] on icon "button" at bounding box center [189, 41] width 4 height 5
select select "*"
select select "****"
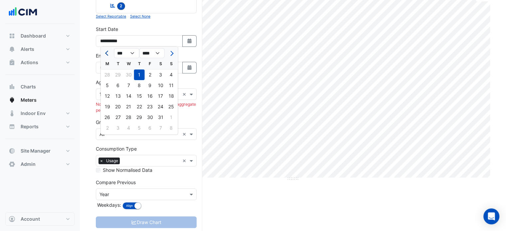
click at [107, 53] on span "Previous month" at bounding box center [107, 53] width 5 height 5
select select "*"
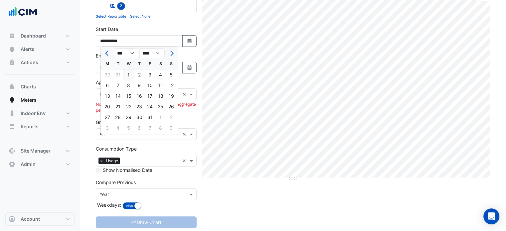
click at [128, 74] on div "1" at bounding box center [128, 75] width 11 height 11
type input "**********"
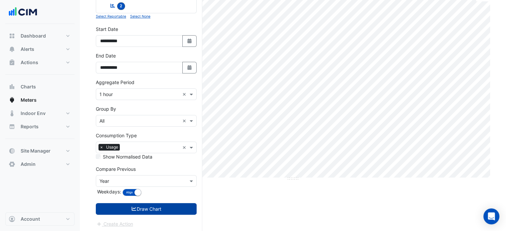
click at [159, 210] on button "Draw Chart" at bounding box center [146, 209] width 101 height 12
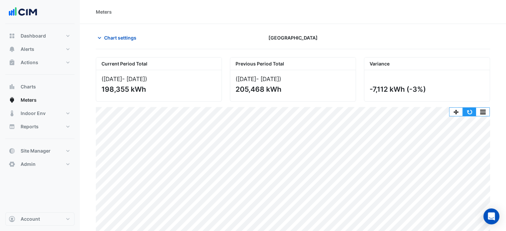
click at [472, 112] on button "button" at bounding box center [469, 112] width 13 height 8
click at [124, 41] on button "Chart settings" at bounding box center [118, 38] width 45 height 12
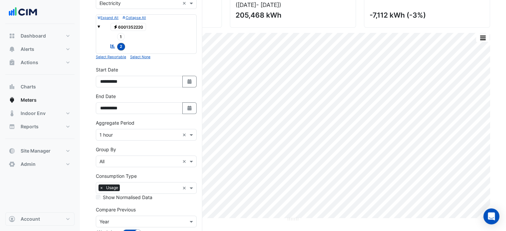
scroll to position [82, 0]
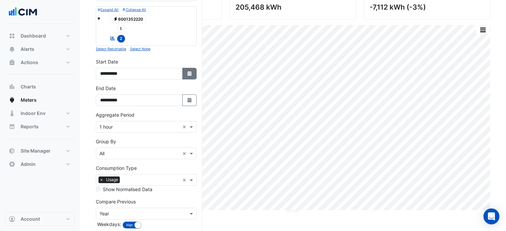
click at [194, 73] on button "Select Date" at bounding box center [189, 74] width 15 height 12
select select "****"
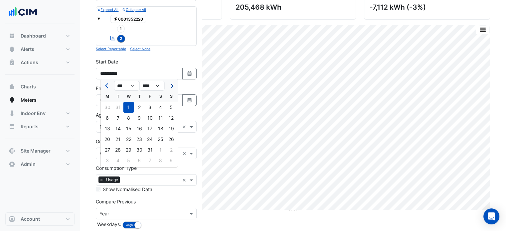
click at [169, 84] on button "Next month" at bounding box center [171, 85] width 8 height 11
select select "*"
click at [117, 107] on div "1" at bounding box center [118, 107] width 11 height 11
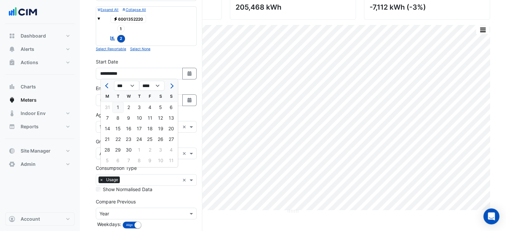
type input "**********"
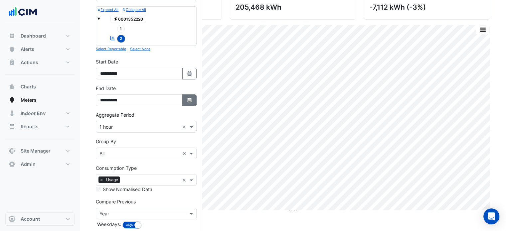
click at [189, 99] on icon "button" at bounding box center [189, 100] width 4 height 5
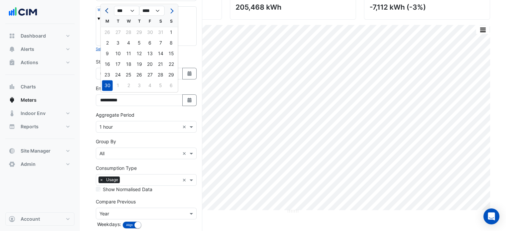
click at [107, 14] on button "Previous month" at bounding box center [107, 10] width 8 height 11
select select "*"
click at [109, 56] on div "12" at bounding box center [107, 53] width 11 height 11
type input "**********"
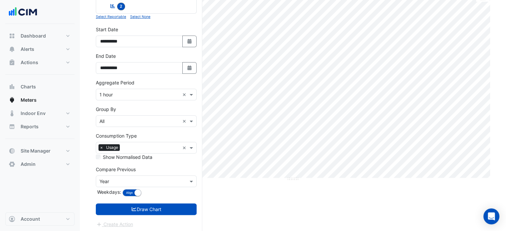
scroll to position [115, 0]
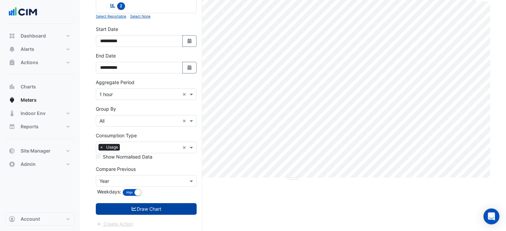
click at [137, 207] on button "Draw Chart" at bounding box center [146, 209] width 101 height 12
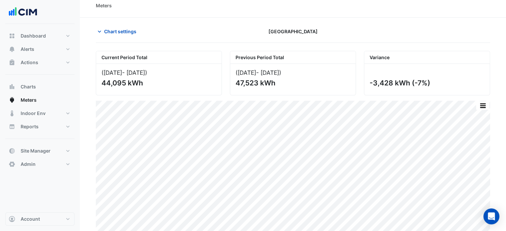
scroll to position [7, 0]
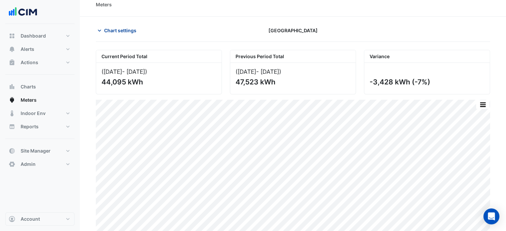
click at [122, 33] on span "Chart settings" at bounding box center [120, 30] width 32 height 7
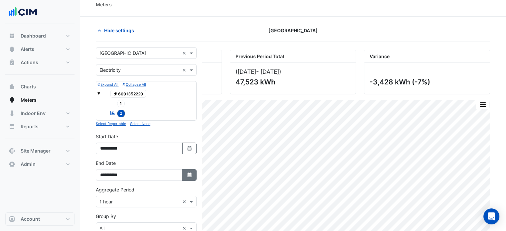
click at [187, 170] on button "Select Date" at bounding box center [189, 175] width 15 height 12
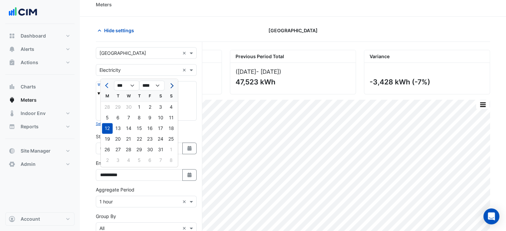
click at [174, 81] on button "Next month" at bounding box center [171, 85] width 8 height 11
select select "*"
click at [109, 159] on div "30" at bounding box center [107, 160] width 11 height 11
type input "**********"
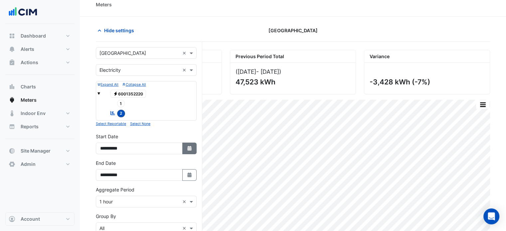
click at [189, 148] on icon "button" at bounding box center [189, 148] width 4 height 5
select select "*"
select select "****"
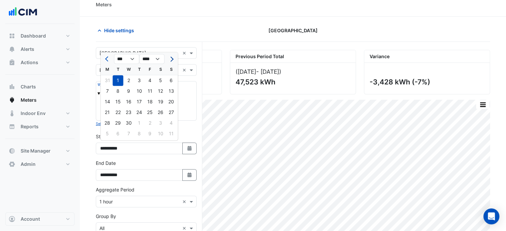
click at [172, 57] on span "Next month" at bounding box center [170, 59] width 5 height 5
select select "*"
click at [115, 103] on div "13" at bounding box center [118, 101] width 11 height 11
type input "**********"
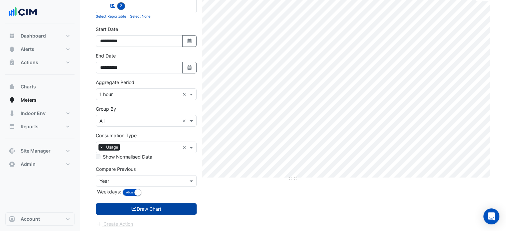
click at [152, 210] on button "Draw Chart" at bounding box center [146, 209] width 101 height 12
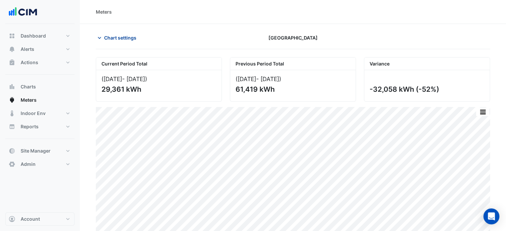
click at [118, 37] on span "Chart settings" at bounding box center [120, 37] width 32 height 7
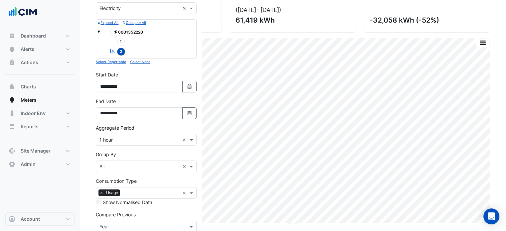
scroll to position [115, 0]
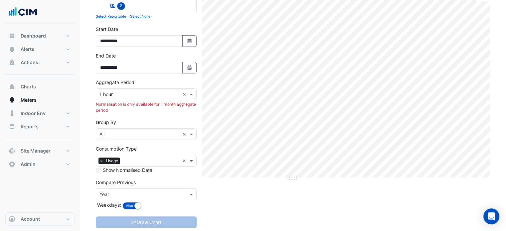
click at [157, 94] on input "text" at bounding box center [139, 94] width 80 height 7
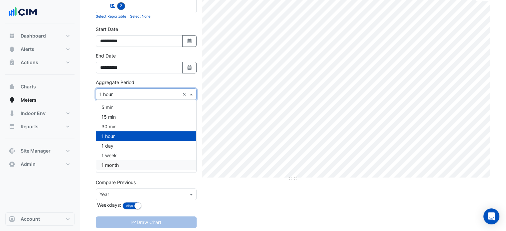
click at [124, 166] on div "1 month" at bounding box center [146, 165] width 100 height 10
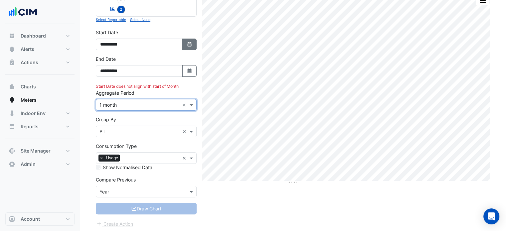
click at [195, 40] on button "Select Date" at bounding box center [189, 45] width 15 height 12
select select "*"
select select "****"
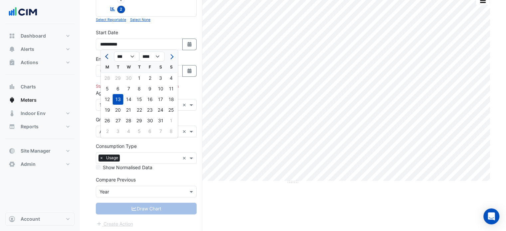
click at [105, 57] on button "Previous month" at bounding box center [107, 56] width 8 height 11
select select "*"
click at [117, 76] on div "1" at bounding box center [118, 78] width 11 height 11
type input "**********"
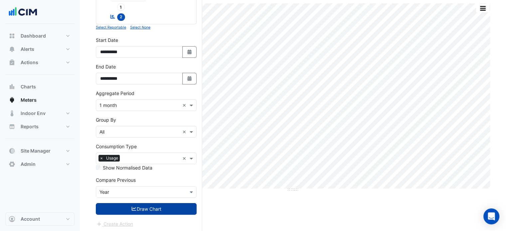
click at [137, 208] on button "Draw Chart" at bounding box center [146, 209] width 101 height 12
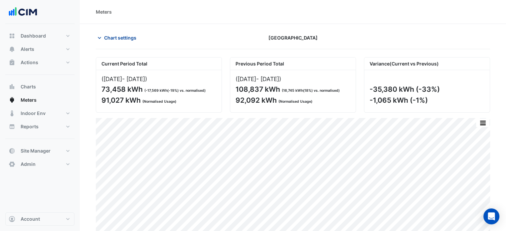
click at [132, 39] on span "Chart settings" at bounding box center [120, 37] width 32 height 7
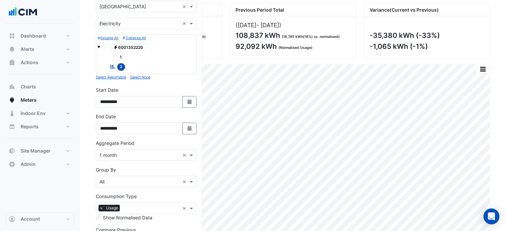
scroll to position [58, 0]
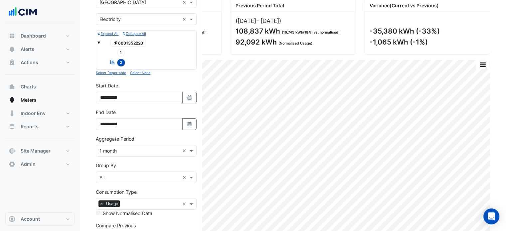
click at [126, 153] on div "Aggregate Period × 1 month" at bounding box center [137, 150] width 83 height 7
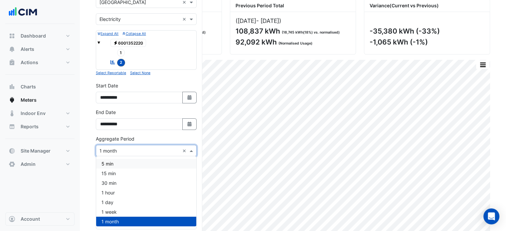
click at [85, 140] on section "Hide settings Summerhill Shopping Centre Current Period Total (Apr 25 - Jun 25 …" at bounding box center [293, 122] width 426 height 313
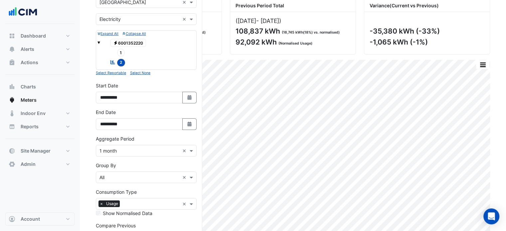
click at [113, 176] on input "text" at bounding box center [139, 177] width 80 height 7
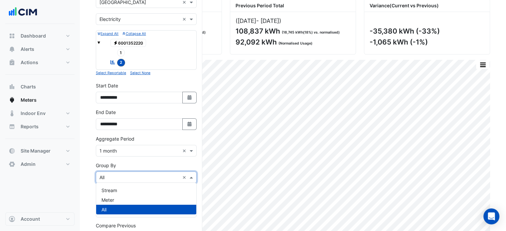
click at [90, 169] on section "Hide settings Summerhill Shopping Centre Current Period Total (Apr 25 - Jun 25 …" at bounding box center [293, 122] width 426 height 313
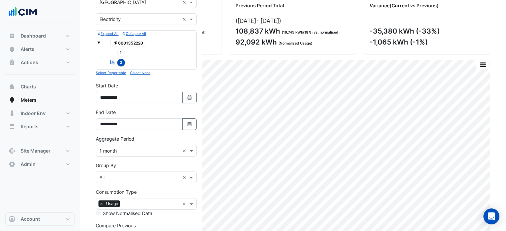
scroll to position [104, 0]
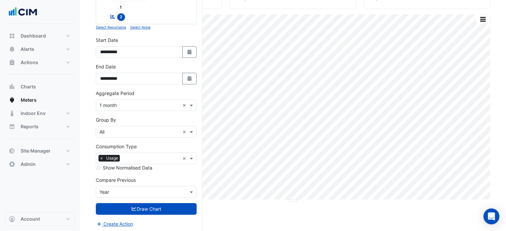
click at [116, 193] on input "text" at bounding box center [139, 192] width 80 height 7
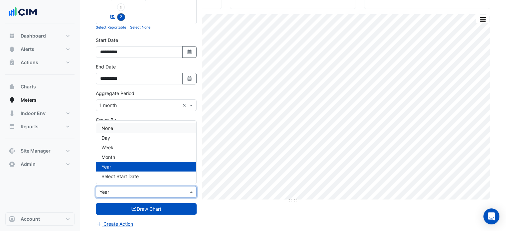
click at [114, 129] on div "None" at bounding box center [146, 128] width 100 height 10
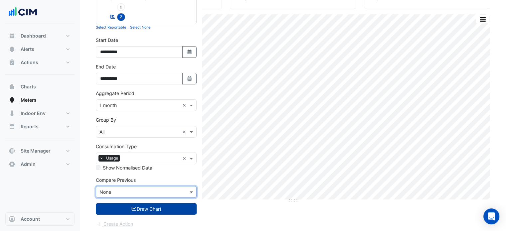
click at [156, 211] on button "Draw Chart" at bounding box center [146, 209] width 101 height 12
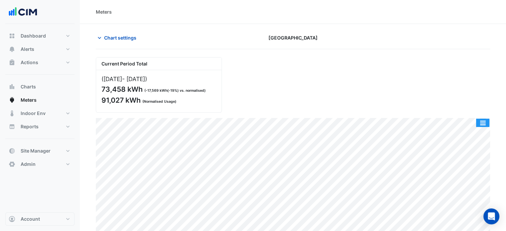
click at [488, 125] on button "button" at bounding box center [482, 123] width 13 height 8
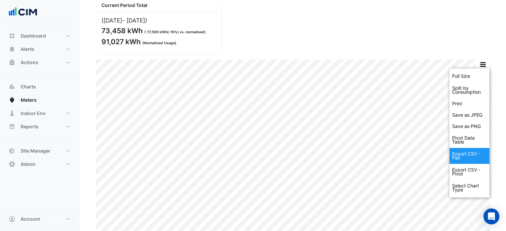
scroll to position [60, 0]
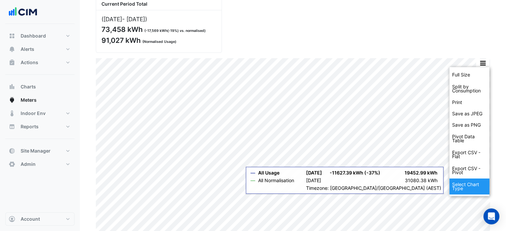
click at [468, 191] on div "Select Chart Type" at bounding box center [469, 187] width 40 height 16
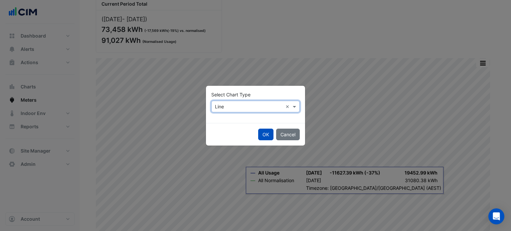
click at [239, 105] on input "text" at bounding box center [249, 106] width 68 height 7
click at [228, 131] on span "Column" at bounding box center [225, 131] width 16 height 6
click at [265, 134] on button "OK" at bounding box center [265, 135] width 15 height 12
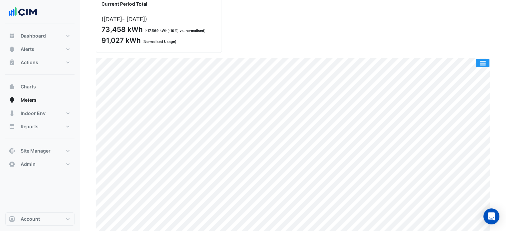
click at [478, 65] on button "button" at bounding box center [482, 63] width 13 height 8
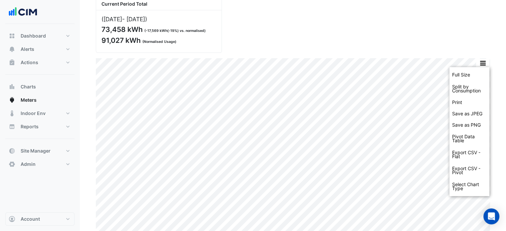
click at [448, 40] on div "Current Period Total (Apr 25 - Jun 25 ) 73,458 kWh ( -17,569 kWh ( -19% ) vs. n…" at bounding box center [293, 22] width 402 height 61
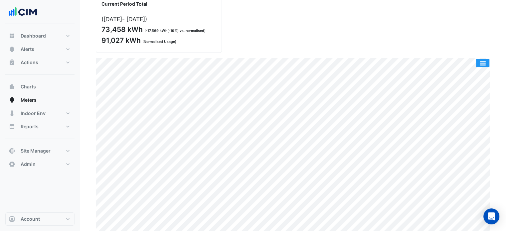
click at [484, 64] on button "button" at bounding box center [482, 63] width 13 height 8
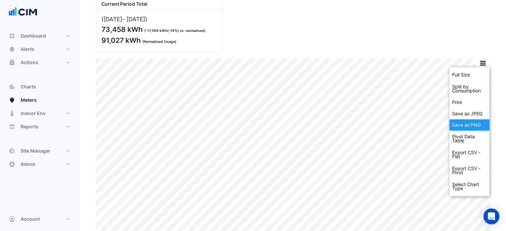
click at [478, 122] on div "Save as PNG" at bounding box center [469, 124] width 40 height 11
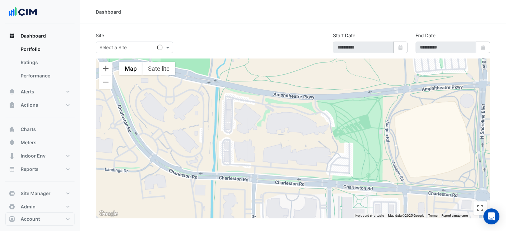
type input "**********"
select select "***"
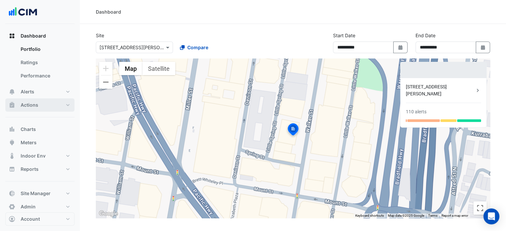
click at [64, 102] on button "Actions" at bounding box center [39, 104] width 69 height 13
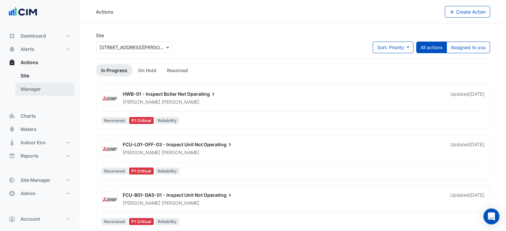
click at [56, 89] on link "Manager" at bounding box center [44, 88] width 59 height 13
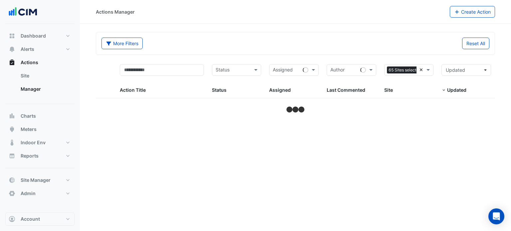
select select "***"
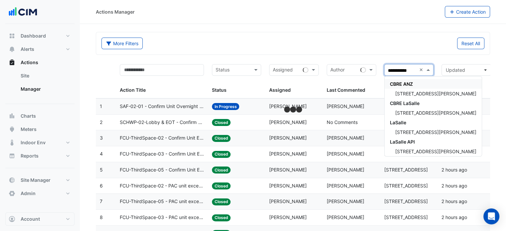
click at [413, 87] on div "CBRE ANZ" at bounding box center [432, 84] width 97 height 10
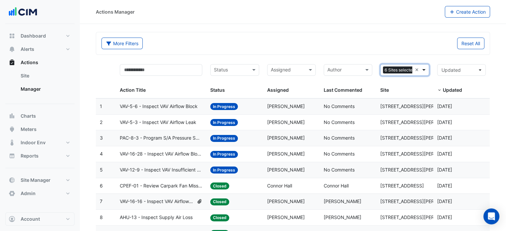
click at [422, 70] on span at bounding box center [424, 70] width 8 height 8
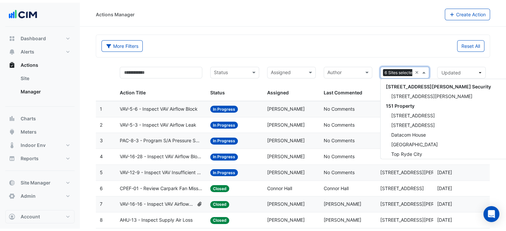
scroll to position [1257, 0]
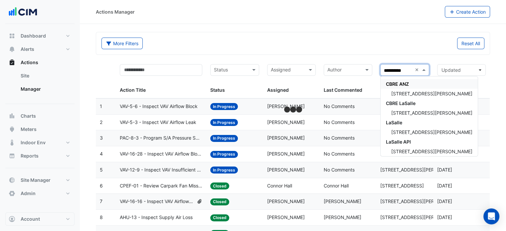
type input "**********"
click at [408, 93] on span "[STREET_ADDRESS][PERSON_NAME]" at bounding box center [431, 94] width 81 height 6
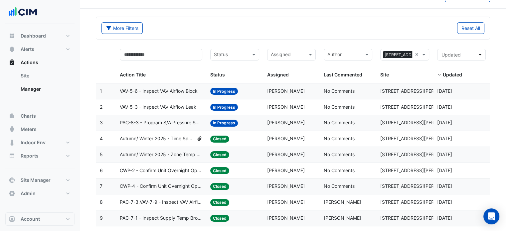
scroll to position [17, 0]
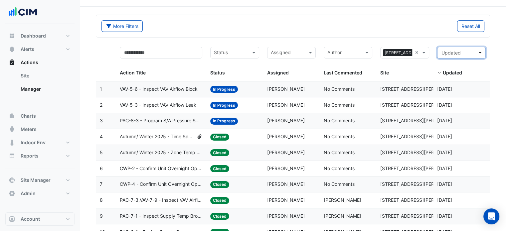
click at [471, 52] on span "Updated" at bounding box center [459, 52] width 36 height 7
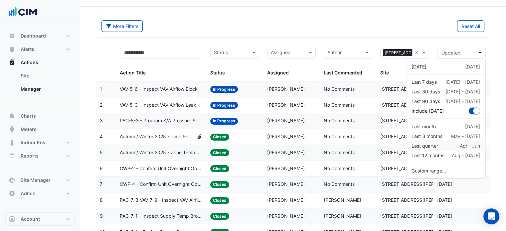
click at [440, 146] on div "Last quarter Apr - Jun" at bounding box center [445, 145] width 69 height 7
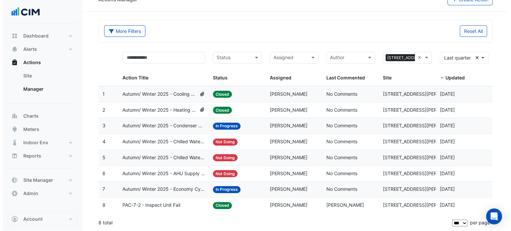
scroll to position [11, 0]
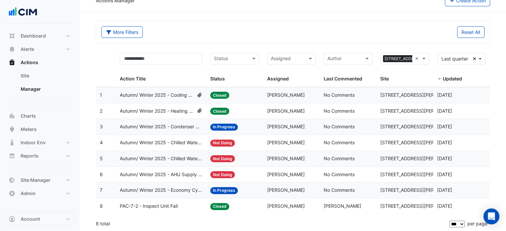
click at [178, 173] on span "Autumn/ Winter 2025 - AHU Supply Air Temp Reset [BEEP]" at bounding box center [161, 175] width 83 height 8
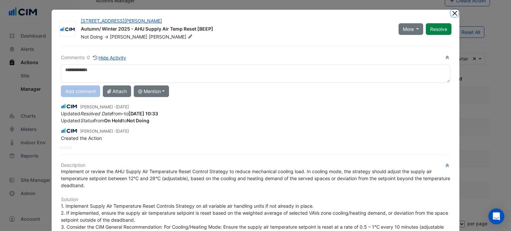
click at [454, 12] on button "Close" at bounding box center [454, 13] width 7 height 7
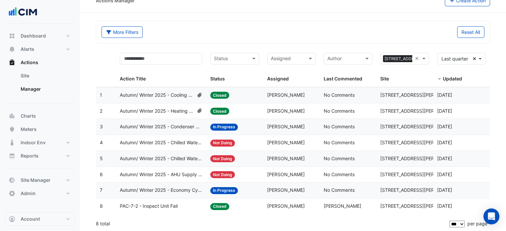
click at [145, 124] on span "Autumn/ Winter 2025 - Condenser Water System Temp Reset [BEEP]" at bounding box center [161, 127] width 83 height 8
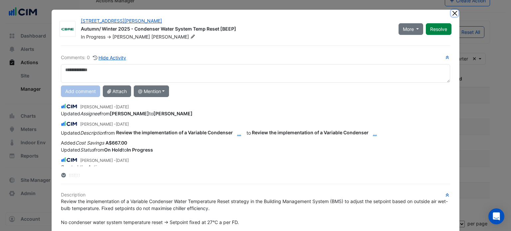
click at [451, 14] on button "Close" at bounding box center [454, 13] width 7 height 7
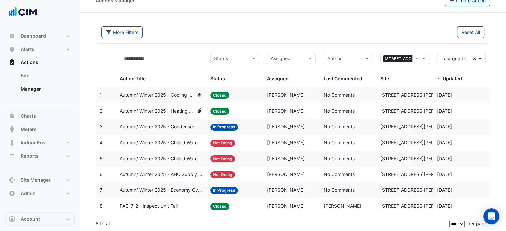
click at [166, 205] on span "PAC-7-2 - Inspect Unit Fail" at bounding box center [149, 207] width 58 height 8
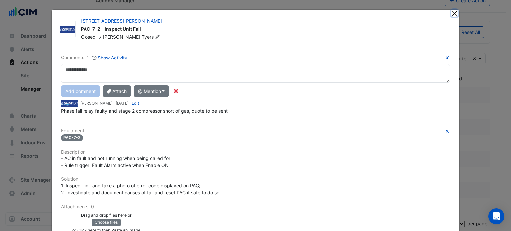
click at [453, 12] on button "Close" at bounding box center [454, 13] width 7 height 7
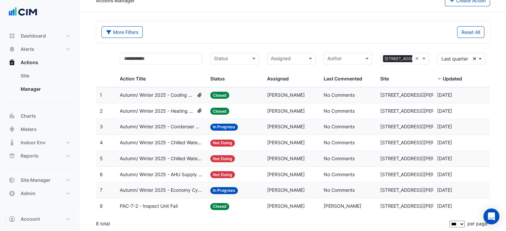
click at [158, 203] on span "PAC-7-2 - Inspect Unit Fail" at bounding box center [149, 207] width 58 height 8
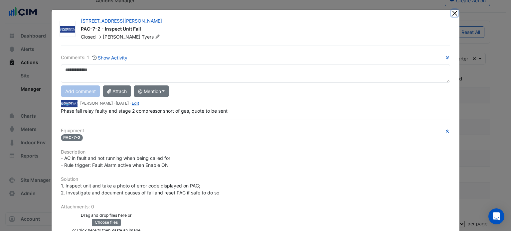
click at [452, 13] on button "Close" at bounding box center [454, 13] width 7 height 7
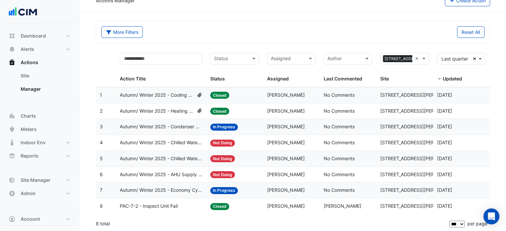
click at [160, 113] on span "Autumn/ Winter 2025 - Heating Call [BEEP]" at bounding box center [157, 111] width 74 height 8
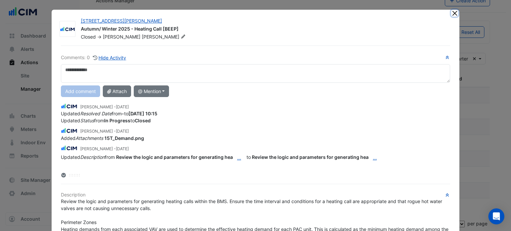
click at [454, 10] on button "Close" at bounding box center [454, 13] width 7 height 7
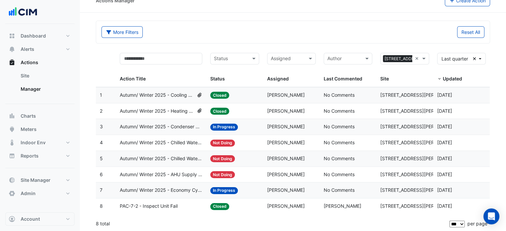
click at [166, 99] on datatable-body-cell "Action Title: Autumn/ Winter 2025 - Cooling Call [BEEP]" at bounding box center [161, 95] width 91 height 16
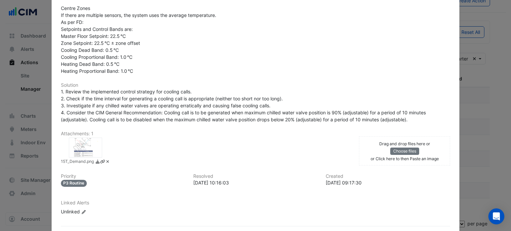
scroll to position [243, 0]
click at [84, 146] on div at bounding box center [85, 147] width 33 height 20
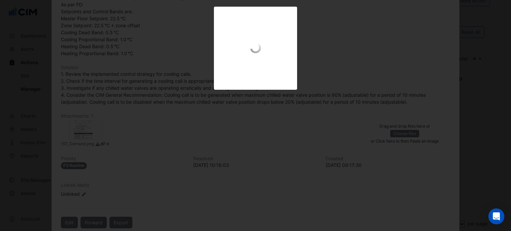
scroll to position [226, 0]
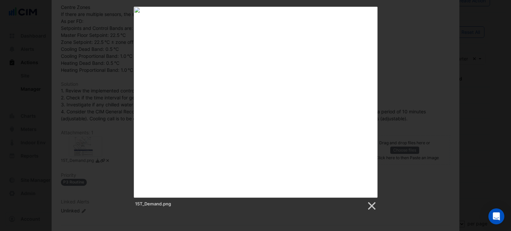
click at [397, 89] on div "15T_Demand.png" at bounding box center [255, 109] width 511 height 205
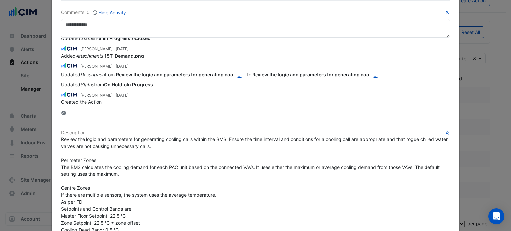
scroll to position [0, 0]
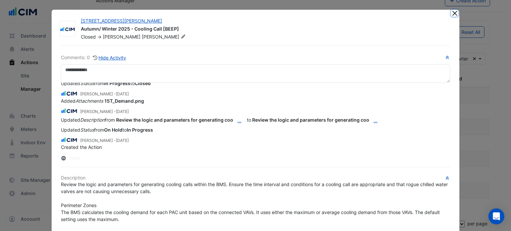
click at [451, 13] on button "Close" at bounding box center [454, 13] width 7 height 7
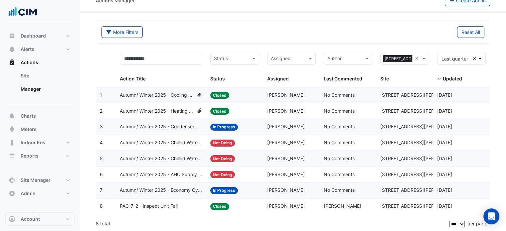
click at [171, 191] on span "Autumn/ Winter 2025 - Economy Cycle [BEEP]" at bounding box center [161, 191] width 83 height 8
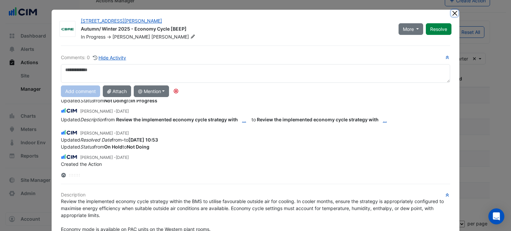
click at [452, 13] on button "Close" at bounding box center [454, 13] width 7 height 7
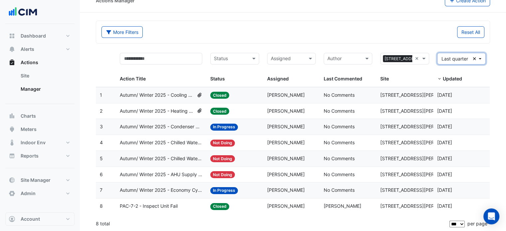
click at [457, 60] on span "Last quarter" at bounding box center [454, 59] width 27 height 6
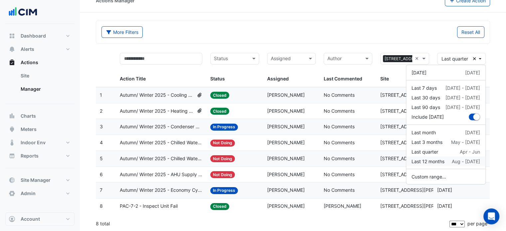
click at [438, 160] on div "Last 12 months" at bounding box center [427, 161] width 33 height 7
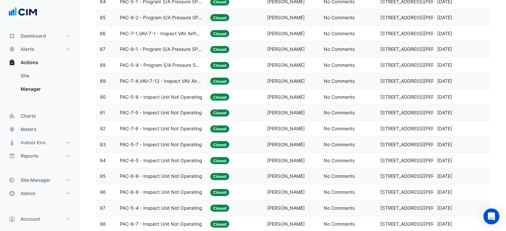
scroll to position [1466, 0]
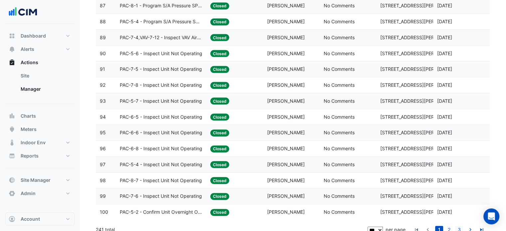
click at [460, 226] on link "3" at bounding box center [459, 229] width 8 height 7
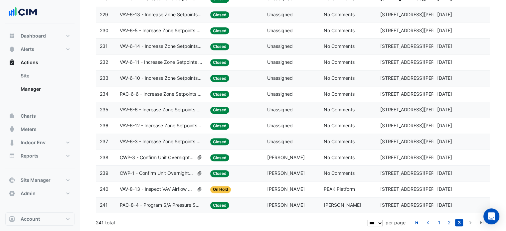
scroll to position [534, 0]
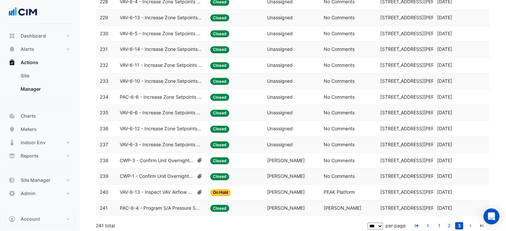
click at [449, 223] on link "2" at bounding box center [449, 225] width 8 height 7
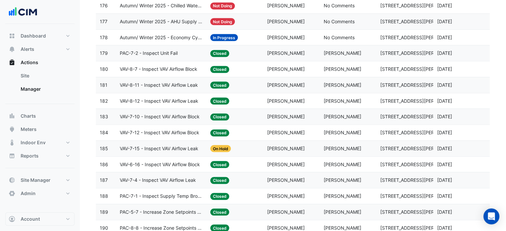
scroll to position [1292, 0]
click at [313, 113] on div "Assigned: [PERSON_NAME]" at bounding box center [291, 117] width 49 height 8
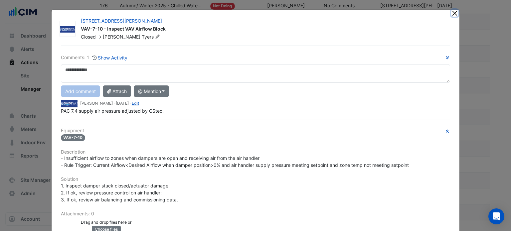
click at [453, 13] on button "Close" at bounding box center [454, 13] width 7 height 7
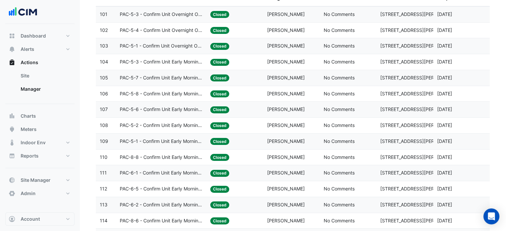
scroll to position [0, 0]
